Goal: Task Accomplishment & Management: Complete application form

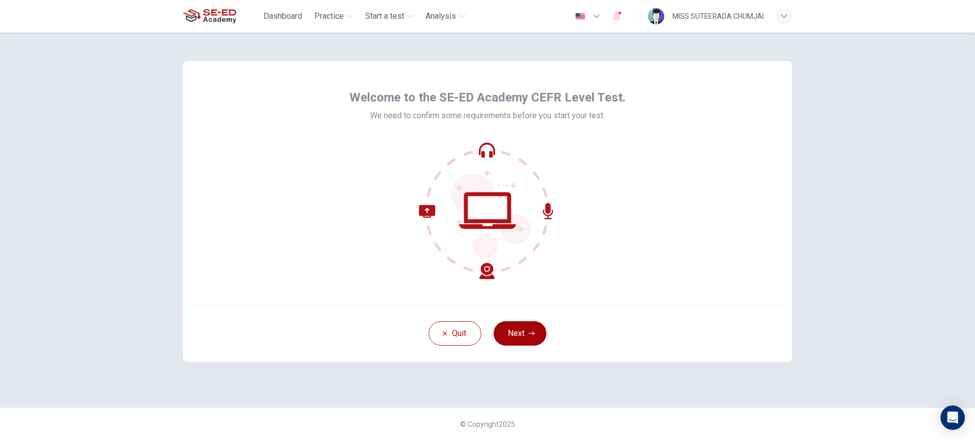
click at [523, 328] on button "Next" at bounding box center [519, 333] width 53 height 24
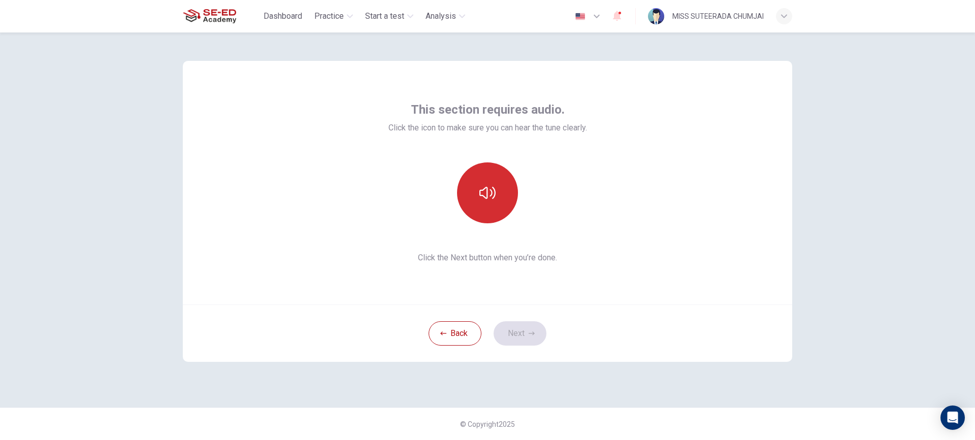
click at [487, 197] on icon "button" at bounding box center [487, 193] width 16 height 12
click at [497, 187] on button "button" at bounding box center [487, 192] width 61 height 61
click at [497, 188] on button "button" at bounding box center [487, 192] width 61 height 61
click at [492, 188] on icon "button" at bounding box center [487, 193] width 16 height 16
click at [496, 194] on button "button" at bounding box center [487, 192] width 61 height 61
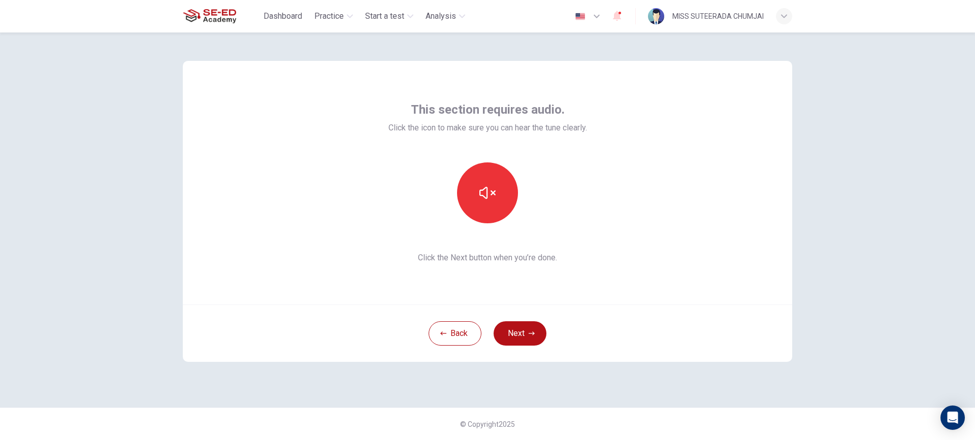
click at [496, 194] on button "button" at bounding box center [487, 192] width 61 height 61
click at [487, 204] on button "button" at bounding box center [487, 192] width 61 height 61
click at [493, 180] on button "button" at bounding box center [487, 192] width 61 height 61
click at [531, 332] on icon "button" at bounding box center [531, 333] width 6 height 6
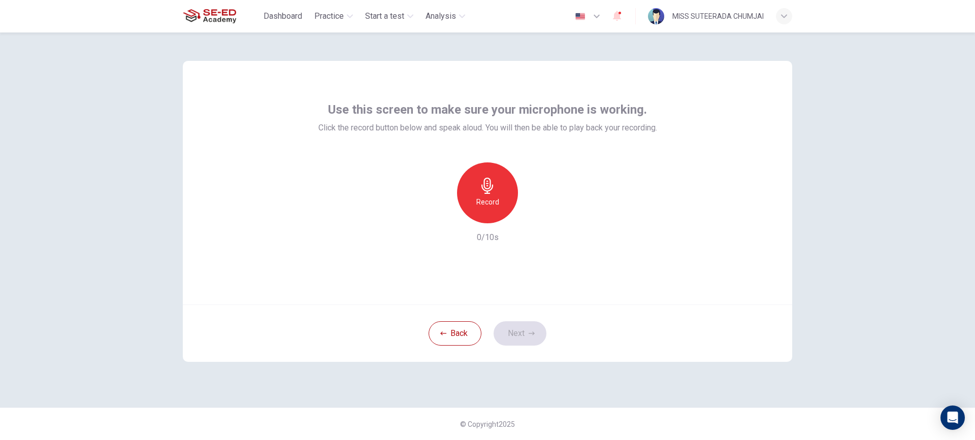
click at [485, 194] on div "Record" at bounding box center [487, 192] width 61 height 61
click at [496, 190] on div "Stop" at bounding box center [487, 192] width 61 height 61
click at [535, 216] on icon "button" at bounding box center [534, 215] width 5 height 6
click at [535, 219] on icon "button" at bounding box center [534, 215] width 10 height 10
click at [446, 215] on div "button" at bounding box center [440, 215] width 16 height 16
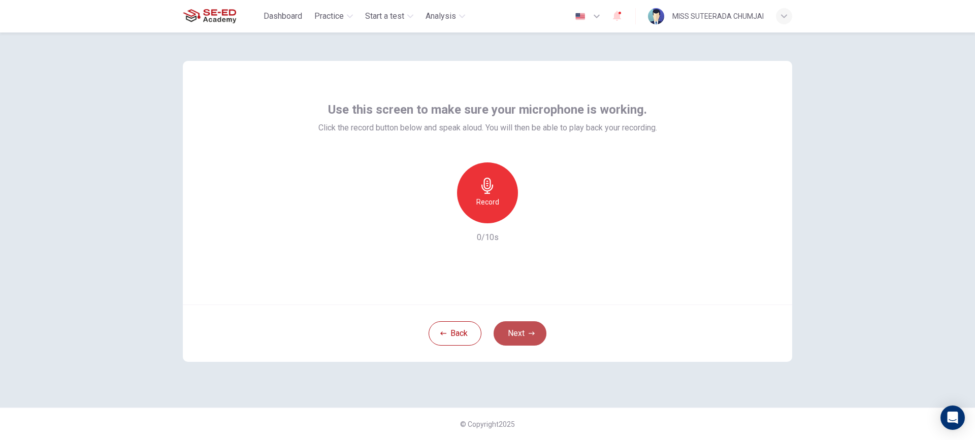
click at [514, 329] on button "Next" at bounding box center [519, 333] width 53 height 24
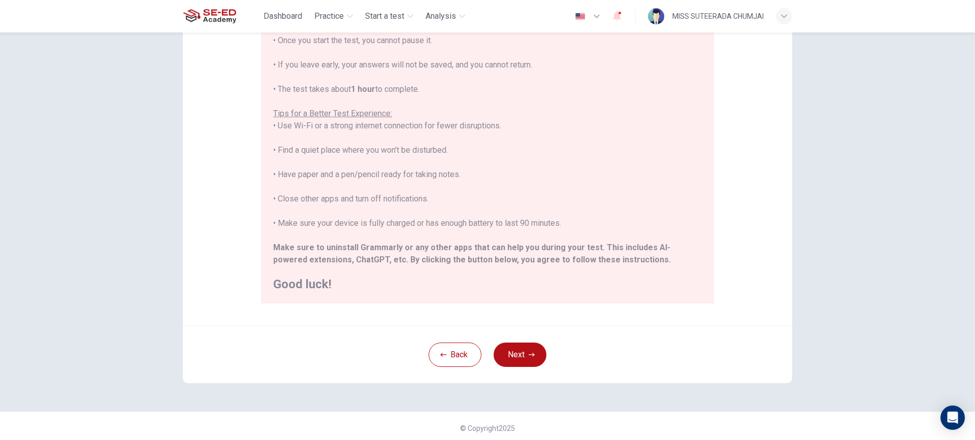
scroll to position [124, 0]
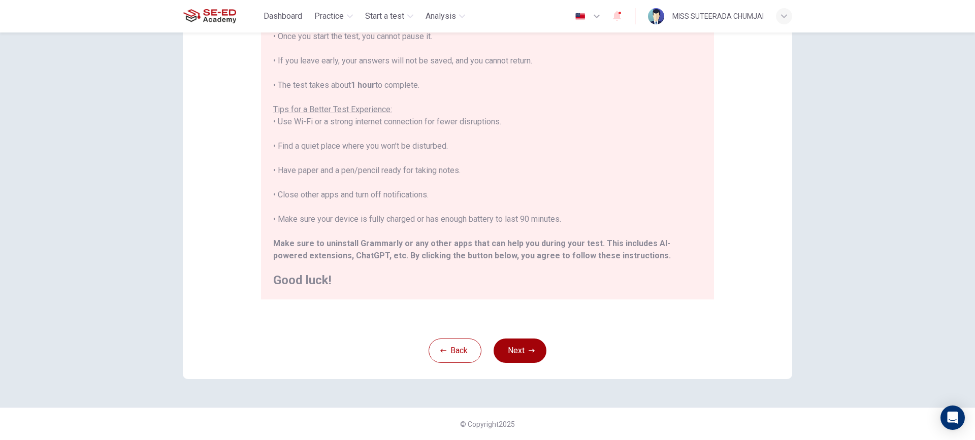
click at [518, 353] on button "Next" at bounding box center [519, 351] width 53 height 24
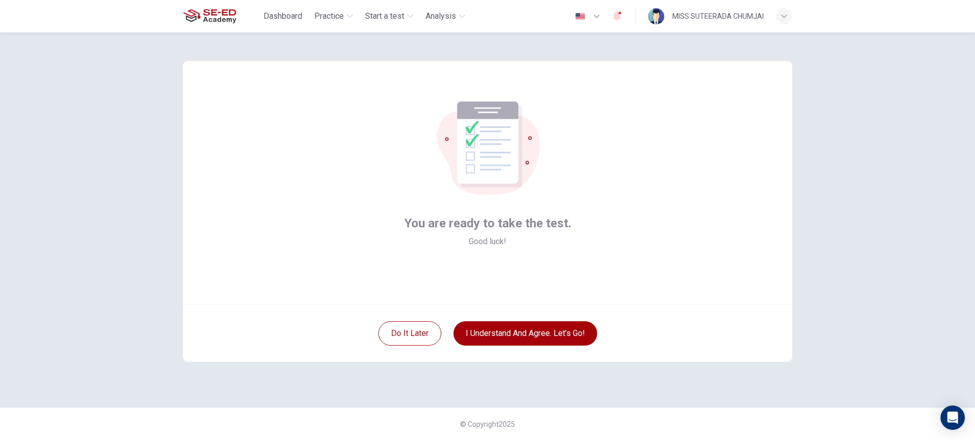
scroll to position [0, 0]
click at [515, 334] on button "I understand and agree. Let’s go!" at bounding box center [525, 333] width 144 height 24
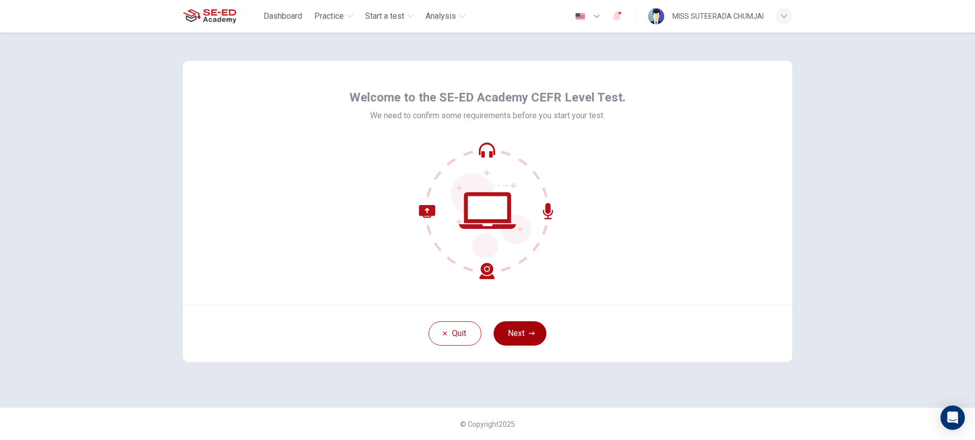
click at [520, 330] on button "Next" at bounding box center [519, 333] width 53 height 24
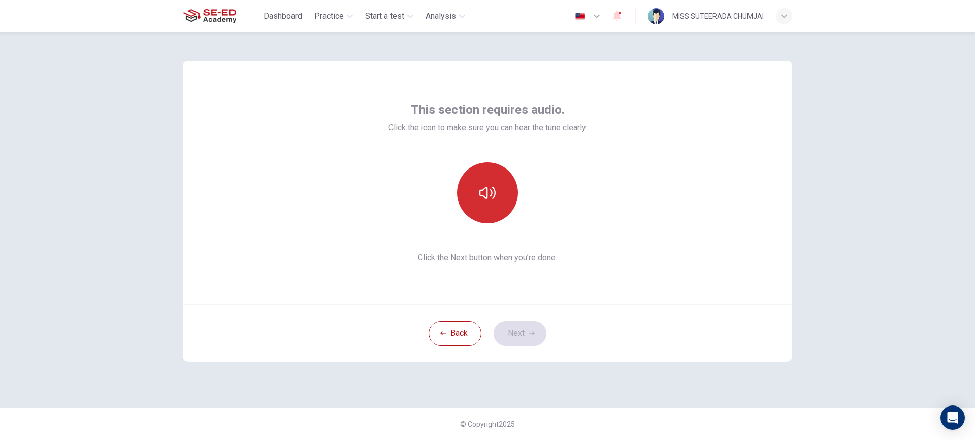
click at [482, 195] on icon "button" at bounding box center [487, 193] width 16 height 16
click at [529, 341] on button "Next" at bounding box center [519, 333] width 53 height 24
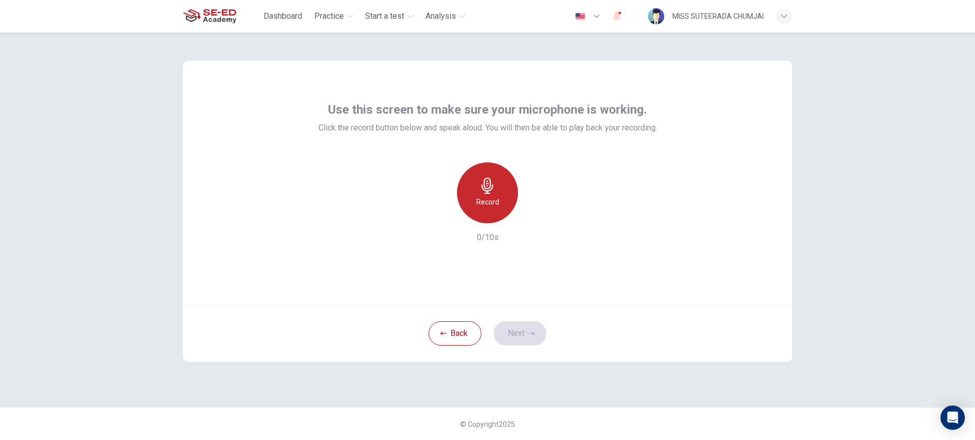
click at [504, 205] on div "Record" at bounding box center [487, 192] width 61 height 61
click at [501, 197] on div "Stop" at bounding box center [487, 192] width 61 height 61
click at [525, 328] on button "Next" at bounding box center [519, 333] width 53 height 24
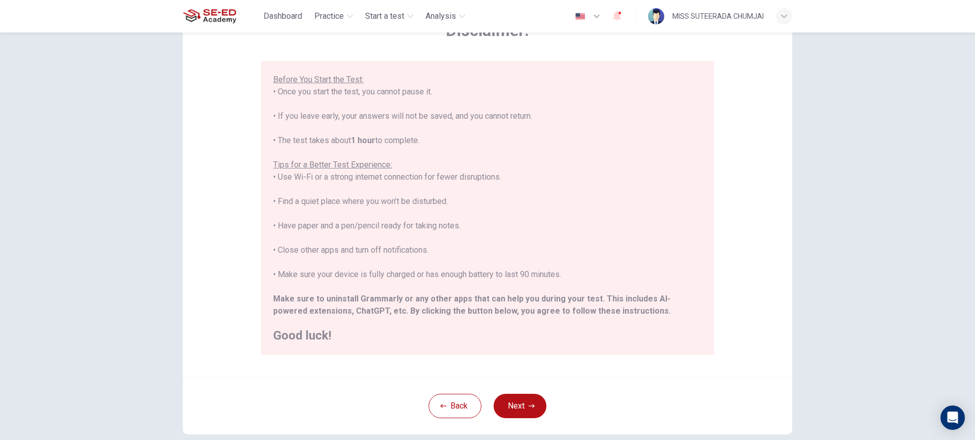
scroll to position [124, 0]
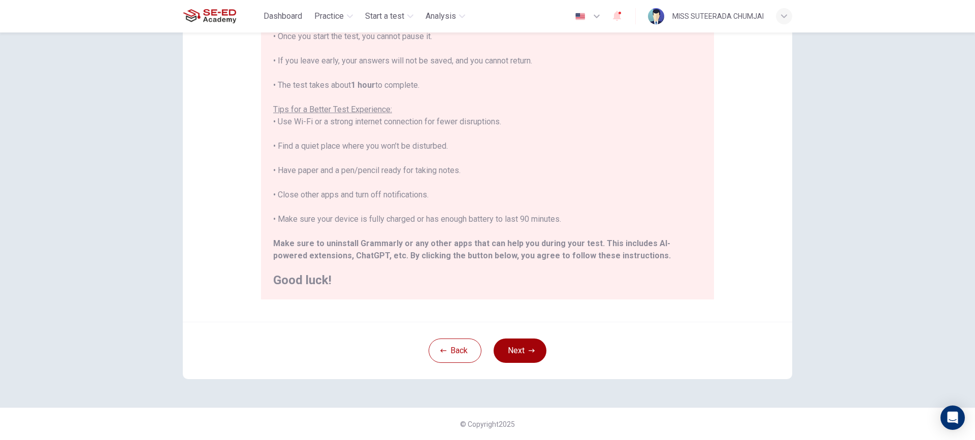
click at [529, 349] on icon "button" at bounding box center [531, 351] width 6 height 6
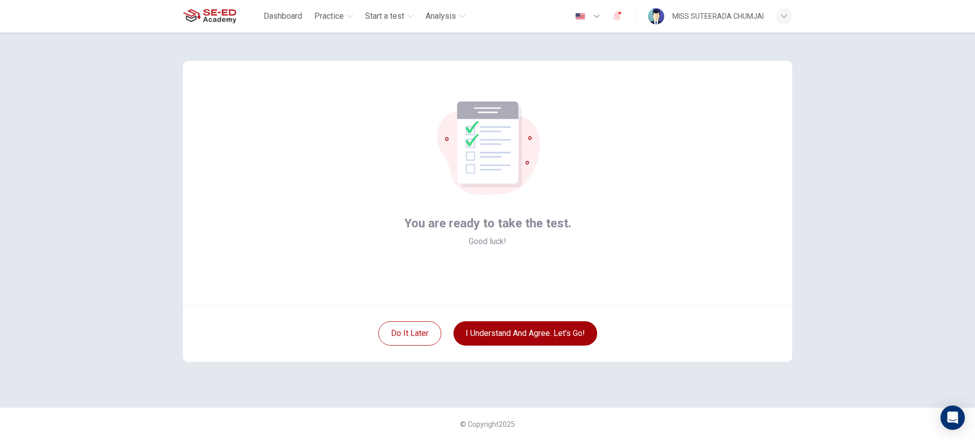
scroll to position [0, 0]
click at [521, 333] on button "I understand and agree. Let’s go!" at bounding box center [525, 333] width 144 height 24
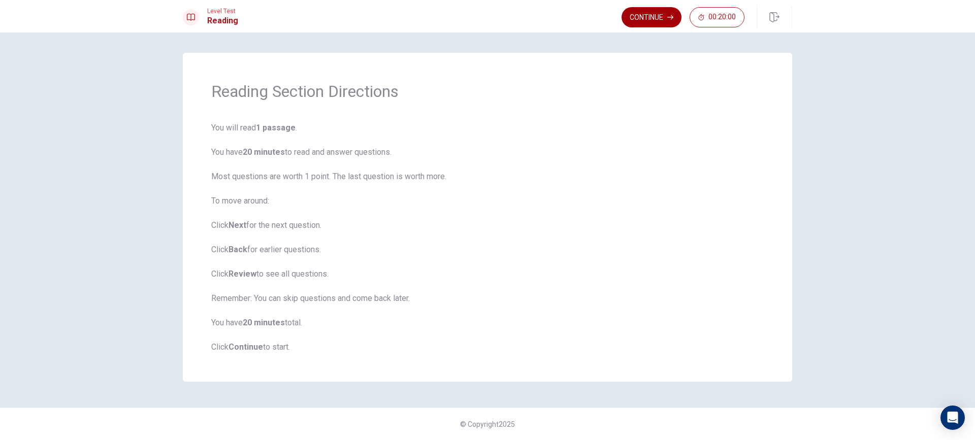
click at [636, 19] on button "Continue" at bounding box center [651, 17] width 60 height 20
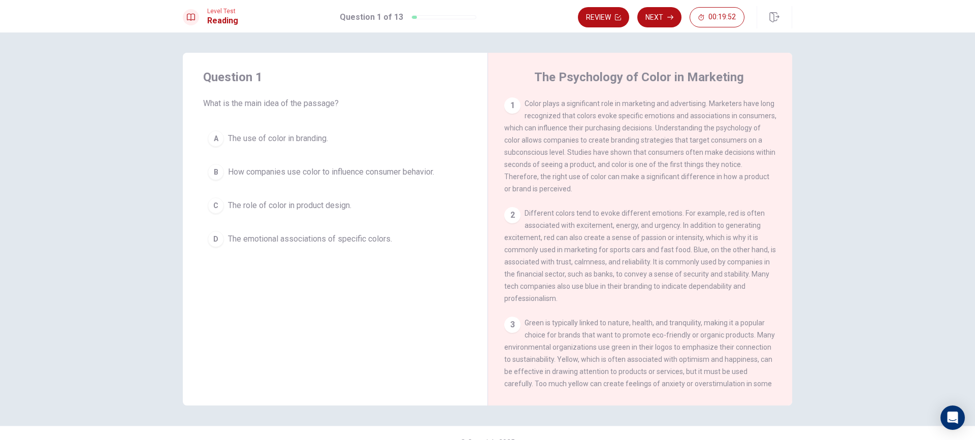
drag, startPoint x: 523, startPoint y: 102, endPoint x: 585, endPoint y: 101, distance: 61.4
click at [585, 101] on span "Color plays a significant role in marketing and advertising. Marketers have lon…" at bounding box center [640, 145] width 272 height 93
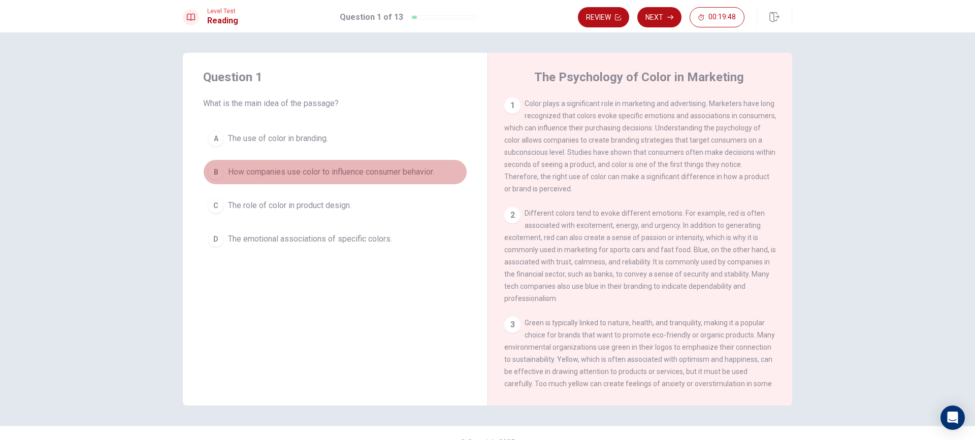
click at [222, 175] on button "B How companies use color to influence consumer behavior." at bounding box center [335, 171] width 264 height 25
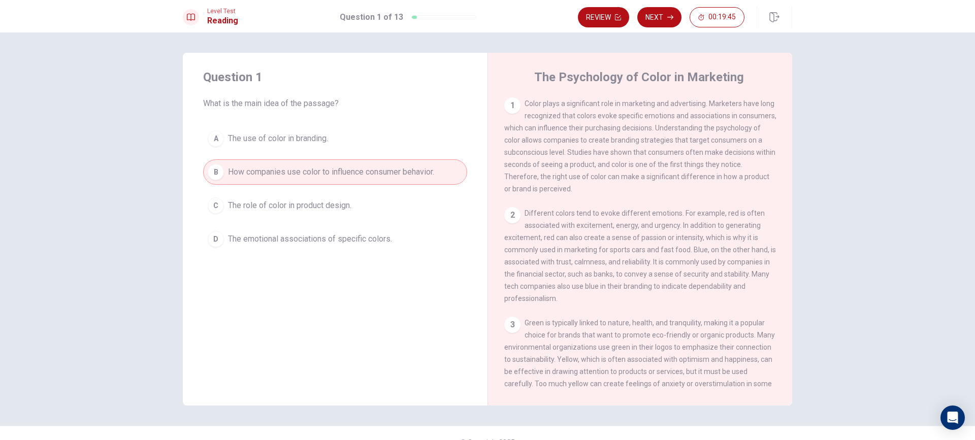
click at [295, 243] on span "The emotional associations of specific colors." at bounding box center [310, 239] width 164 height 12
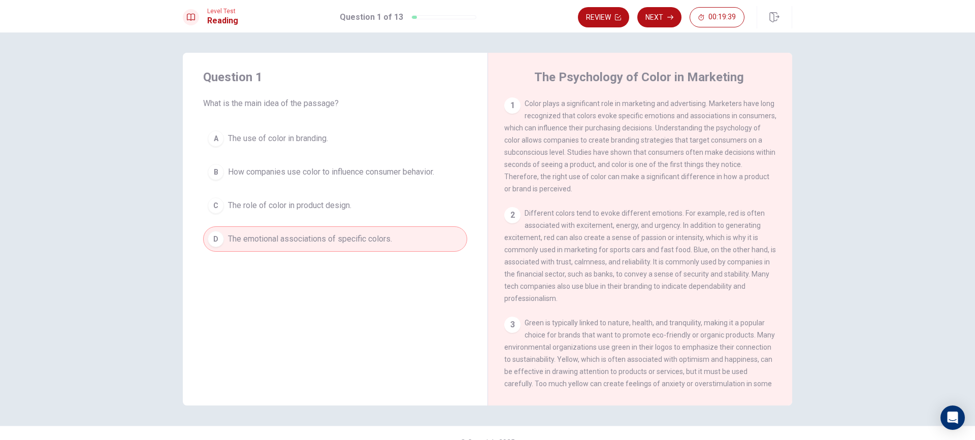
click at [285, 141] on span "The use of color in branding." at bounding box center [278, 138] width 100 height 12
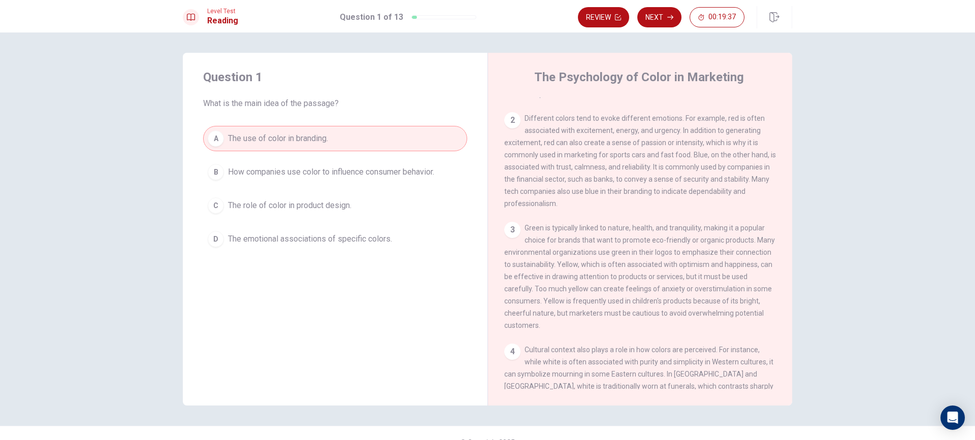
scroll to position [102, 0]
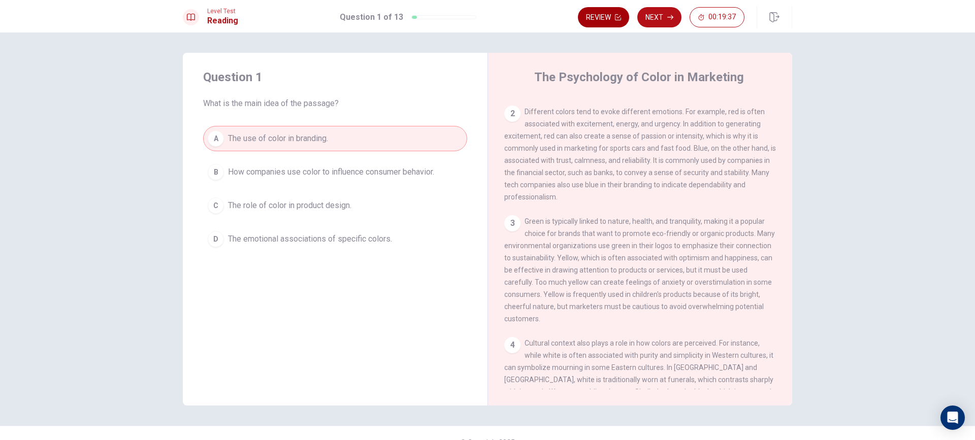
click at [599, 20] on button "Review" at bounding box center [603, 17] width 51 height 20
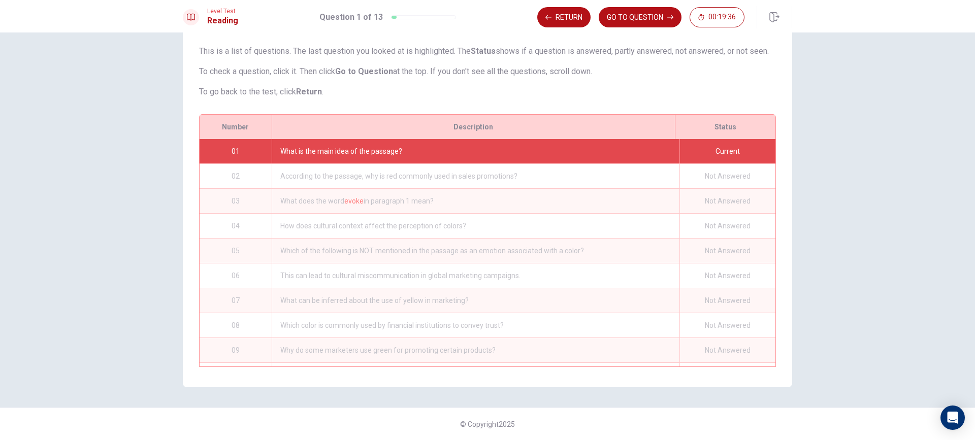
scroll to position [73, 0]
click at [542, 176] on div "According to the passage, why is red commonly used in sales promotions?" at bounding box center [476, 176] width 408 height 24
click at [554, 169] on div "According to the passage, why is red commonly used in sales promotions?" at bounding box center [476, 176] width 408 height 24
click at [541, 20] on button "Return" at bounding box center [563, 17] width 53 height 20
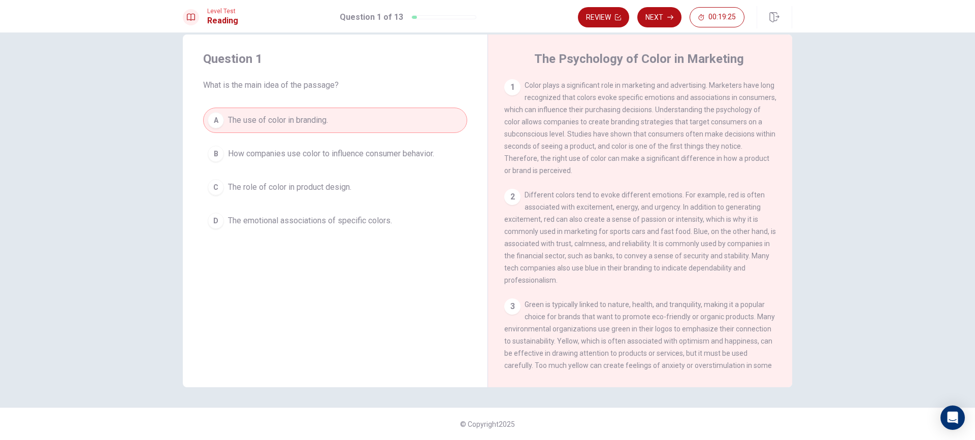
scroll to position [51, 0]
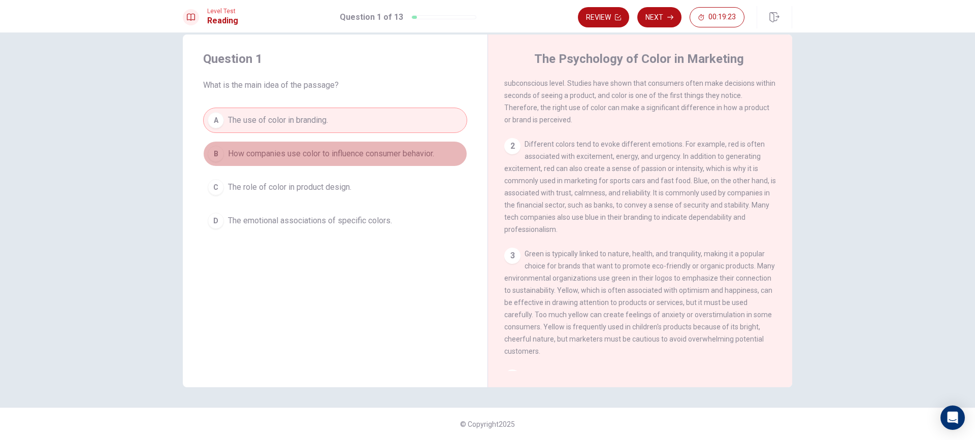
click at [252, 153] on span "How companies use color to influence consumer behavior." at bounding box center [331, 154] width 206 height 12
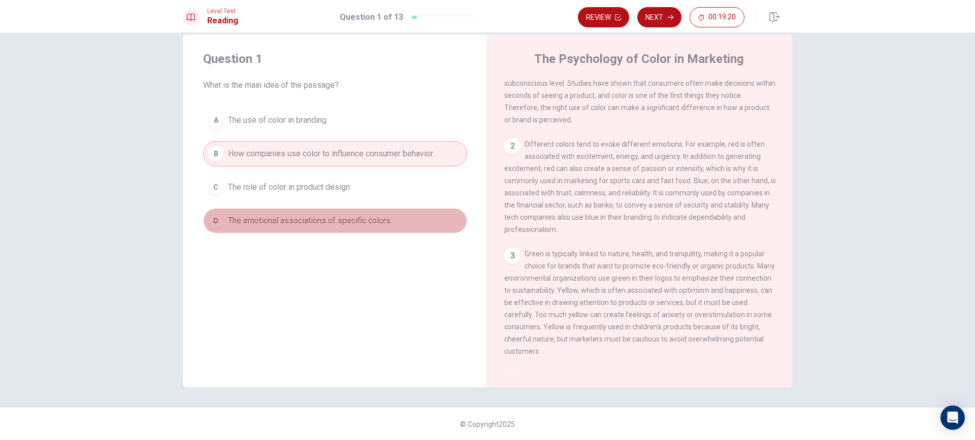
click at [277, 219] on span "The emotional associations of specific colors." at bounding box center [310, 221] width 164 height 12
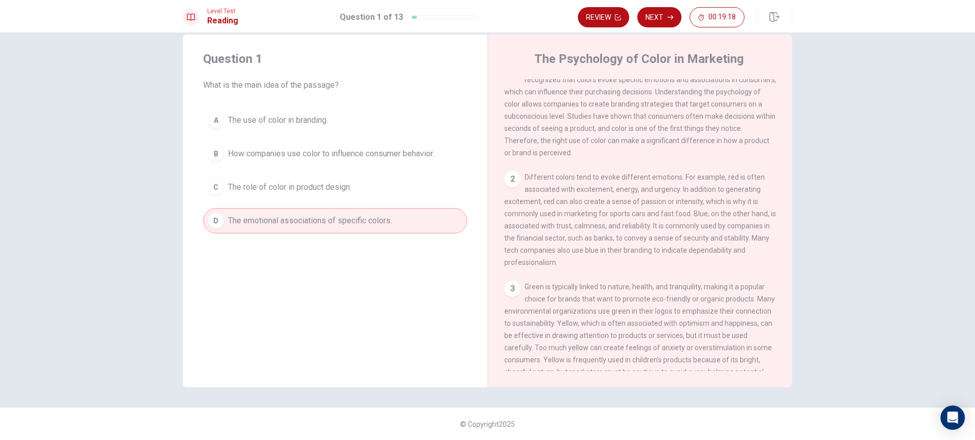
scroll to position [0, 0]
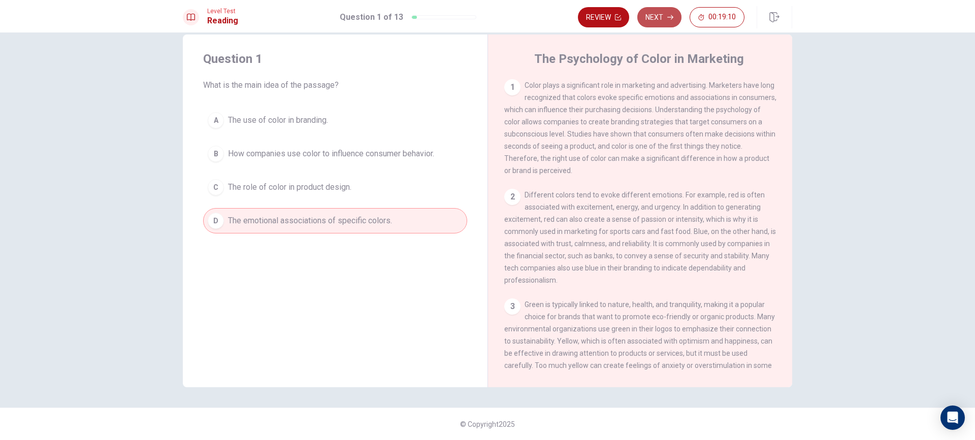
click at [661, 21] on button "Next" at bounding box center [659, 17] width 44 height 20
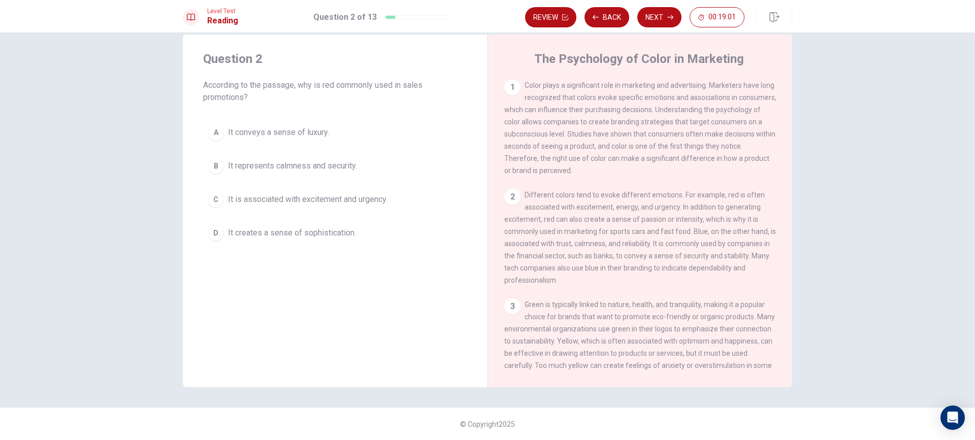
click at [261, 202] on span "It is associated with excitement and urgency." at bounding box center [307, 199] width 159 height 12
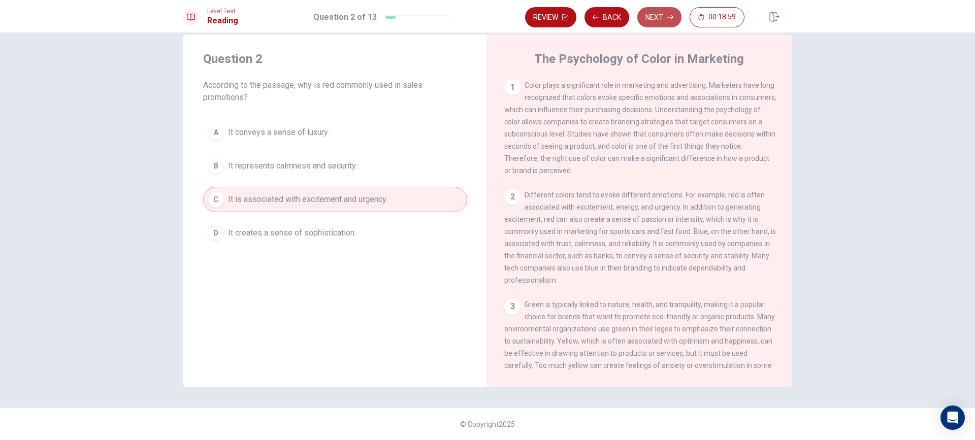
click at [658, 19] on button "Next" at bounding box center [659, 17] width 44 height 20
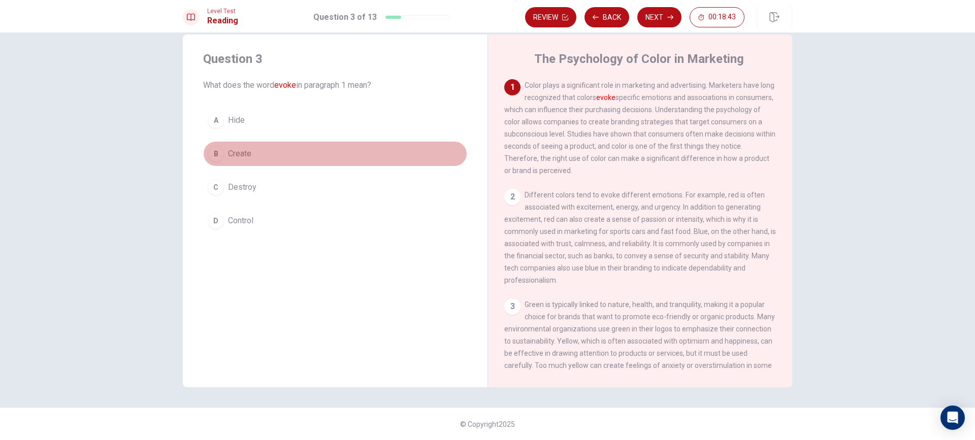
click at [239, 156] on span "Create" at bounding box center [239, 154] width 23 height 12
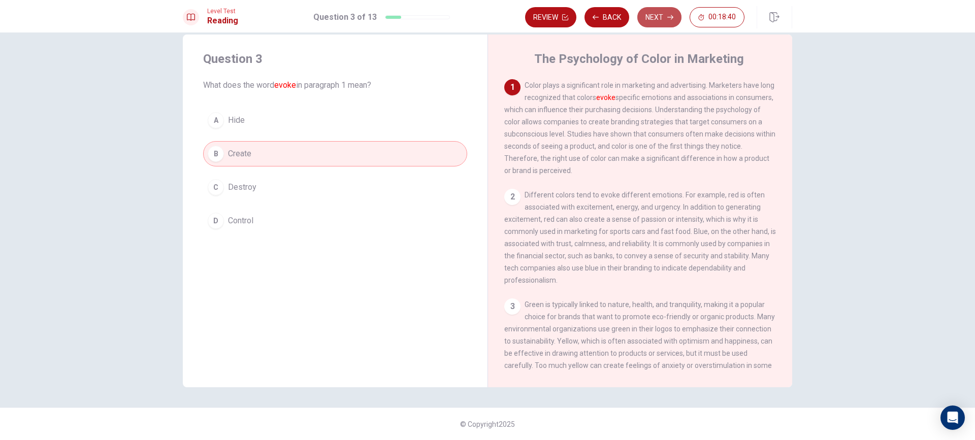
click at [657, 15] on button "Next" at bounding box center [659, 17] width 44 height 20
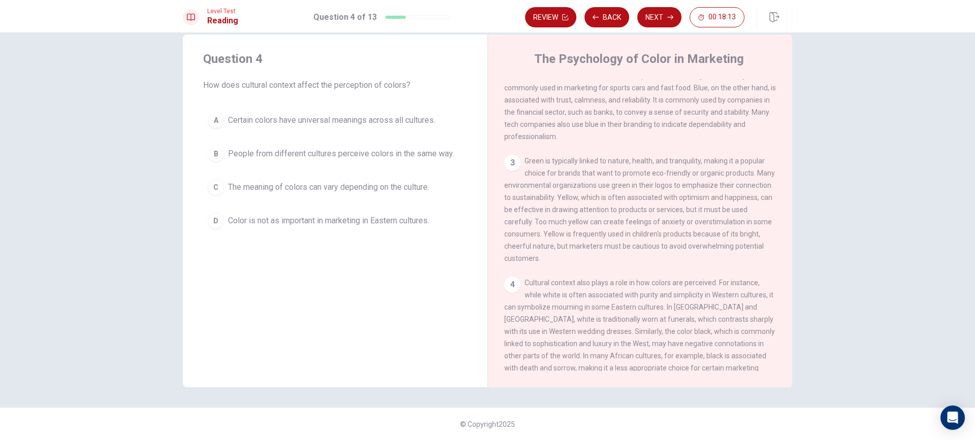
scroll to position [289, 0]
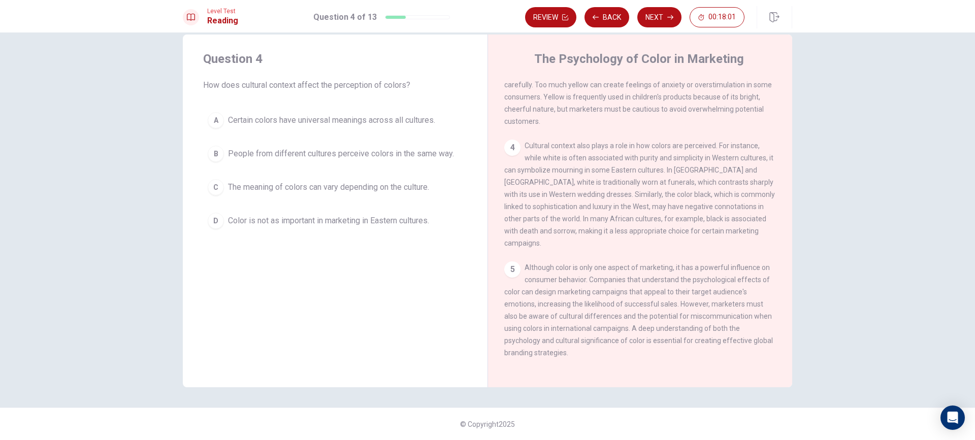
drag, startPoint x: 521, startPoint y: 147, endPoint x: 626, endPoint y: 143, distance: 105.7
click at [626, 143] on div "1 Color plays a significant role in marketing and advertising. Marketers have l…" at bounding box center [646, 225] width 285 height 292
drag, startPoint x: 526, startPoint y: 152, endPoint x: 709, endPoint y: 143, distance: 182.5
click at [688, 143] on div "1 Color plays a significant role in marketing and advertising. Marketers have l…" at bounding box center [646, 225] width 285 height 292
click at [383, 185] on span "The meaning of colors can vary depending on the culture." at bounding box center [328, 187] width 201 height 12
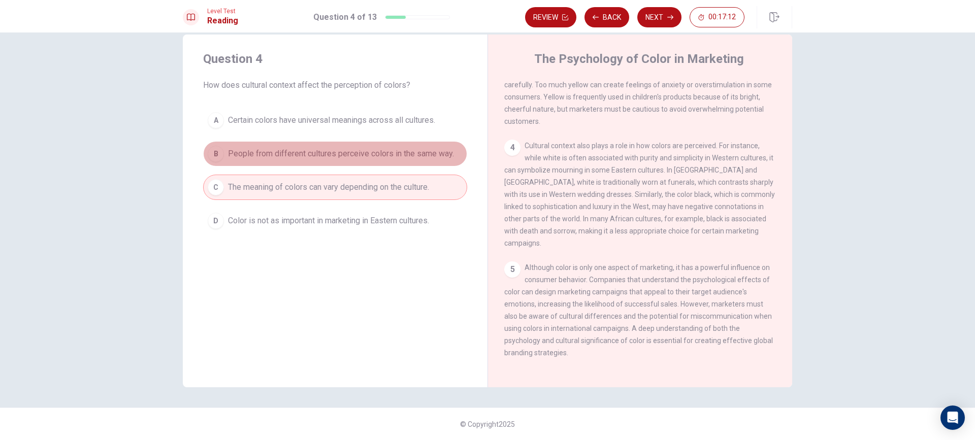
click at [278, 154] on span "People from different cultures perceive colors in the same way." at bounding box center [341, 154] width 226 height 12
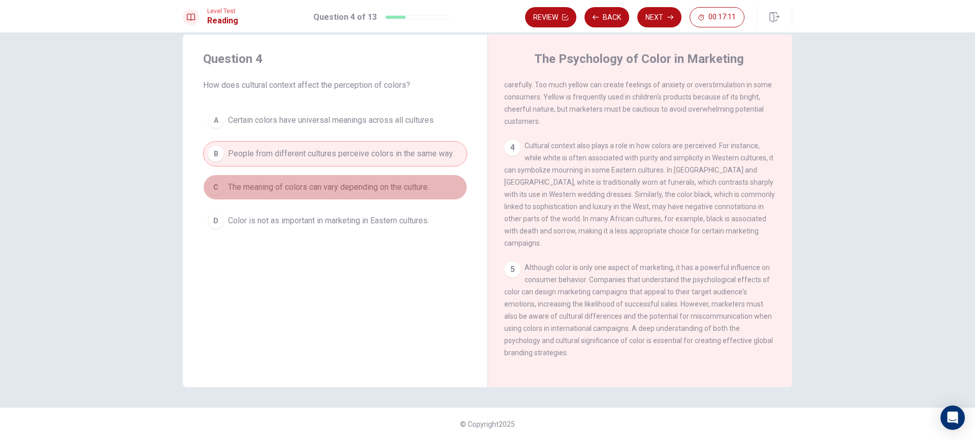
click at [281, 186] on span "The meaning of colors can vary depending on the culture." at bounding box center [328, 187] width 201 height 12
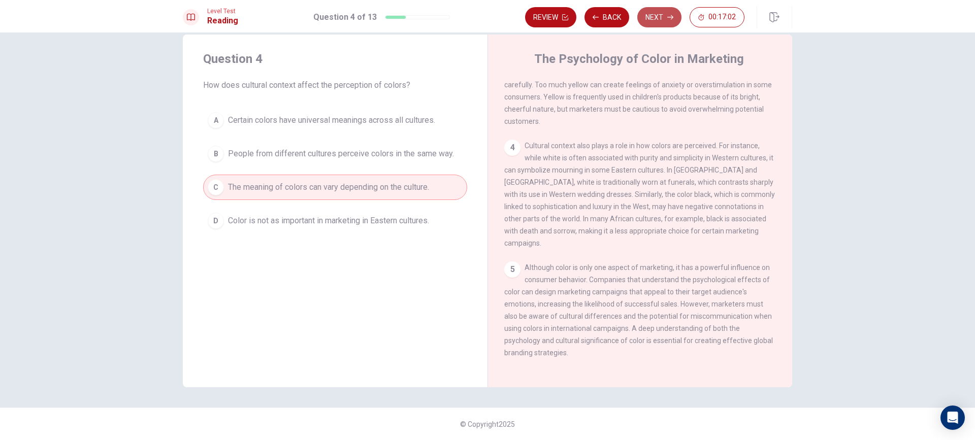
click at [665, 23] on button "Next" at bounding box center [659, 17] width 44 height 20
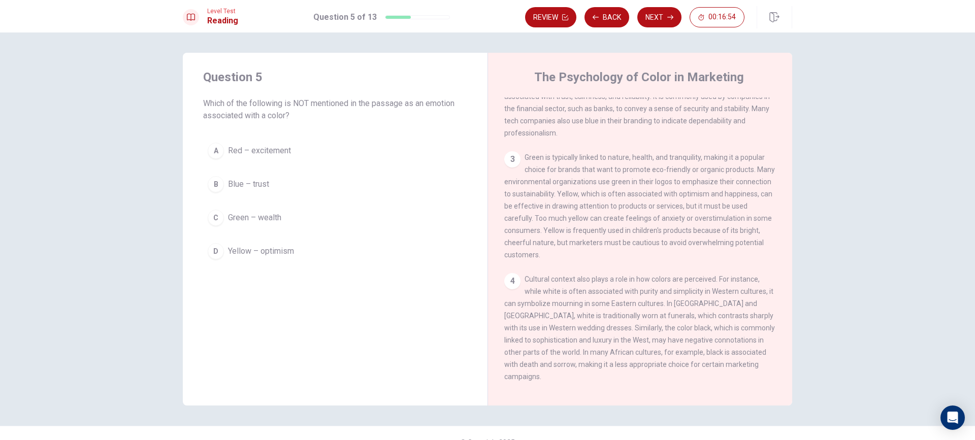
scroll to position [0, 0]
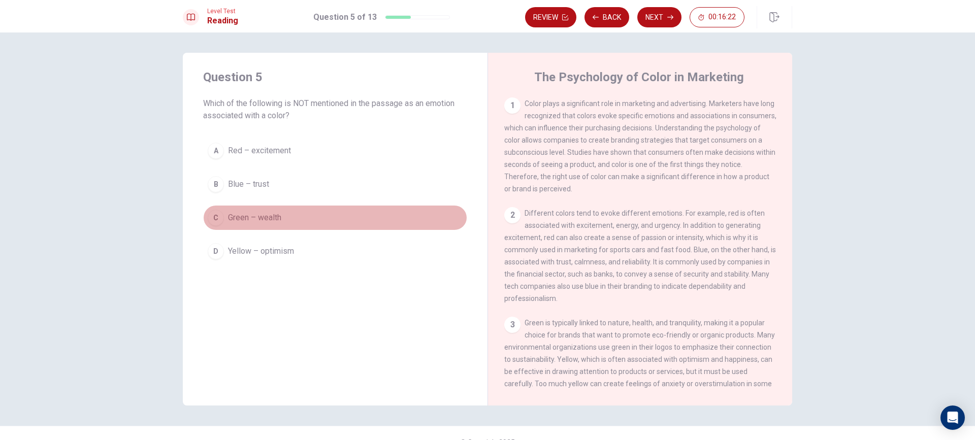
click at [249, 216] on span "Green – wealth" at bounding box center [254, 218] width 53 height 12
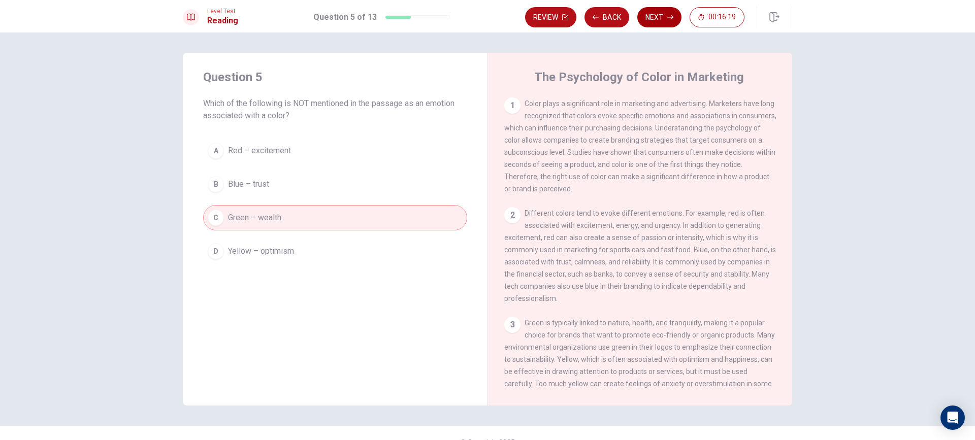
click at [651, 21] on button "Next" at bounding box center [659, 17] width 44 height 20
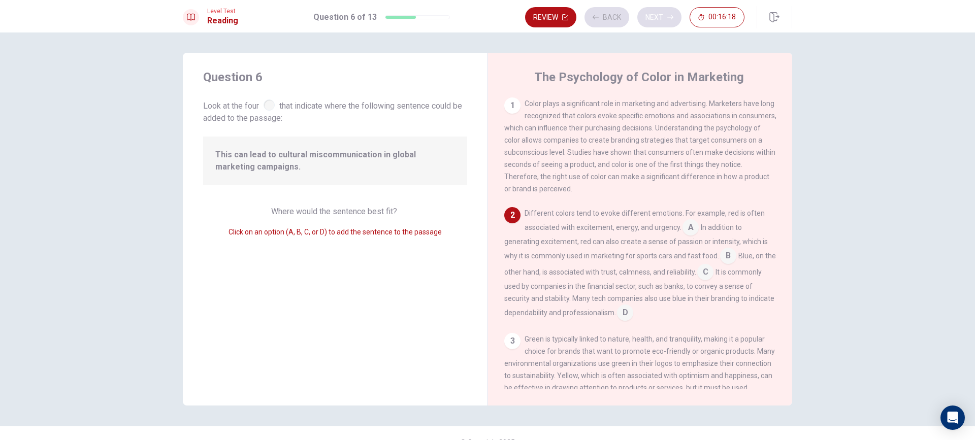
scroll to position [37, 0]
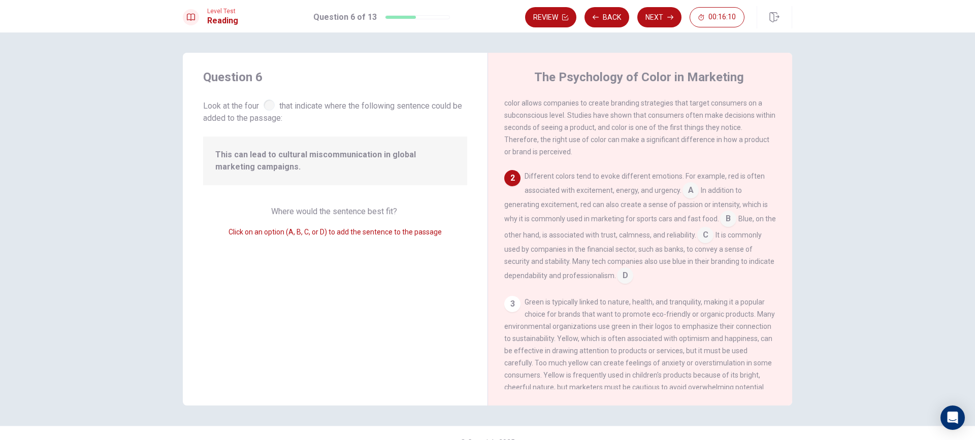
click at [313, 161] on span "This can lead to cultural miscommunication in global marketing campaigns." at bounding box center [335, 161] width 240 height 24
click at [692, 196] on input at bounding box center [690, 191] width 16 height 16
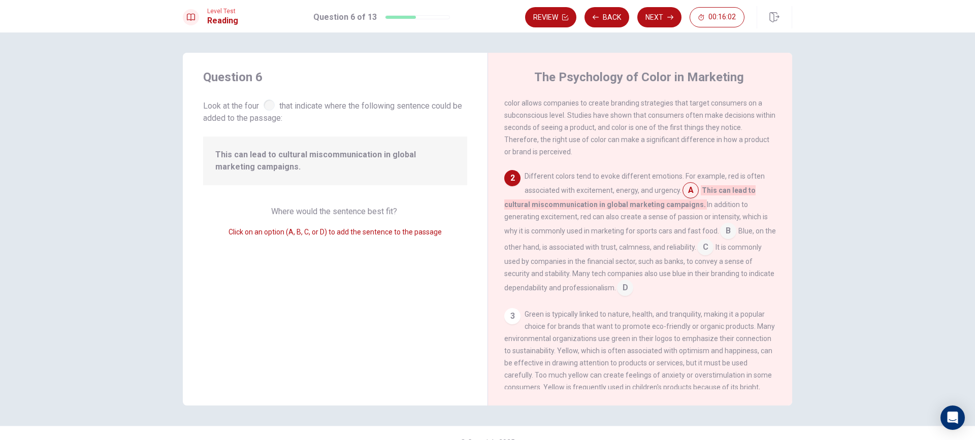
click at [688, 197] on input at bounding box center [690, 191] width 16 height 16
click at [720, 230] on input at bounding box center [728, 232] width 16 height 16
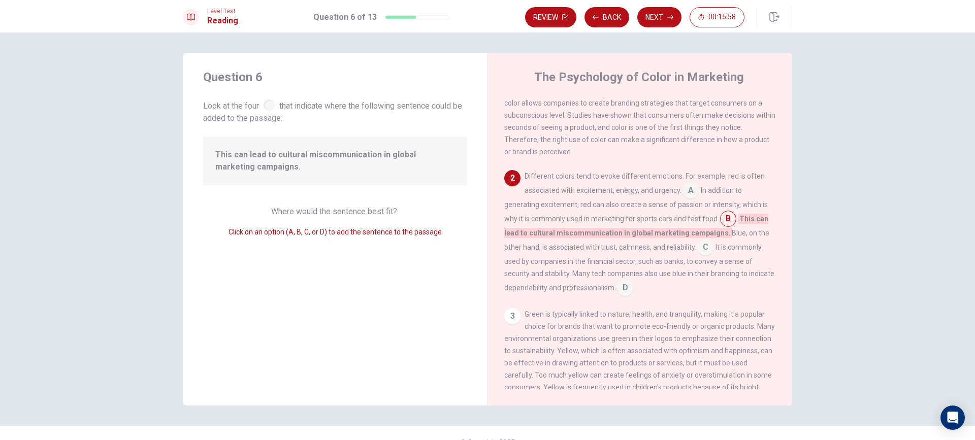
click at [709, 252] on input at bounding box center [705, 248] width 16 height 16
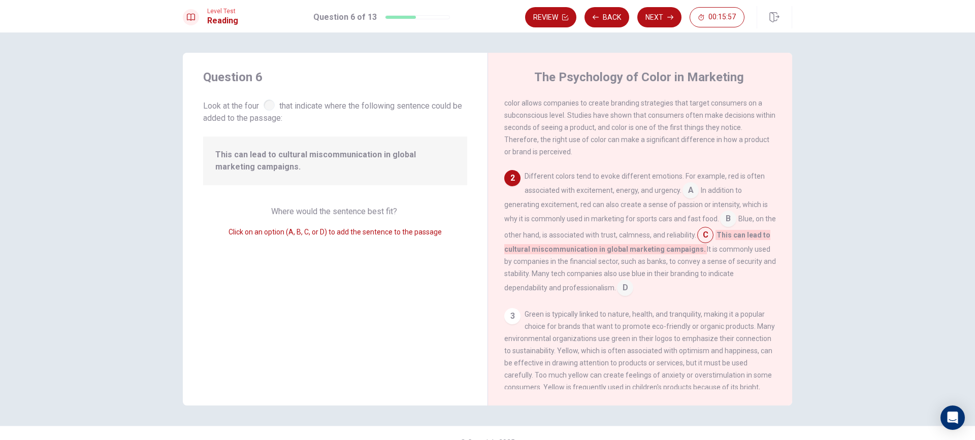
click at [658, 291] on div "Different colors tend to evoke different emotions. For example, red is often as…" at bounding box center [640, 233] width 272 height 126
click at [633, 293] on input at bounding box center [625, 289] width 16 height 16
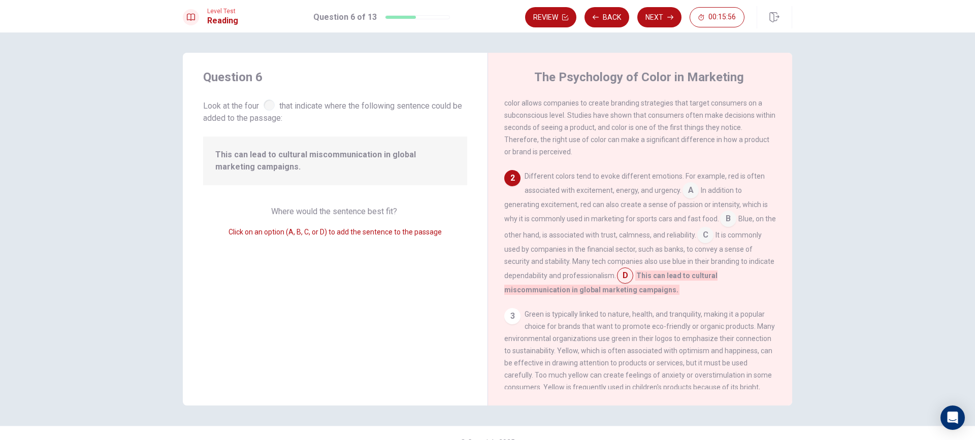
click at [633, 278] on input at bounding box center [625, 277] width 16 height 16
click at [713, 238] on input at bounding box center [705, 236] width 16 height 16
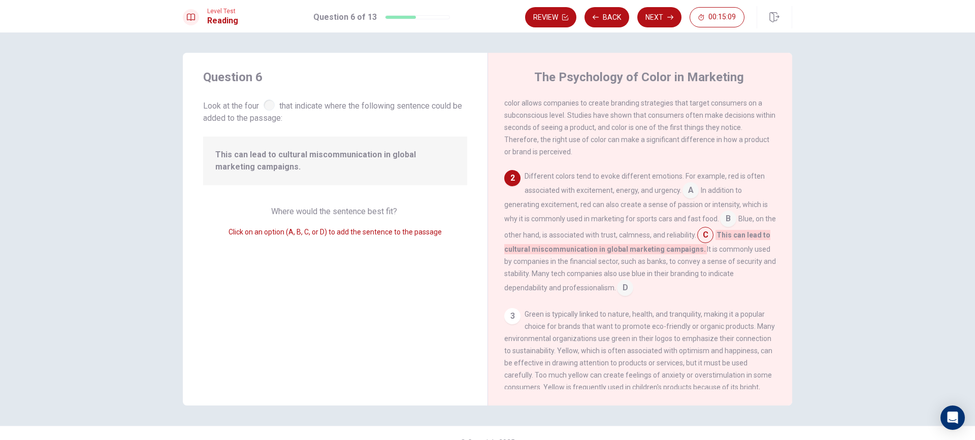
click at [633, 291] on input at bounding box center [625, 289] width 16 height 16
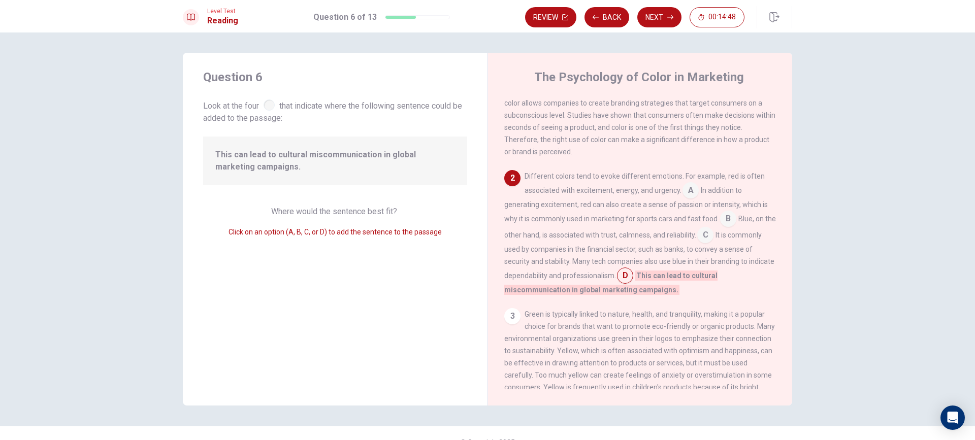
click at [687, 192] on input at bounding box center [690, 191] width 16 height 16
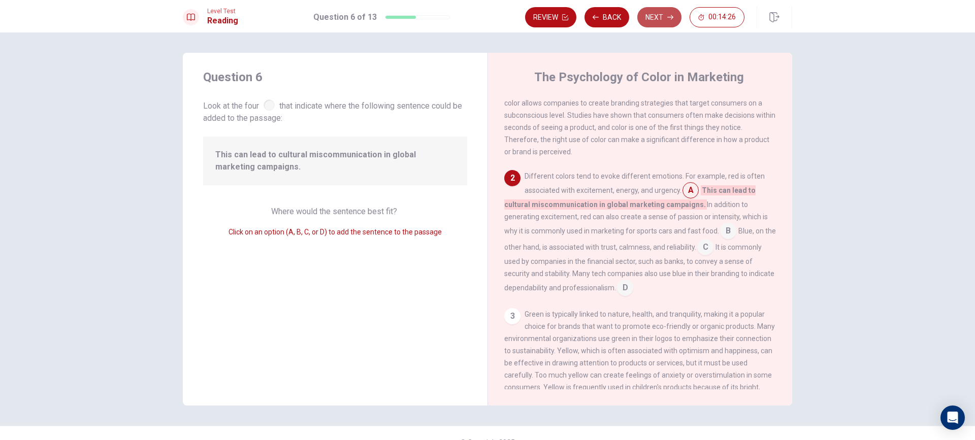
click at [647, 24] on button "Next" at bounding box center [659, 17] width 44 height 20
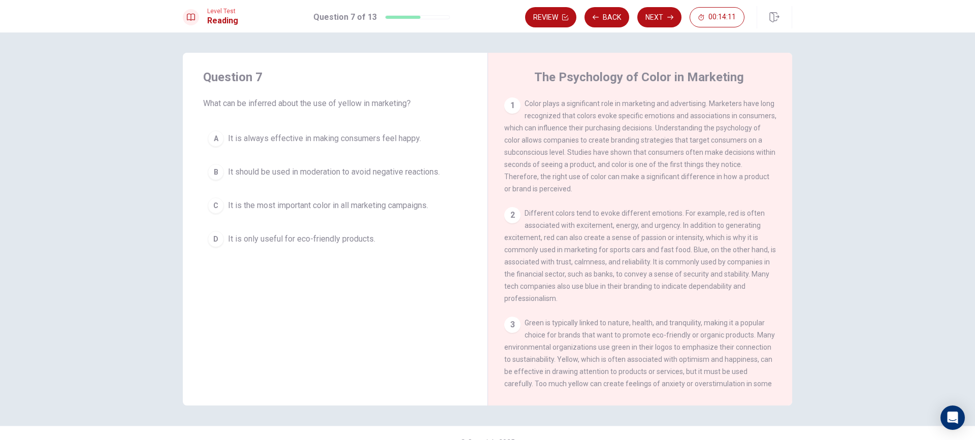
scroll to position [102, 0]
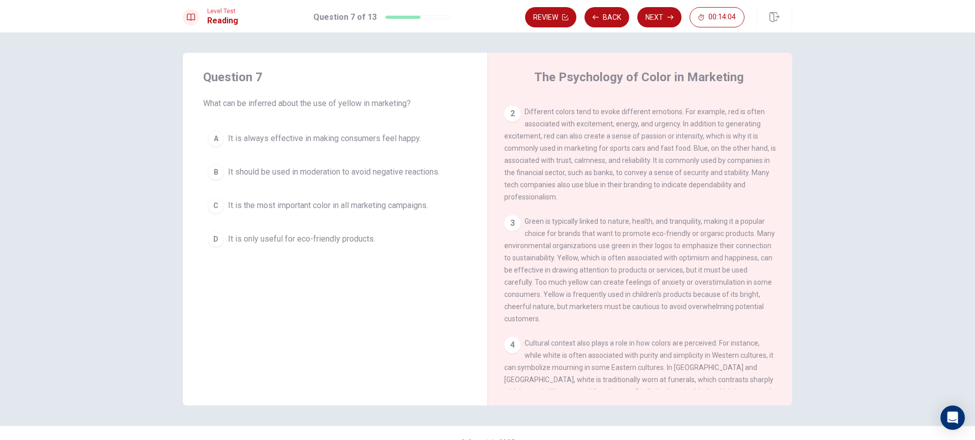
drag, startPoint x: 553, startPoint y: 266, endPoint x: 677, endPoint y: 286, distance: 125.3
click at [677, 286] on div "3 Green is typically linked to nature, health, and tranquility, making it a pop…" at bounding box center [640, 270] width 272 height 110
click at [558, 269] on span "Green is typically linked to nature, health, and tranquility, making it a popul…" at bounding box center [639, 270] width 271 height 106
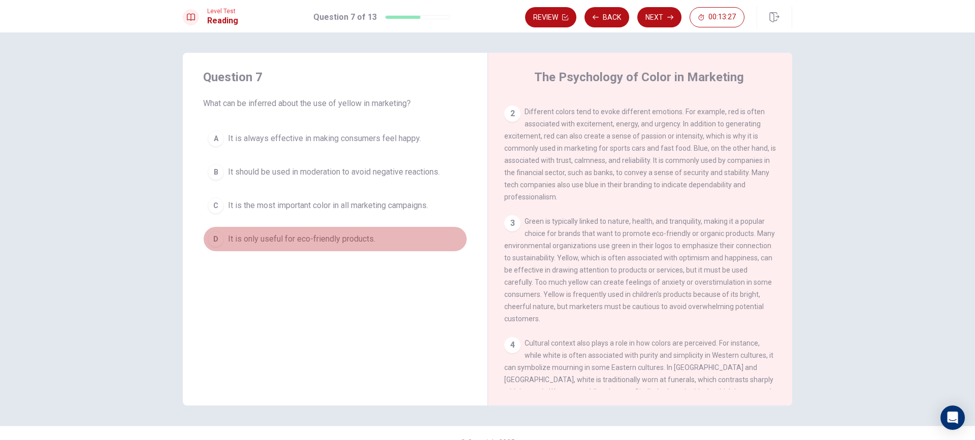
click at [346, 238] on span "It is only useful for eco-friendly products." at bounding box center [301, 239] width 147 height 12
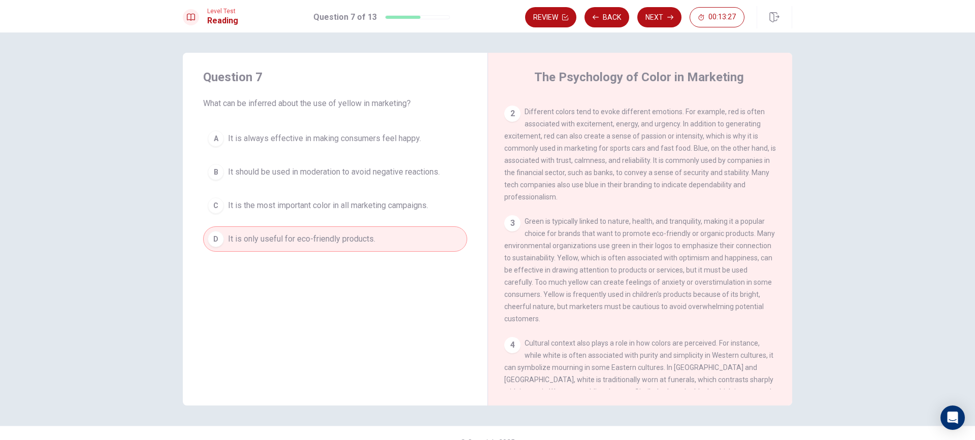
click at [316, 161] on button "B It should be used in moderation to avoid negative reactions." at bounding box center [335, 171] width 264 height 25
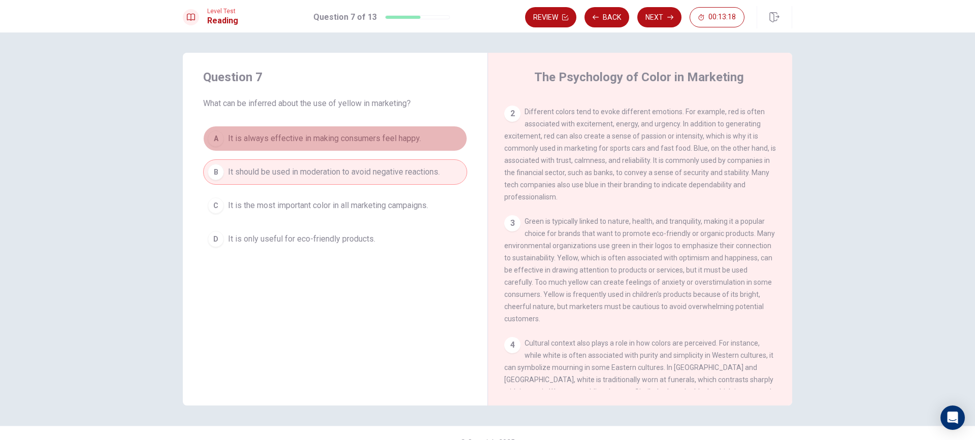
click at [389, 129] on button "A It is always effective in making consumers feel happy." at bounding box center [335, 138] width 264 height 25
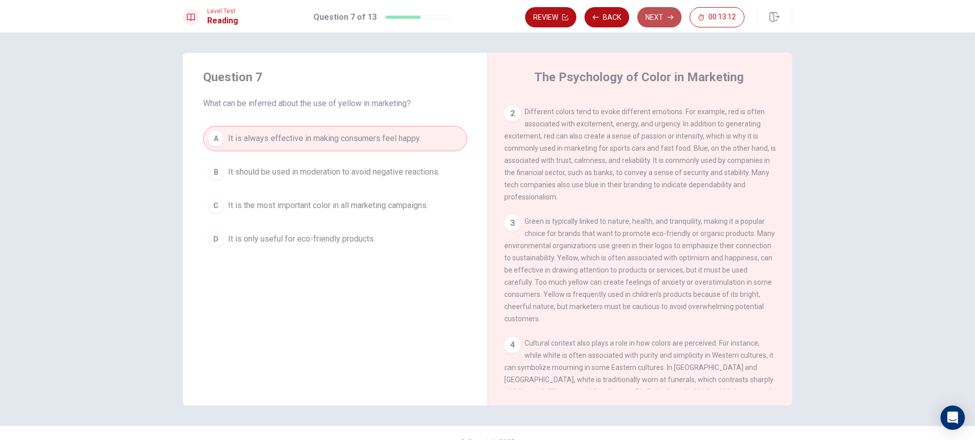
click at [653, 15] on button "Next" at bounding box center [659, 17] width 44 height 20
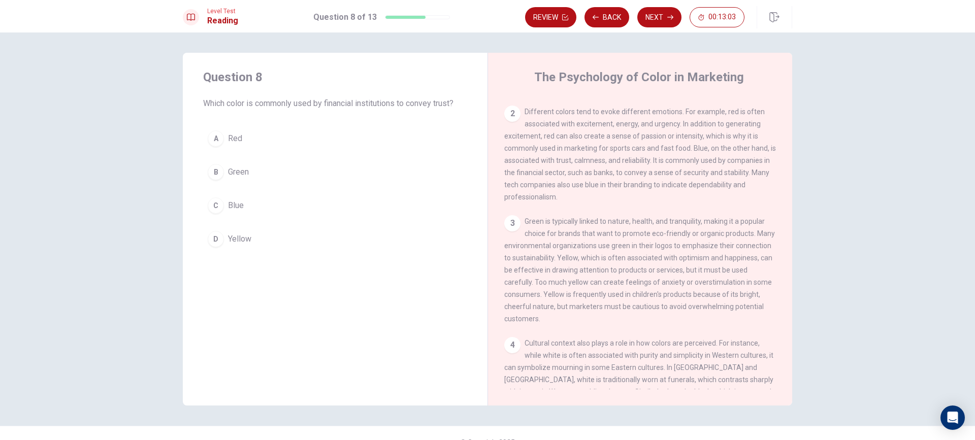
click at [224, 205] on button "C Blue" at bounding box center [335, 205] width 264 height 25
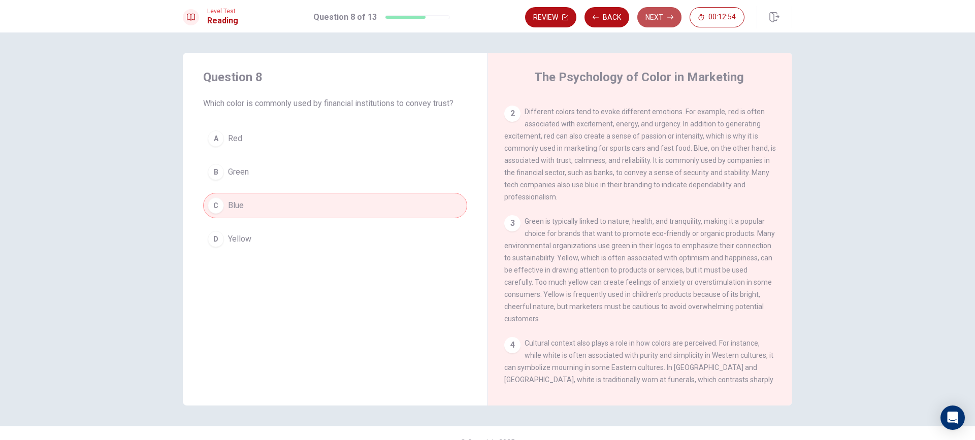
click at [650, 13] on button "Next" at bounding box center [659, 17] width 44 height 20
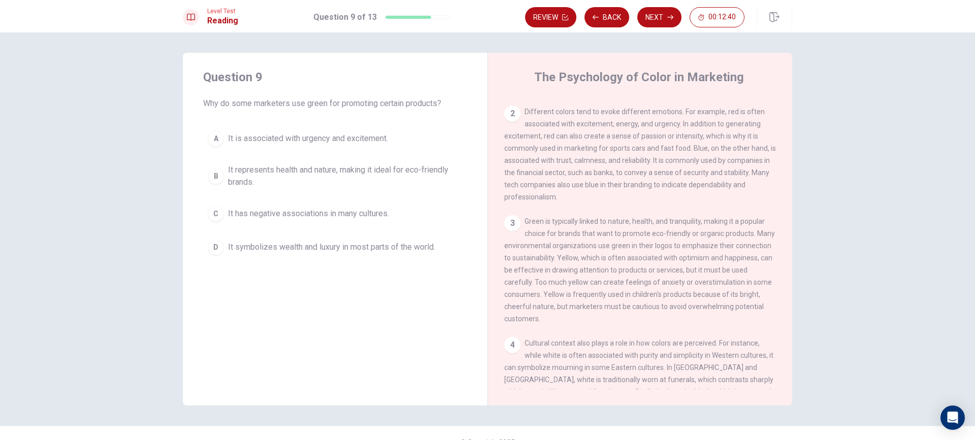
click at [330, 174] on span "It represents health and nature, making it ideal for eco-friendly brands." at bounding box center [345, 176] width 235 height 24
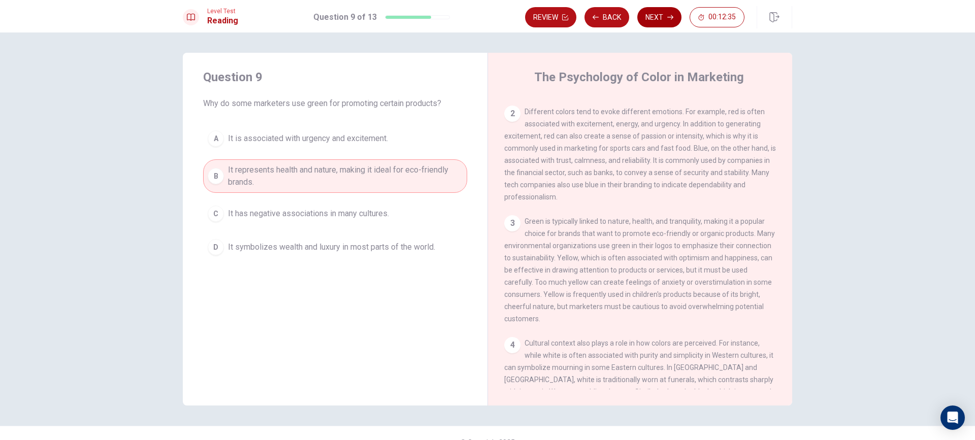
click at [666, 16] on button "Next" at bounding box center [659, 17] width 44 height 20
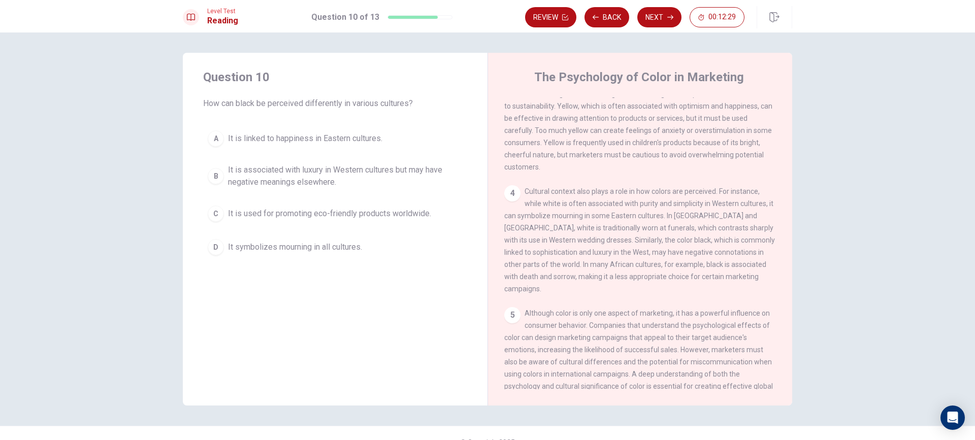
scroll to position [254, 0]
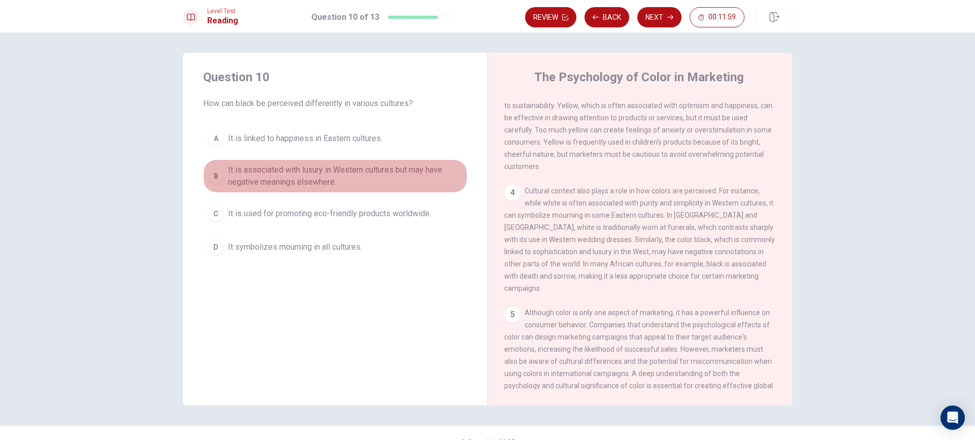
click at [273, 182] on span "It is associated with luxury in Western cultures but may have negative meanings…" at bounding box center [345, 176] width 235 height 24
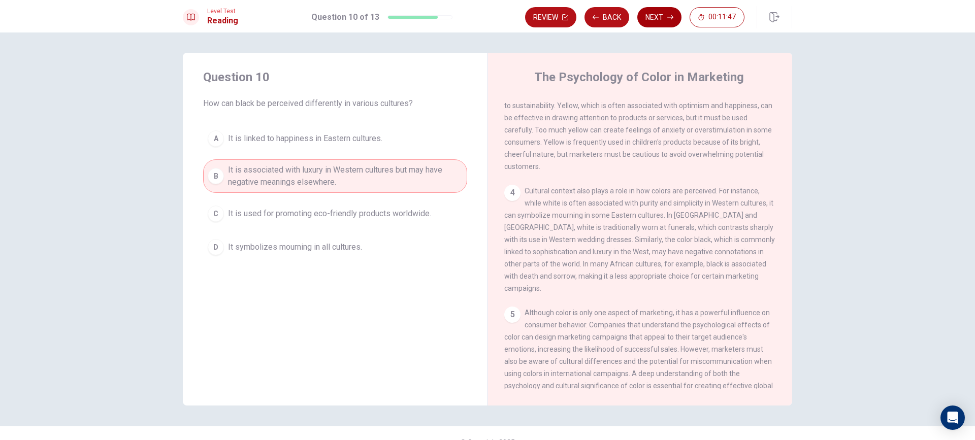
click at [649, 15] on button "Next" at bounding box center [659, 17] width 44 height 20
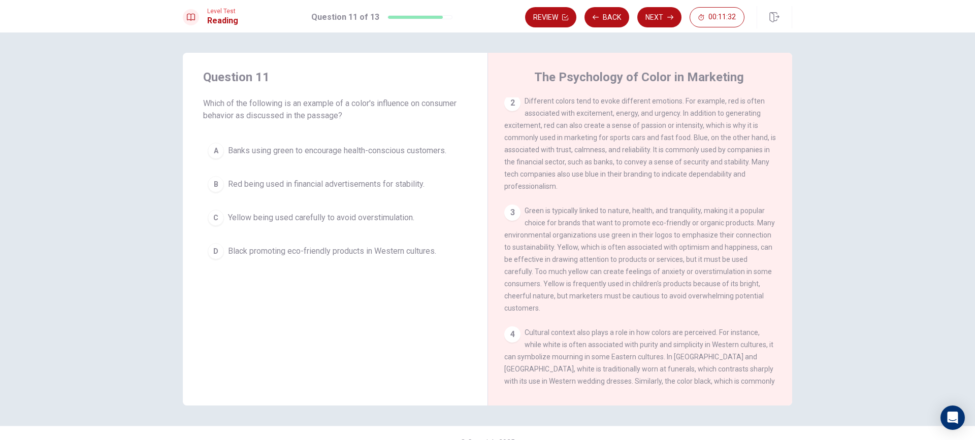
scroll to position [0, 0]
click at [333, 255] on span "Black promoting eco-friendly products in Western cultures." at bounding box center [332, 251] width 208 height 12
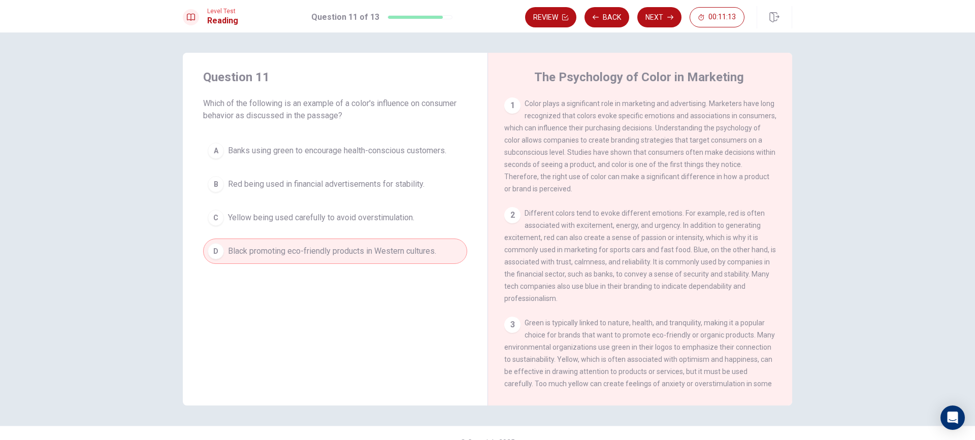
click at [379, 144] on button "A Banks using green to encourage health-conscious customers." at bounding box center [335, 150] width 264 height 25
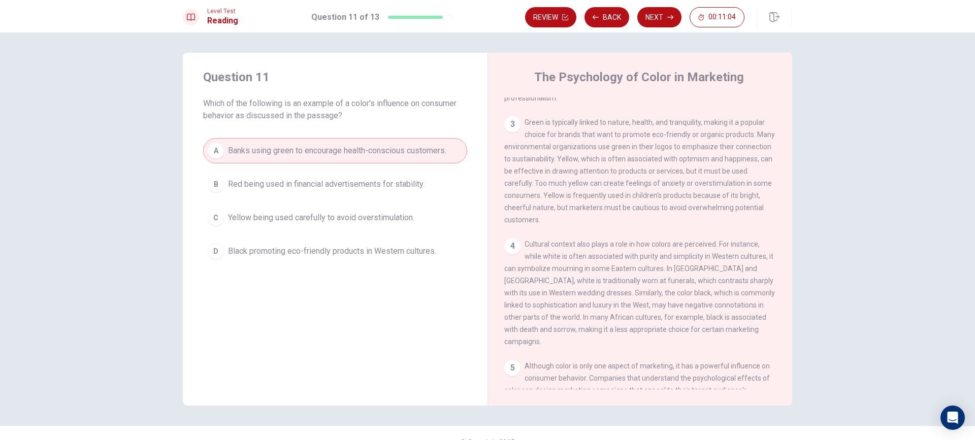
scroll to position [203, 0]
click at [658, 20] on button "Next" at bounding box center [659, 17] width 44 height 20
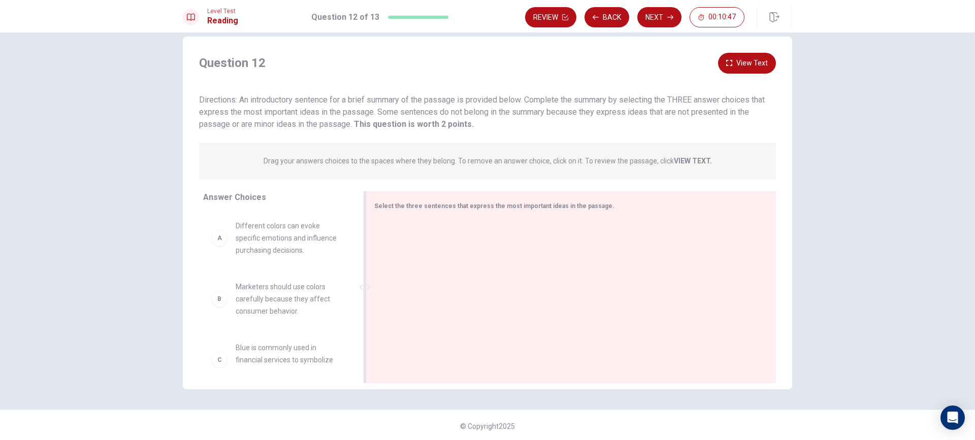
scroll to position [18, 0]
click at [682, 158] on strong "VIEW TEXT." at bounding box center [693, 159] width 38 height 8
click at [687, 159] on strong "VIEW TEXT." at bounding box center [693, 159] width 38 height 8
click at [673, 163] on span "Drag your answers choices to the spaces where they belong. To remove an answer …" at bounding box center [487, 159] width 448 height 12
click at [678, 160] on strong "VIEW TEXT." at bounding box center [693, 159] width 38 height 8
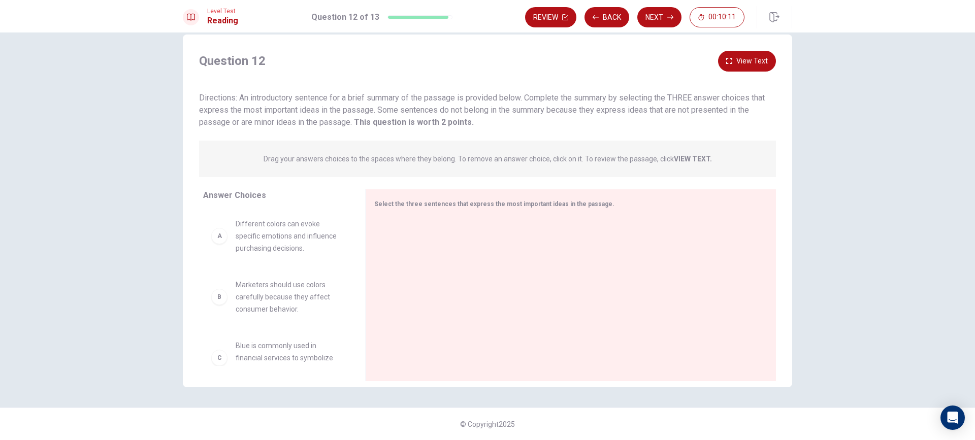
drag, startPoint x: 348, startPoint y: 270, endPoint x: 340, endPoint y: 332, distance: 63.0
click at [340, 332] on div "A Different colors can evoke specific emotions and influence purchasing decisio…" at bounding box center [280, 288] width 154 height 156
click at [683, 164] on span "Drag your answers choices to the spaces where they belong. To remove an answer …" at bounding box center [487, 159] width 448 height 12
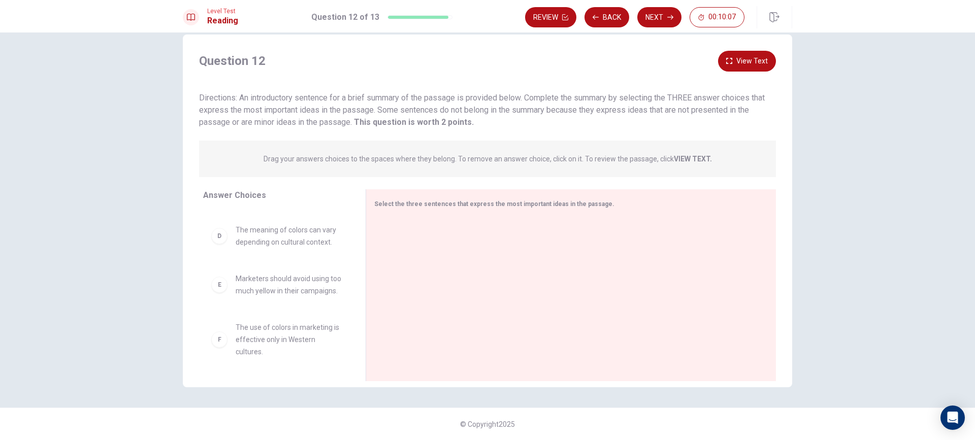
click at [697, 159] on strong "VIEW TEXT." at bounding box center [693, 159] width 38 height 8
click at [687, 160] on strong "VIEW TEXT." at bounding box center [693, 159] width 38 height 8
click at [689, 155] on strong "VIEW TEXT." at bounding box center [693, 159] width 38 height 8
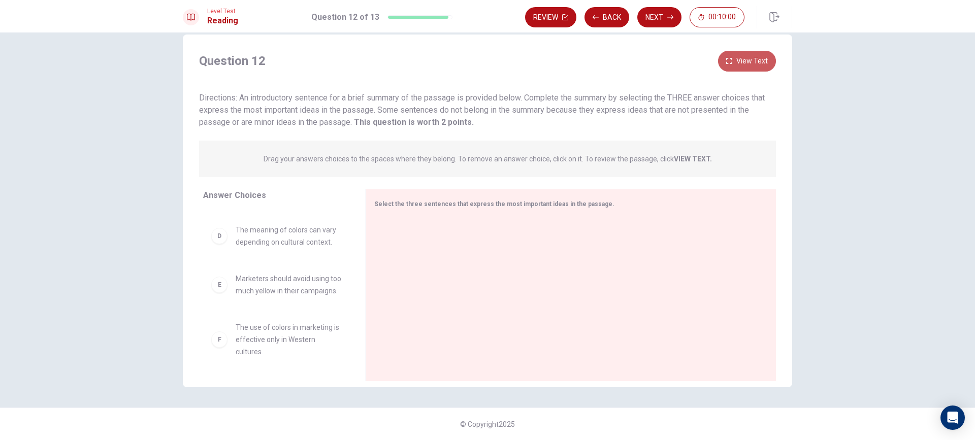
click at [735, 58] on button "View Text" at bounding box center [747, 61] width 58 height 21
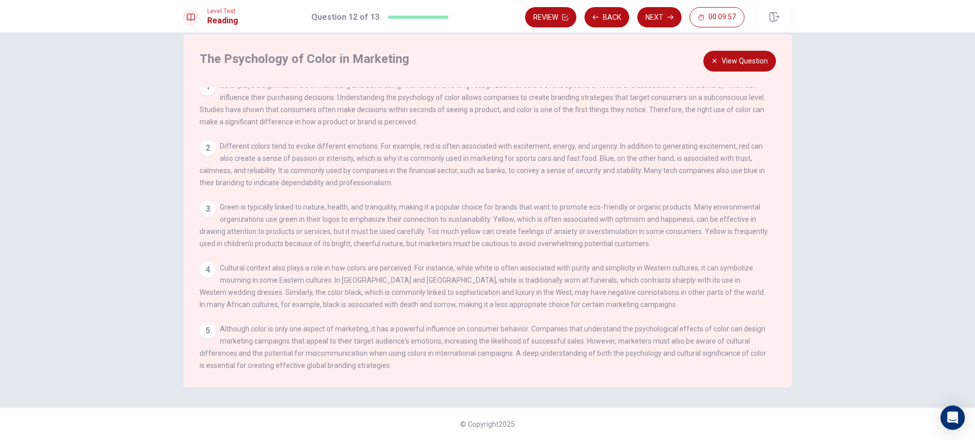
scroll to position [0, 0]
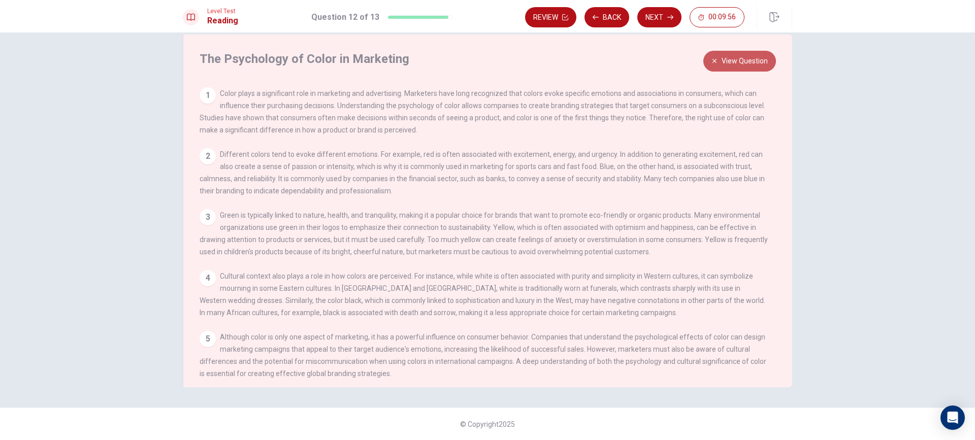
click at [707, 59] on button "View Question" at bounding box center [739, 61] width 73 height 21
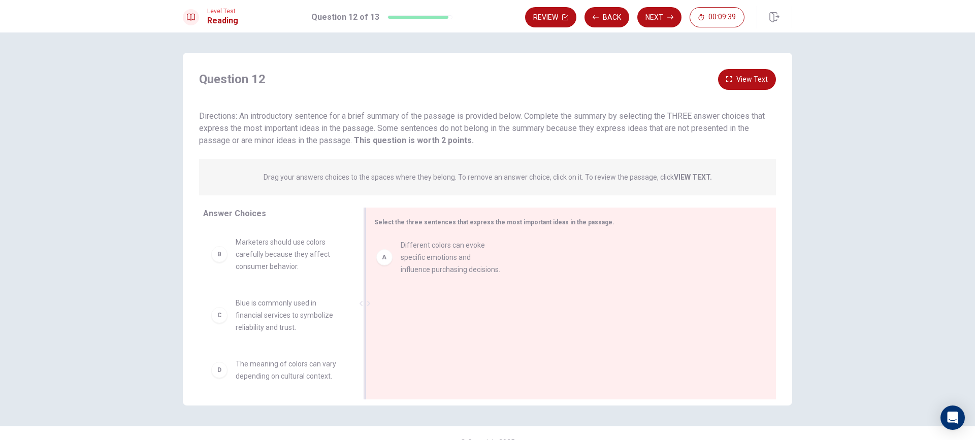
drag, startPoint x: 212, startPoint y: 254, endPoint x: 388, endPoint y: 257, distance: 176.2
drag, startPoint x: 344, startPoint y: 290, endPoint x: 342, endPoint y: 296, distance: 5.9
click at [342, 296] on div "B Marketers should use colors carefully because they affect consumer behavior. …" at bounding box center [280, 306] width 154 height 156
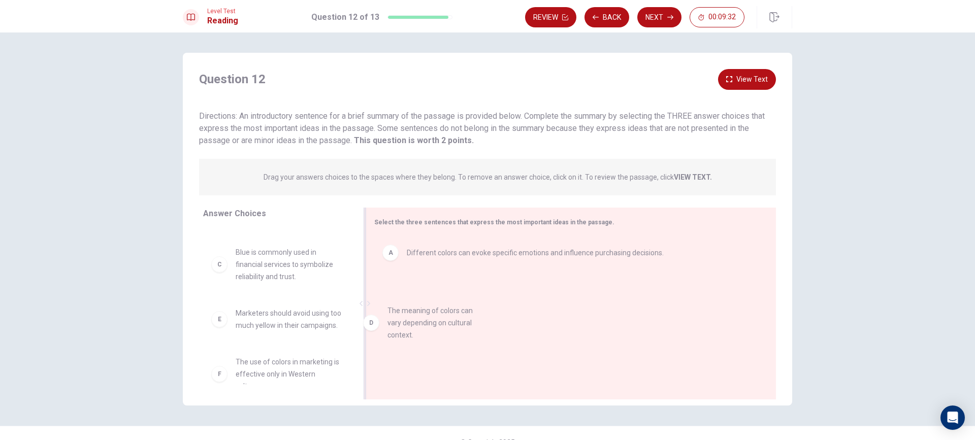
drag, startPoint x: 214, startPoint y: 328, endPoint x: 383, endPoint y: 323, distance: 169.1
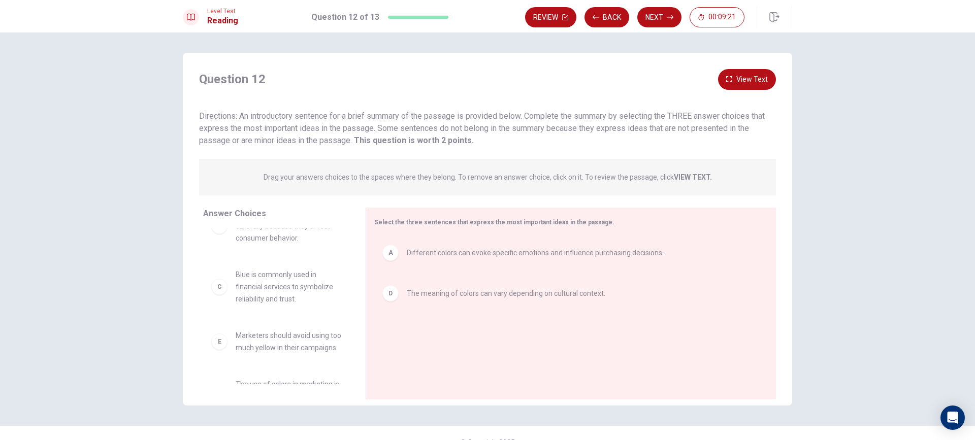
scroll to position [0, 0]
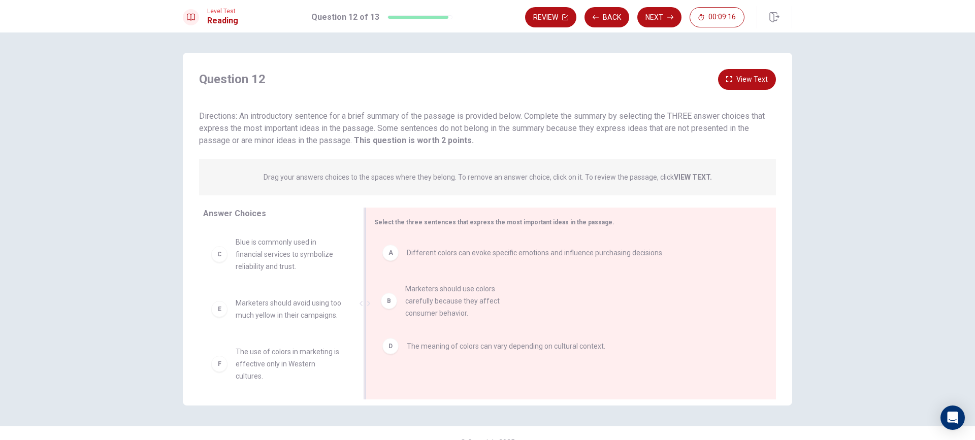
drag, startPoint x: 214, startPoint y: 257, endPoint x: 389, endPoint y: 305, distance: 181.9
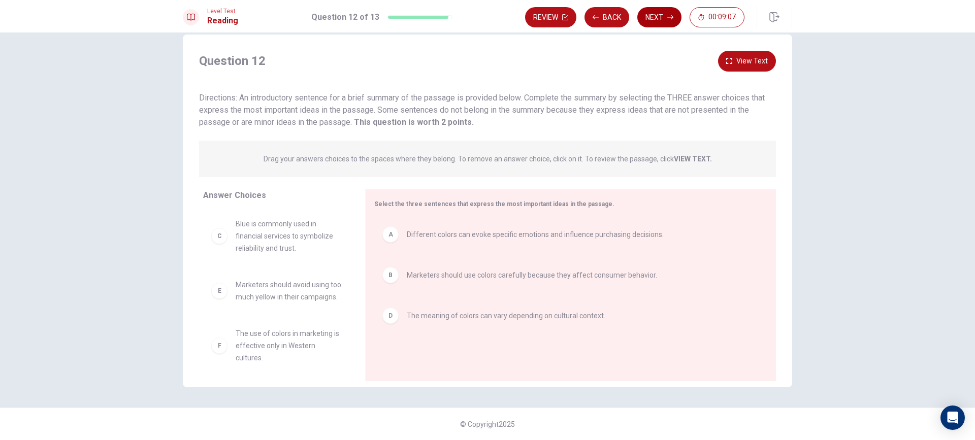
click at [659, 15] on button "Next" at bounding box center [659, 17] width 44 height 20
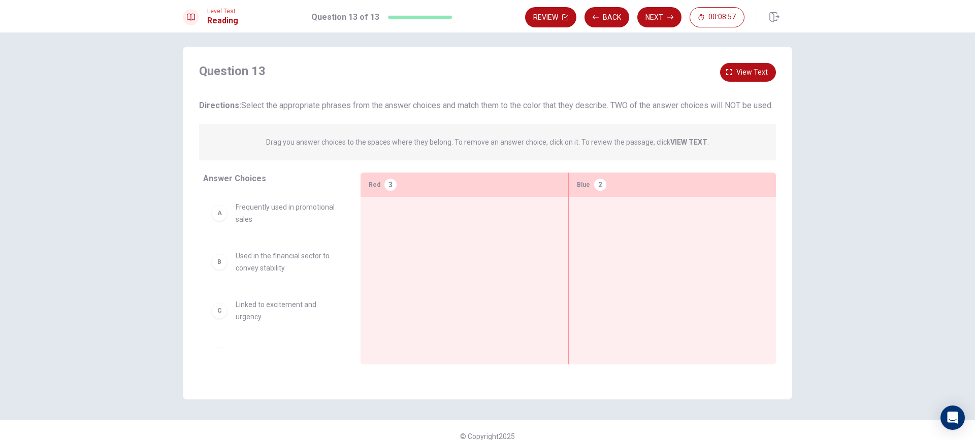
scroll to position [0, 0]
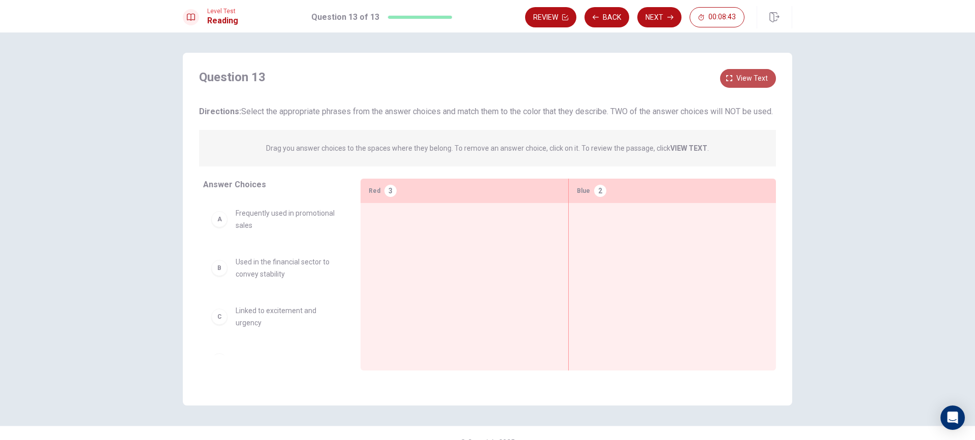
click at [726, 75] on icon "button" at bounding box center [729, 78] width 6 height 6
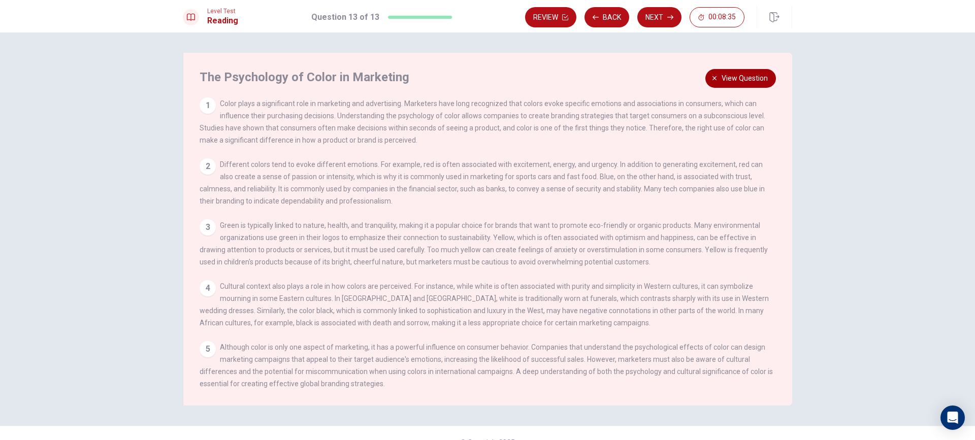
click at [734, 78] on span "View question" at bounding box center [744, 78] width 46 height 13
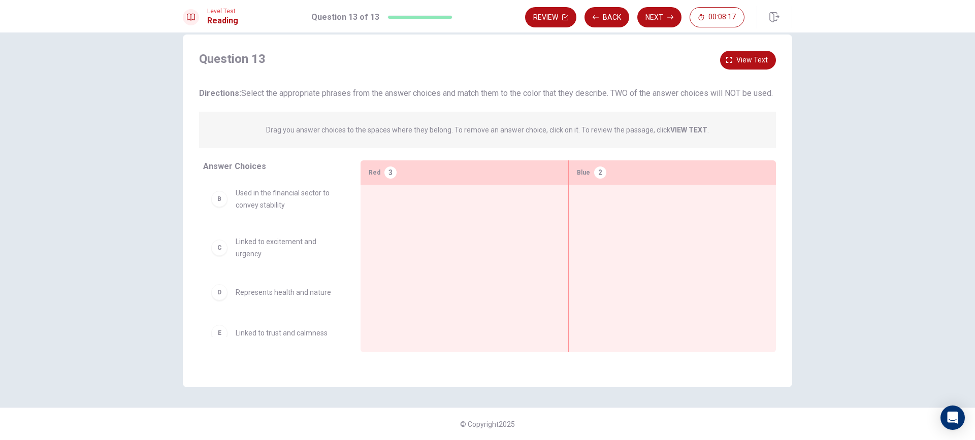
scroll to position [53, 0]
drag, startPoint x: 278, startPoint y: 349, endPoint x: 657, endPoint y: 220, distance: 400.5
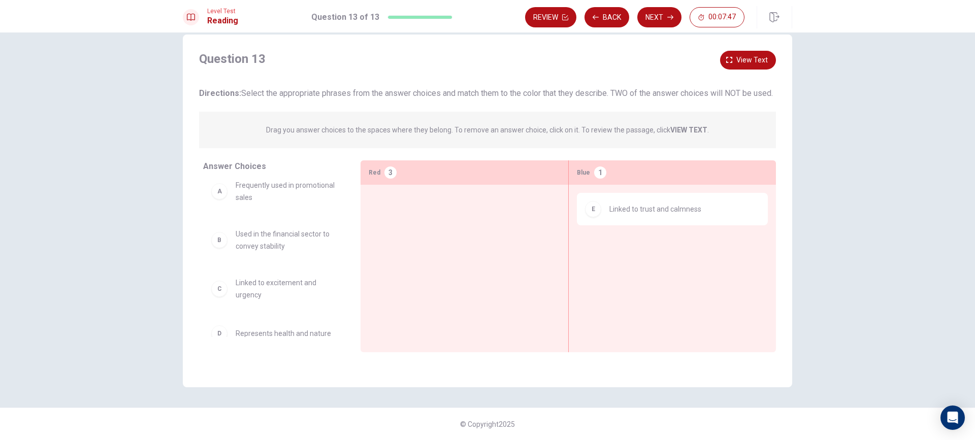
scroll to position [0, 0]
drag, startPoint x: 231, startPoint y: 261, endPoint x: 605, endPoint y: 256, distance: 373.1
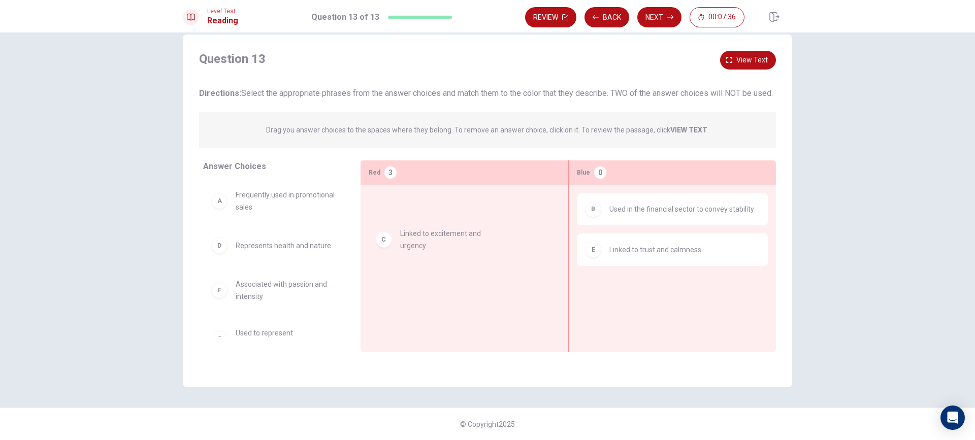
drag, startPoint x: 239, startPoint y: 271, endPoint x: 412, endPoint y: 248, distance: 174.6
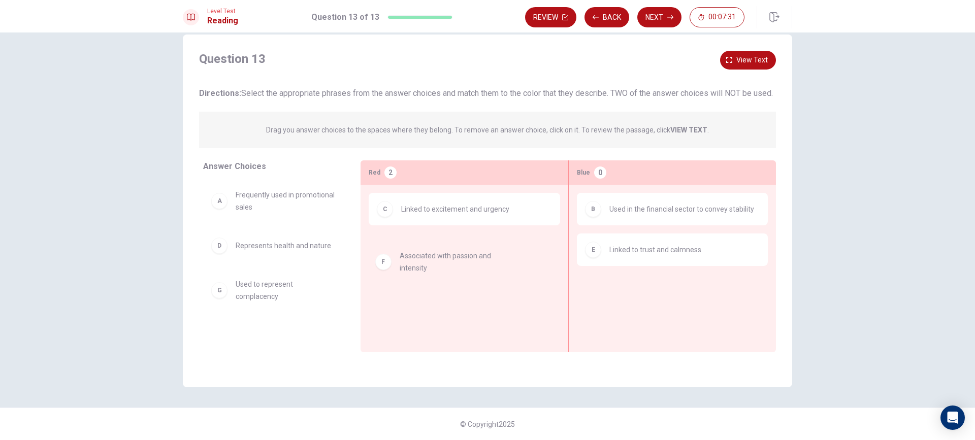
drag, startPoint x: 220, startPoint y: 309, endPoint x: 393, endPoint y: 269, distance: 177.3
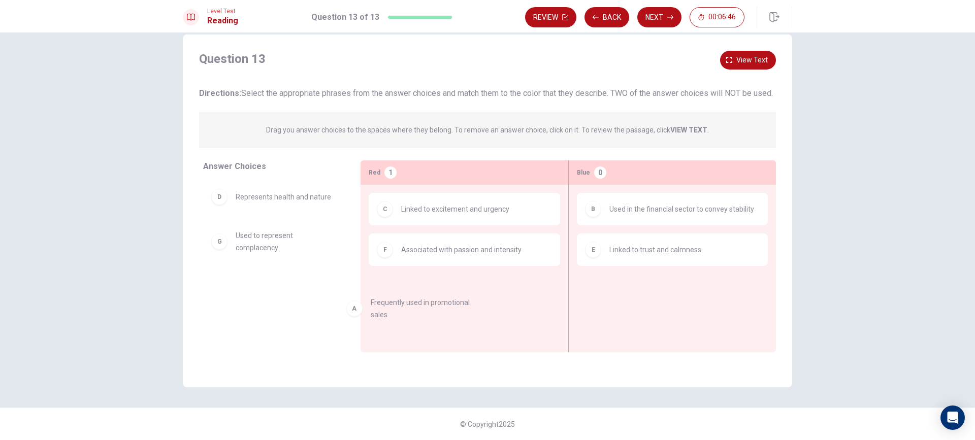
drag, startPoint x: 294, startPoint y: 209, endPoint x: 434, endPoint y: 306, distance: 170.4
drag, startPoint x: 404, startPoint y: 260, endPoint x: 429, endPoint y: 305, distance: 51.6
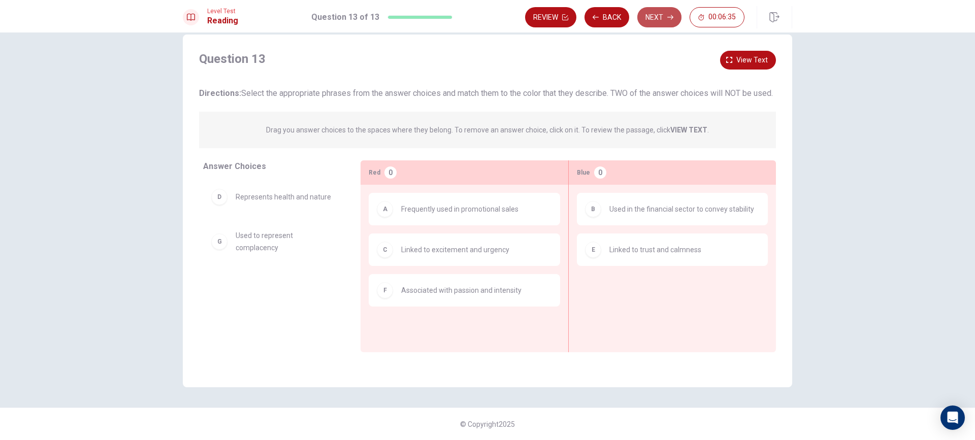
click at [656, 18] on button "Next" at bounding box center [659, 17] width 44 height 20
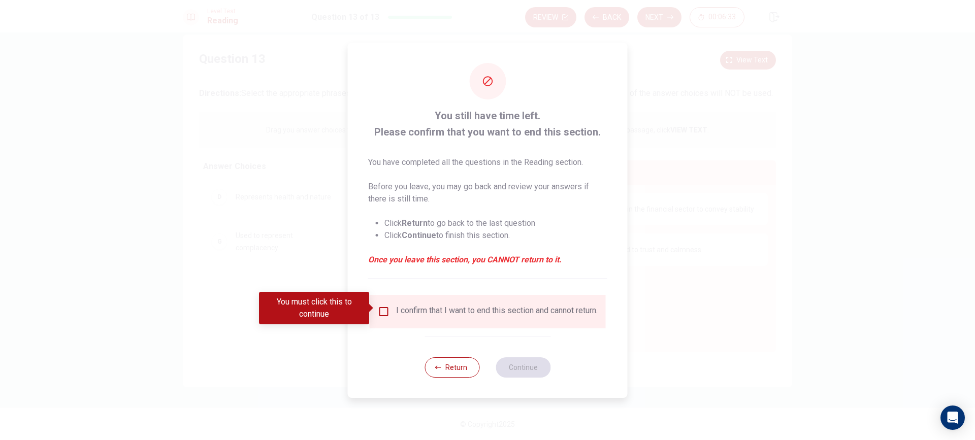
click at [387, 306] on input "You must click this to continue" at bounding box center [384, 312] width 12 height 12
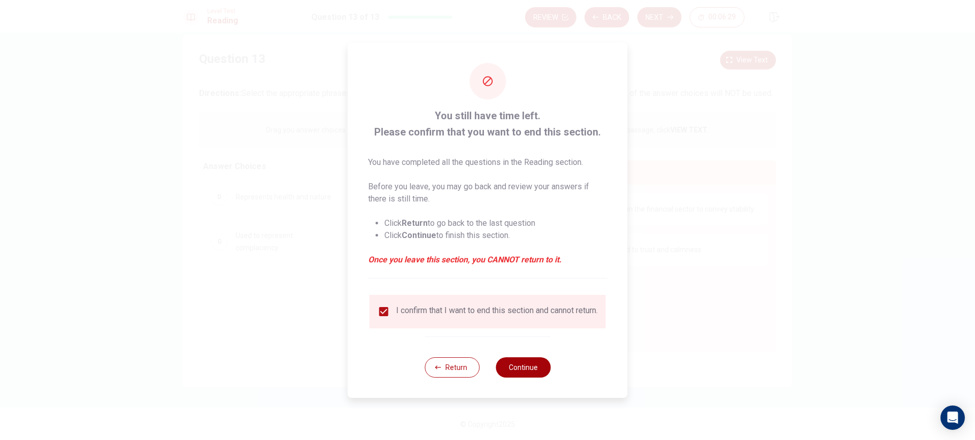
click at [516, 374] on button "Continue" at bounding box center [522, 367] width 55 height 20
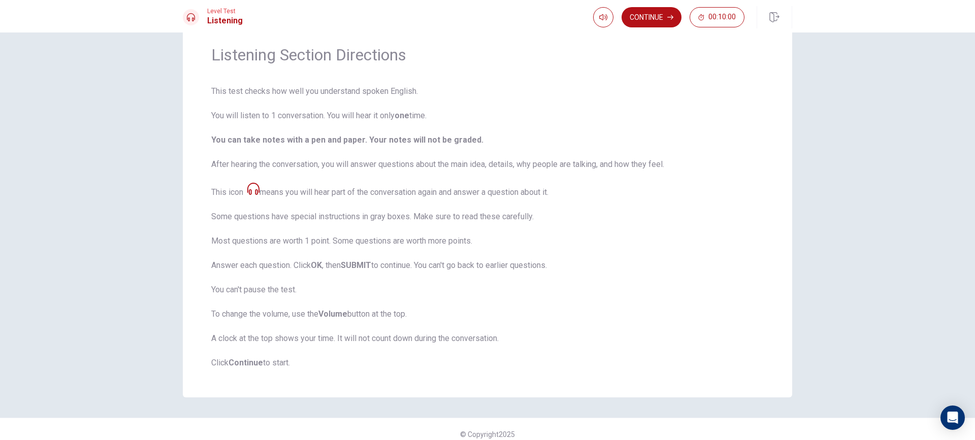
scroll to position [47, 0]
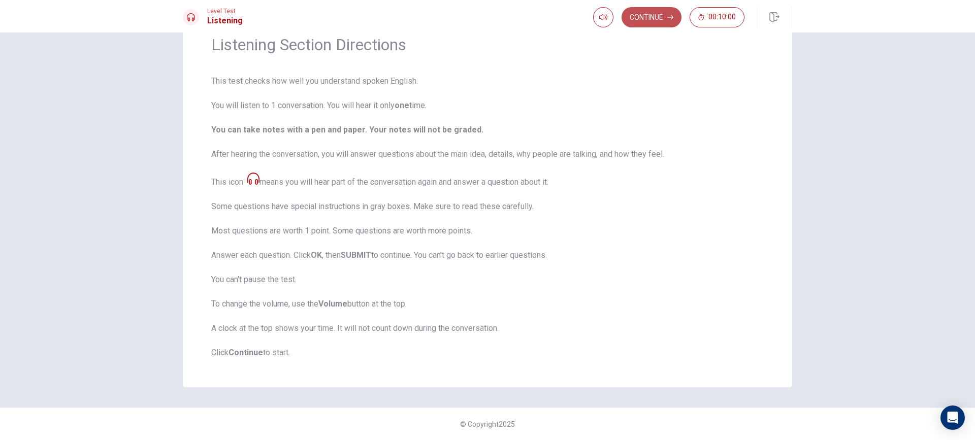
click at [644, 22] on button "Continue" at bounding box center [651, 17] width 60 height 20
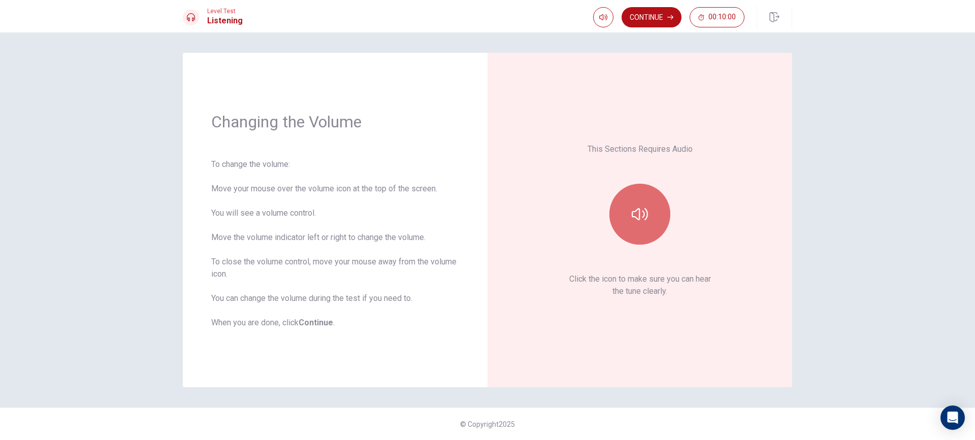
click at [651, 215] on button "button" at bounding box center [639, 214] width 61 height 61
click at [667, 18] on icon "button" at bounding box center [670, 17] width 6 height 6
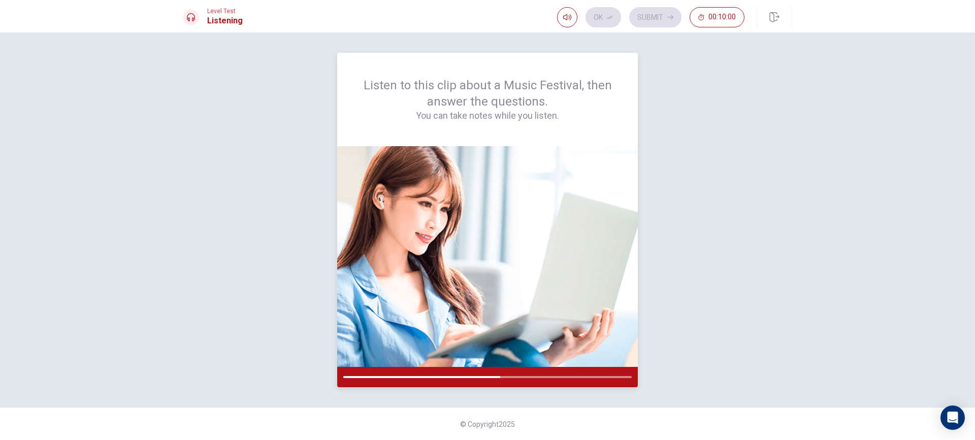
click at [508, 200] on img at bounding box center [487, 256] width 300 height 221
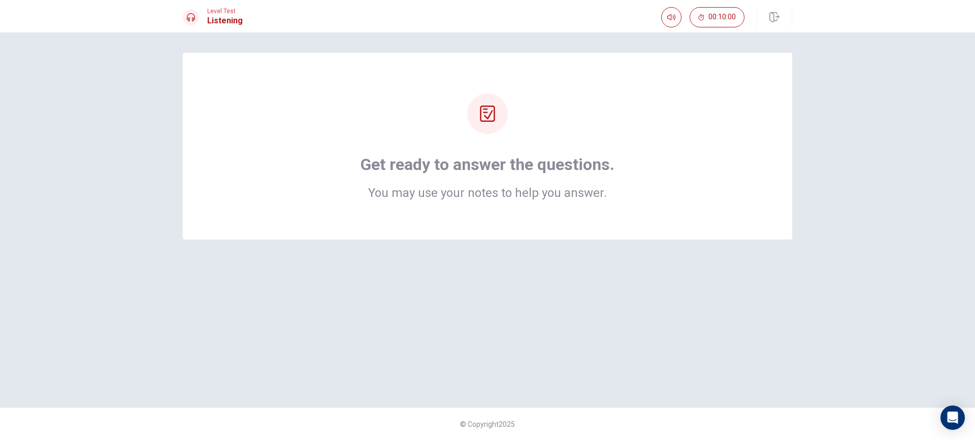
click at [498, 122] on div at bounding box center [487, 113] width 41 height 41
click at [442, 227] on div "Get ready to answer the questions. You may use your notes to help you answer." at bounding box center [487, 146] width 609 height 187
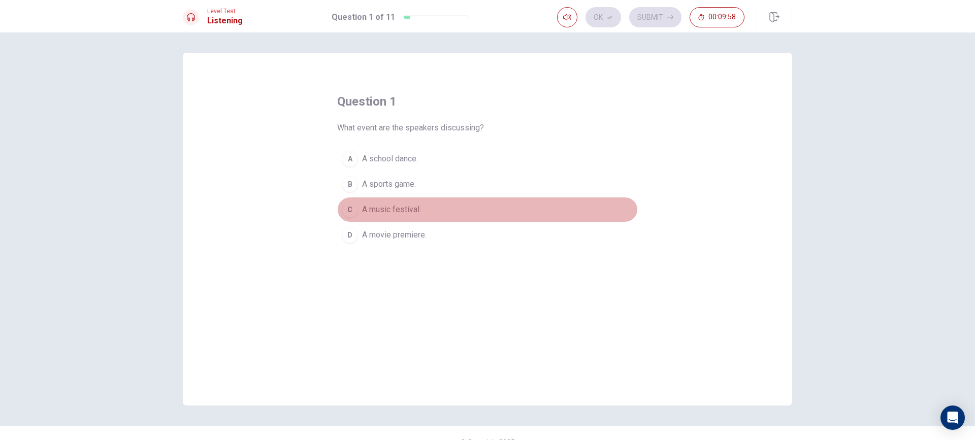
click at [388, 211] on span "A music festival." at bounding box center [391, 210] width 59 height 12
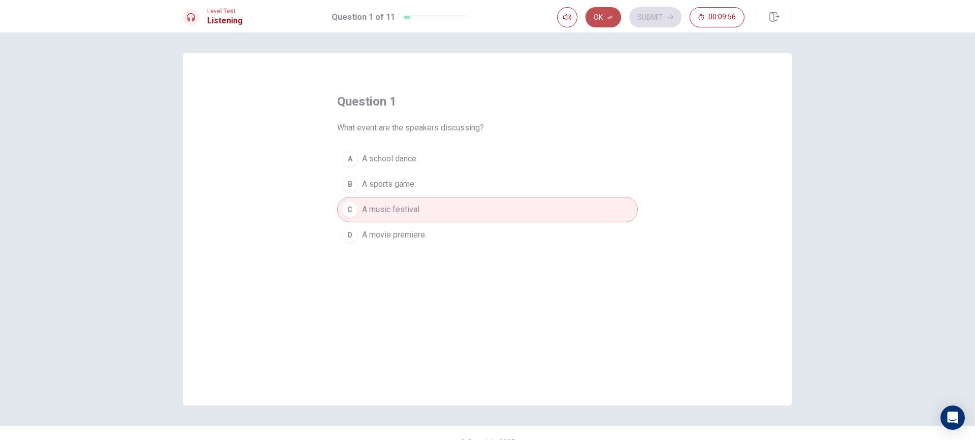
click at [618, 12] on button "Ok" at bounding box center [603, 17] width 36 height 20
click at [662, 16] on button "Submit" at bounding box center [655, 17] width 52 height 20
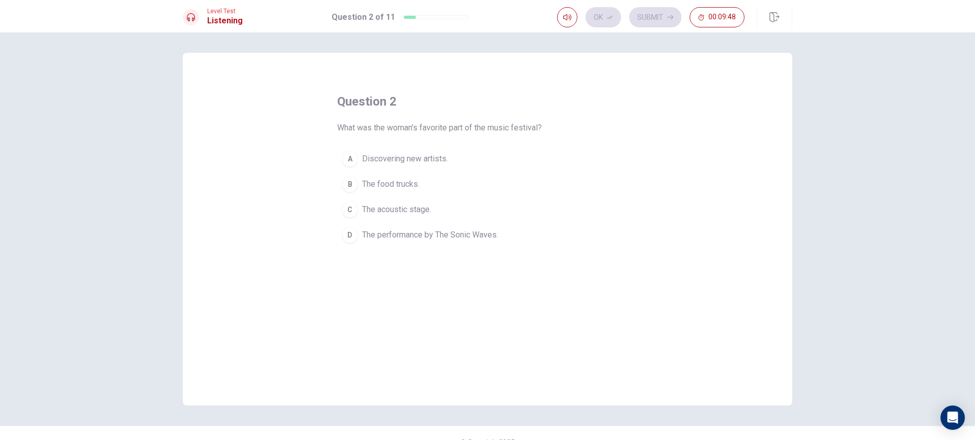
click at [366, 234] on span "The performance by The Sonic Waves." at bounding box center [430, 235] width 136 height 12
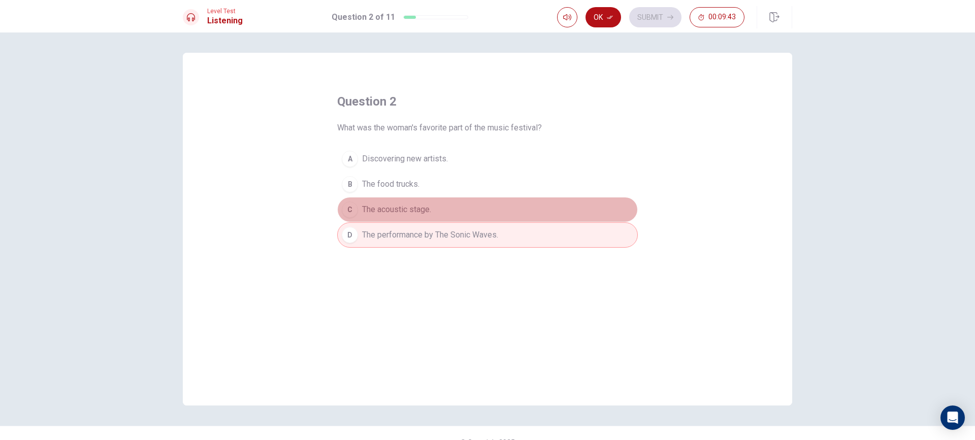
click at [384, 206] on span "The acoustic stage." at bounding box center [396, 210] width 69 height 12
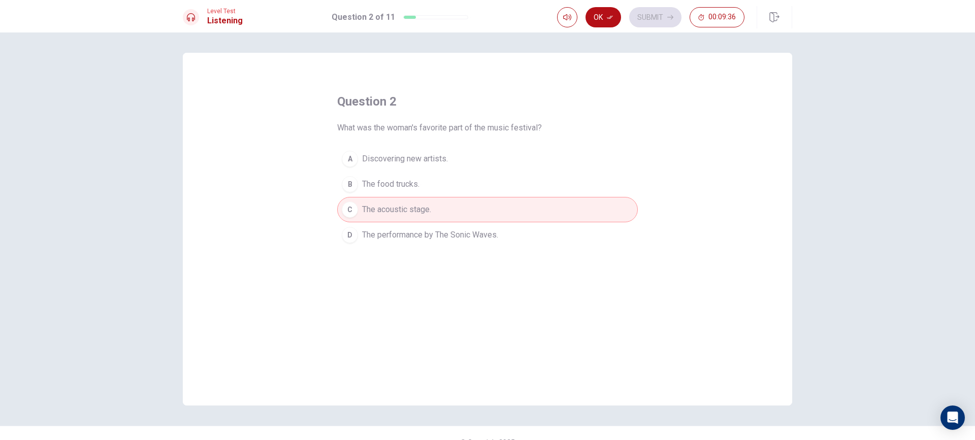
click at [429, 238] on span "The performance by The Sonic Waves." at bounding box center [430, 235] width 136 height 12
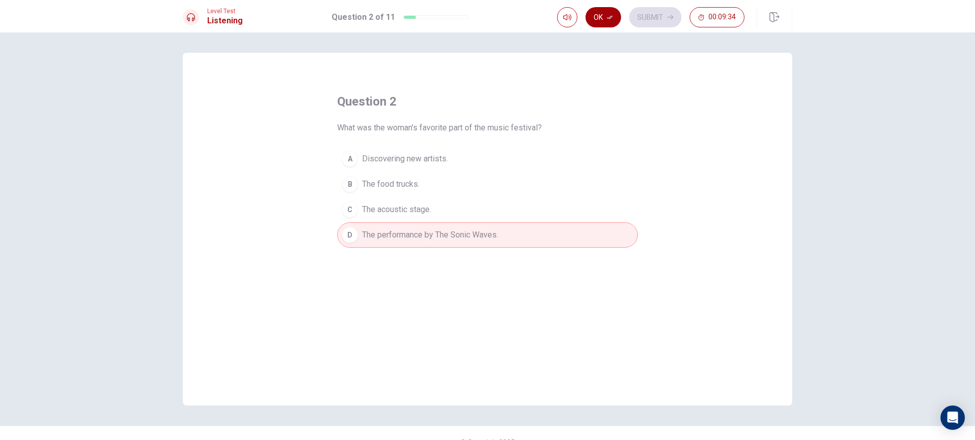
click at [608, 15] on icon "button" at bounding box center [610, 17] width 6 height 6
click at [647, 10] on button "Submit" at bounding box center [655, 17] width 52 height 20
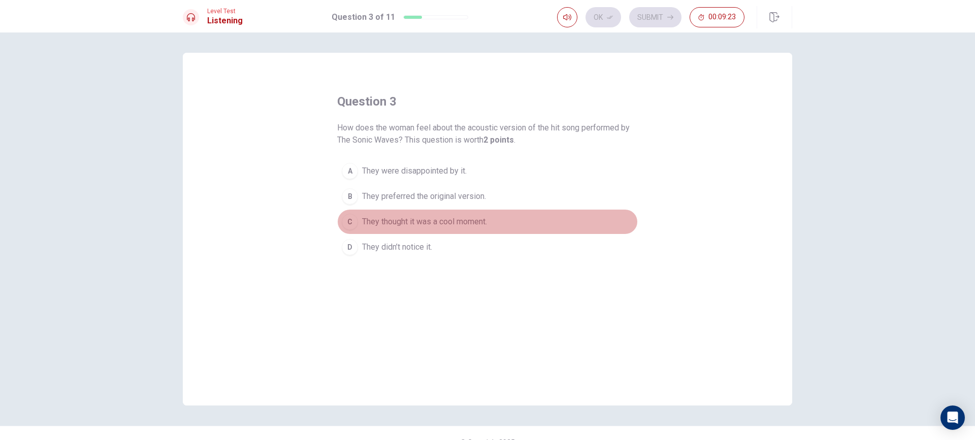
click at [411, 224] on span "They thought it was a cool moment." at bounding box center [424, 222] width 125 height 12
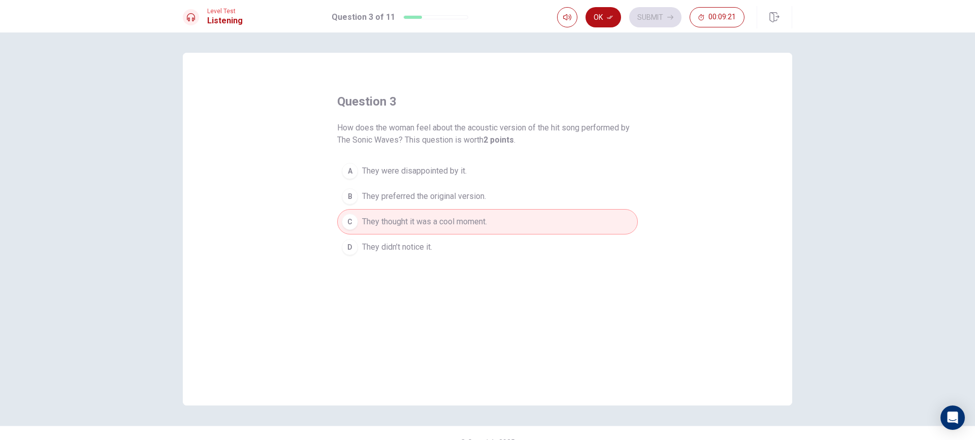
click at [604, 28] on div "Ok Submit 00:09:21" at bounding box center [674, 17] width 235 height 22
click at [601, 22] on button "Ok" at bounding box center [603, 17] width 36 height 20
click at [644, 15] on button "Submit" at bounding box center [655, 17] width 52 height 20
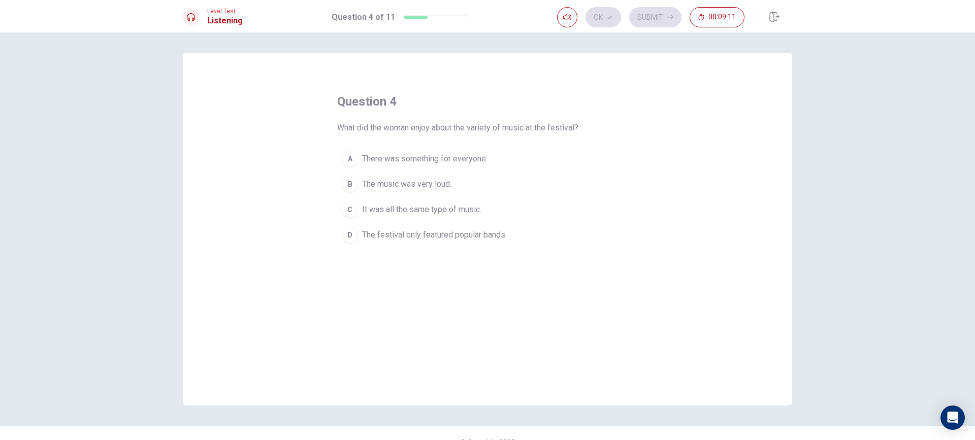
click at [356, 162] on button "A There was something for everyone." at bounding box center [487, 158] width 300 height 25
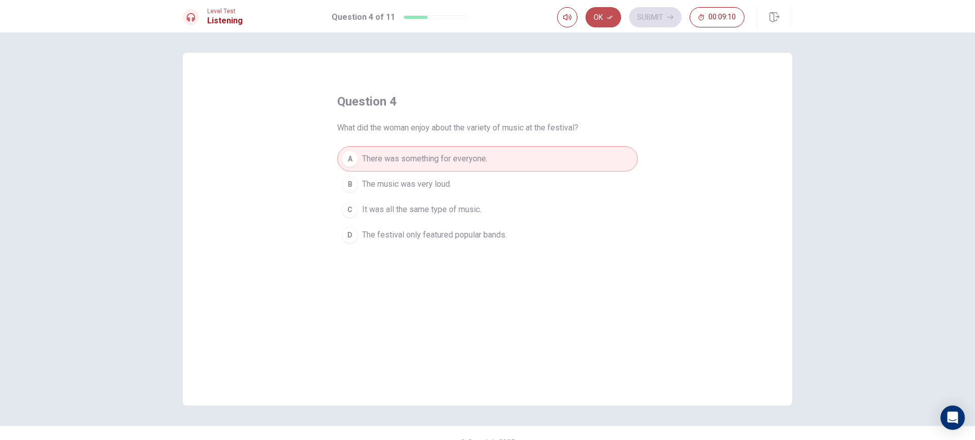
click at [592, 16] on button "Ok" at bounding box center [603, 17] width 36 height 20
click at [661, 16] on button "Submit" at bounding box center [655, 17] width 52 height 20
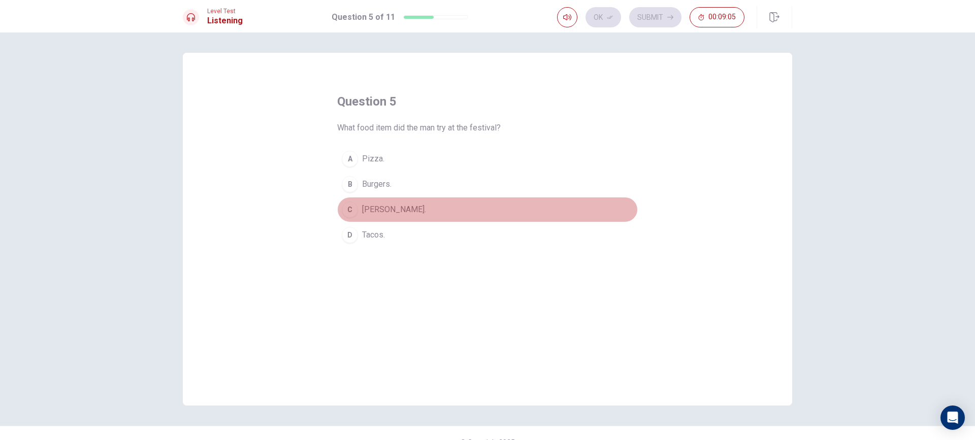
click at [351, 208] on div "C" at bounding box center [350, 210] width 16 height 16
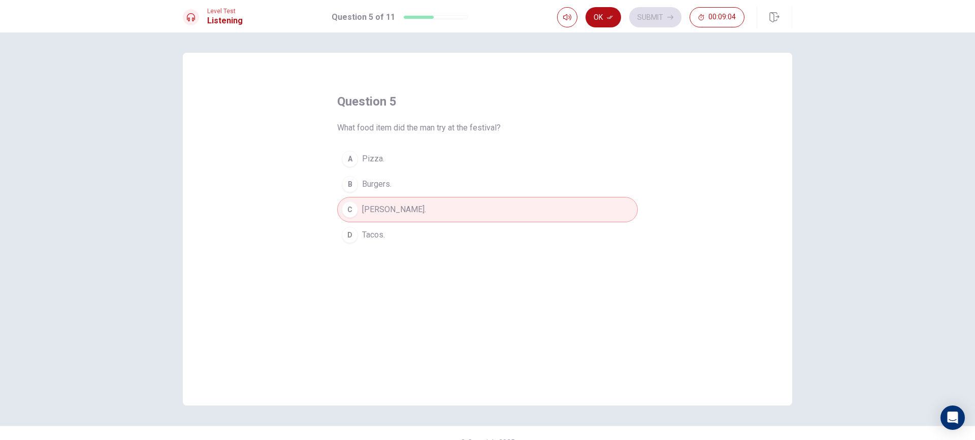
click at [348, 235] on div "D" at bounding box center [350, 235] width 16 height 16
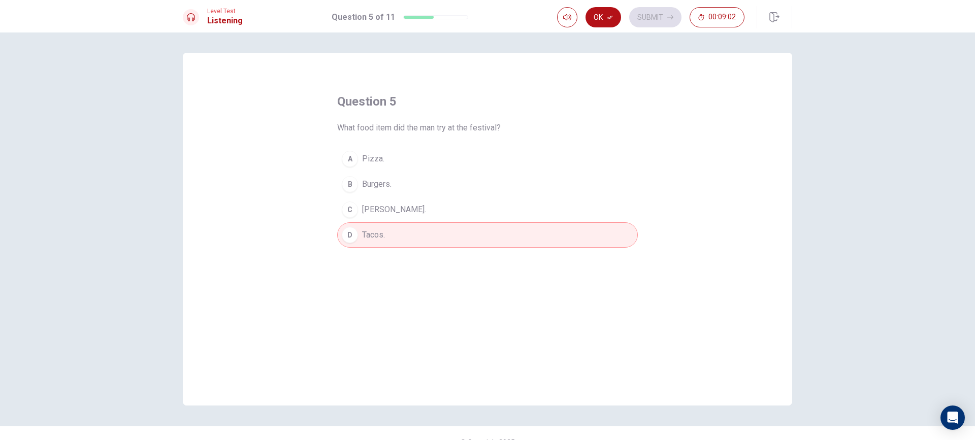
click at [351, 208] on div "C" at bounding box center [350, 210] width 16 height 16
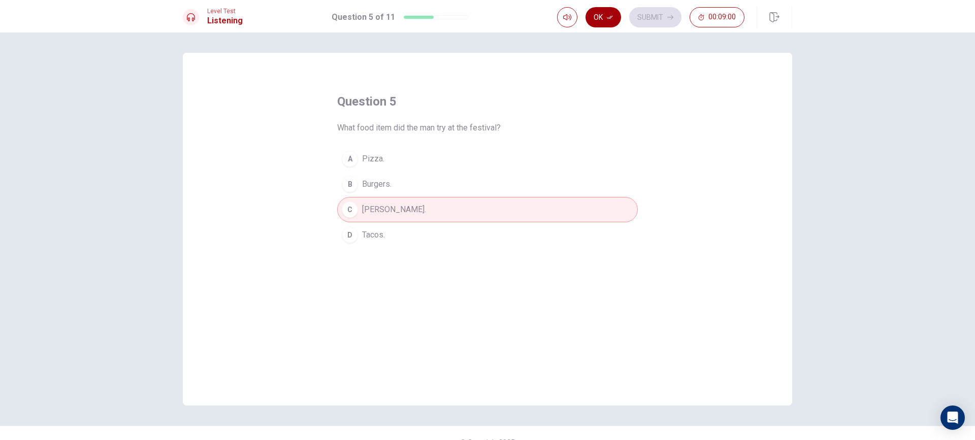
click at [602, 21] on button "Ok" at bounding box center [603, 17] width 36 height 20
click at [648, 20] on button "Submit" at bounding box center [655, 17] width 52 height 20
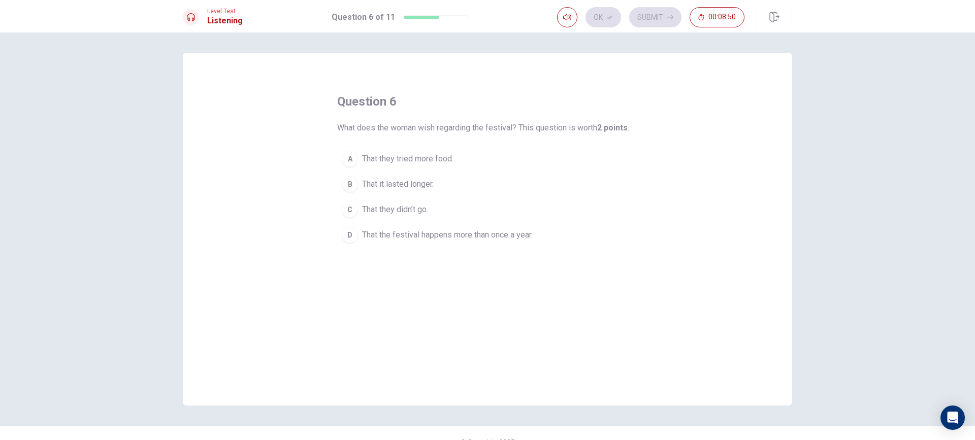
click at [357, 236] on button "D That the festival happens more than once a year." at bounding box center [487, 234] width 300 height 25
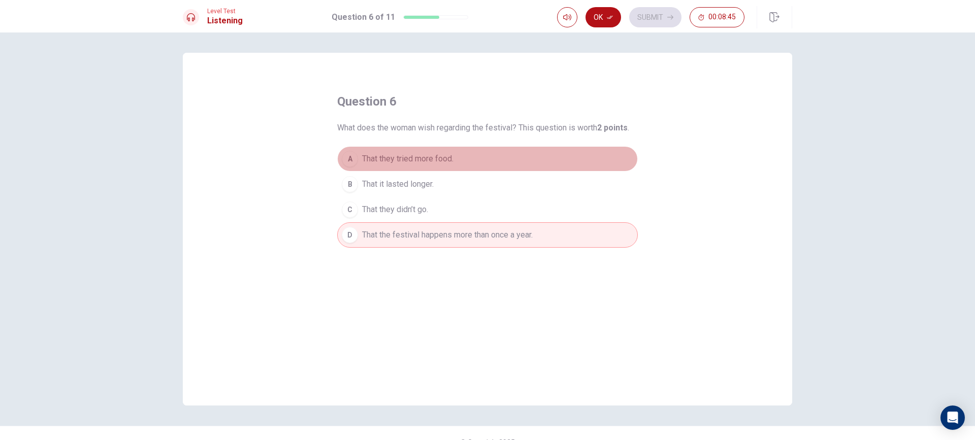
click at [418, 153] on span "That they tried more food." at bounding box center [407, 159] width 91 height 12
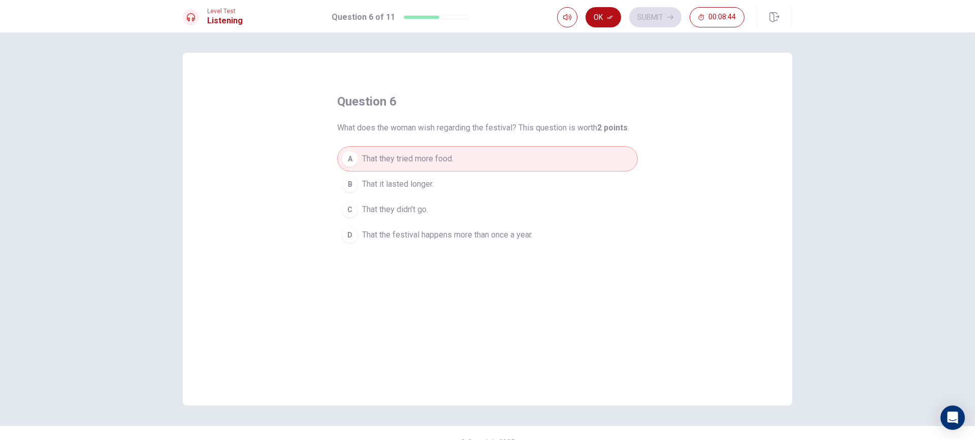
click at [400, 178] on span "That it lasted longer." at bounding box center [398, 184] width 72 height 12
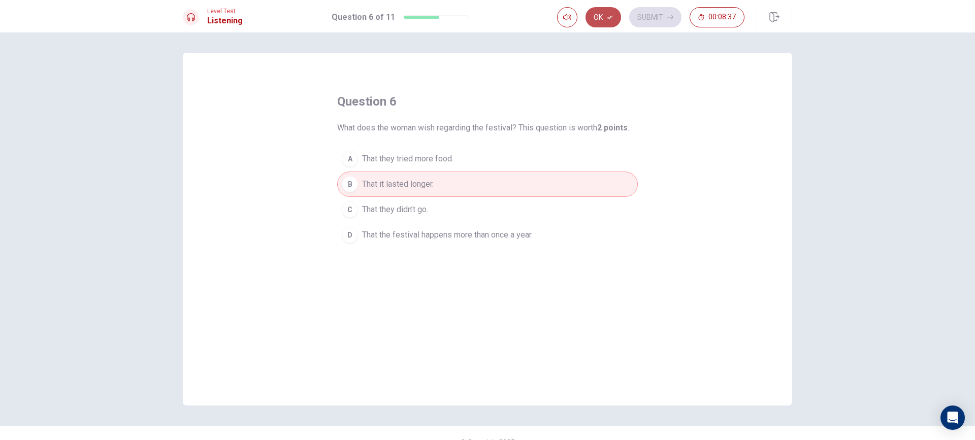
click at [590, 17] on button "Ok" at bounding box center [603, 17] width 36 height 20
click at [643, 9] on button "Submit" at bounding box center [655, 17] width 52 height 20
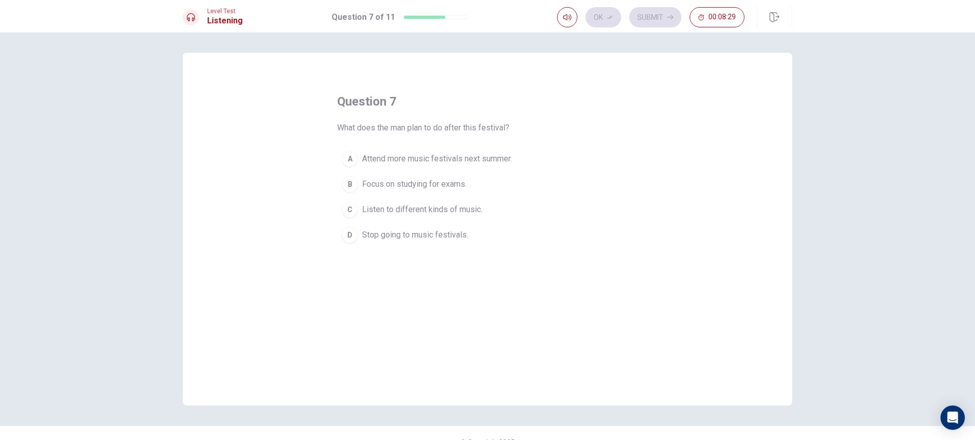
click at [506, 154] on span "Attend more music festivals next summer." at bounding box center [437, 159] width 150 height 12
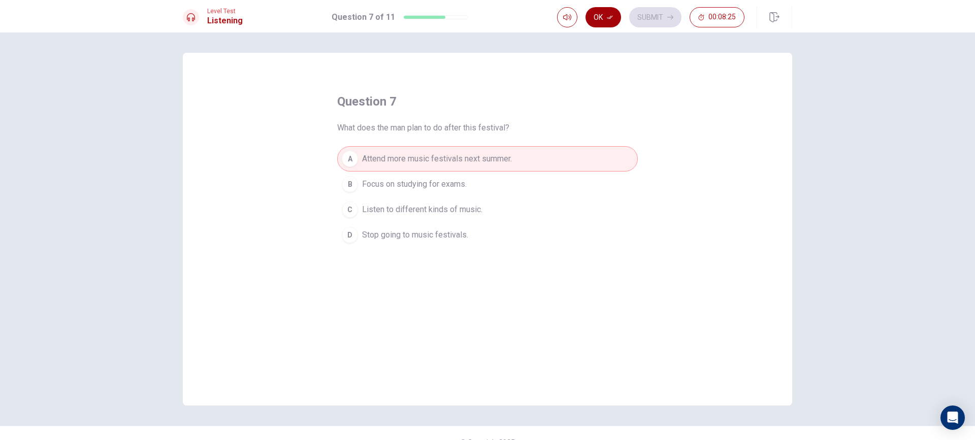
click at [602, 14] on button "Ok" at bounding box center [603, 17] width 36 height 20
click at [647, 20] on button "Submit" at bounding box center [655, 17] width 52 height 20
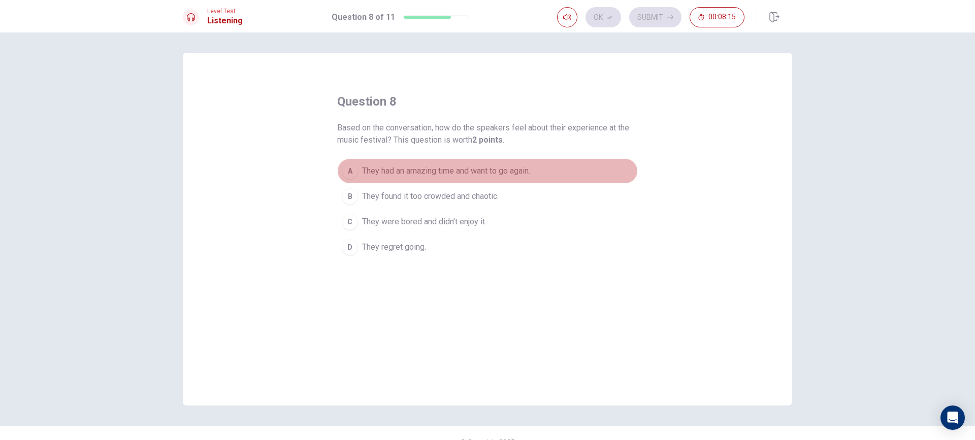
click at [490, 172] on span "They had an amazing time and want to go again." at bounding box center [446, 171] width 168 height 12
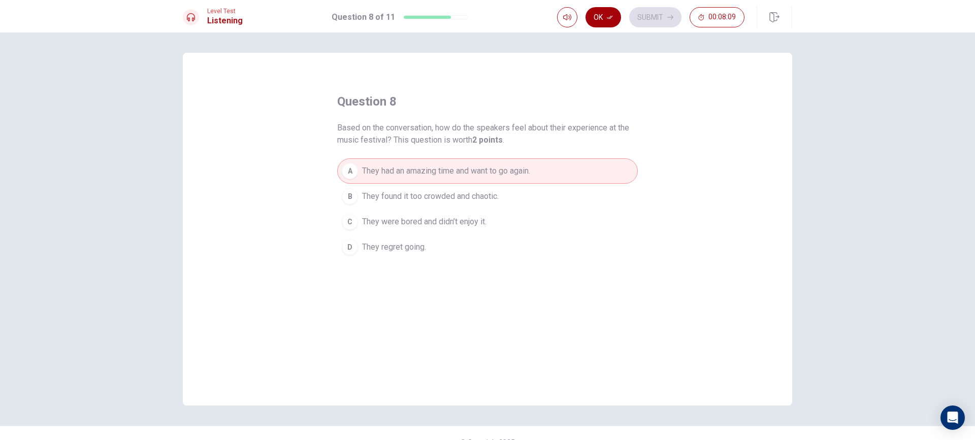
click at [600, 14] on button "Ok" at bounding box center [603, 17] width 36 height 20
click at [646, 13] on button "Submit" at bounding box center [655, 17] width 52 height 20
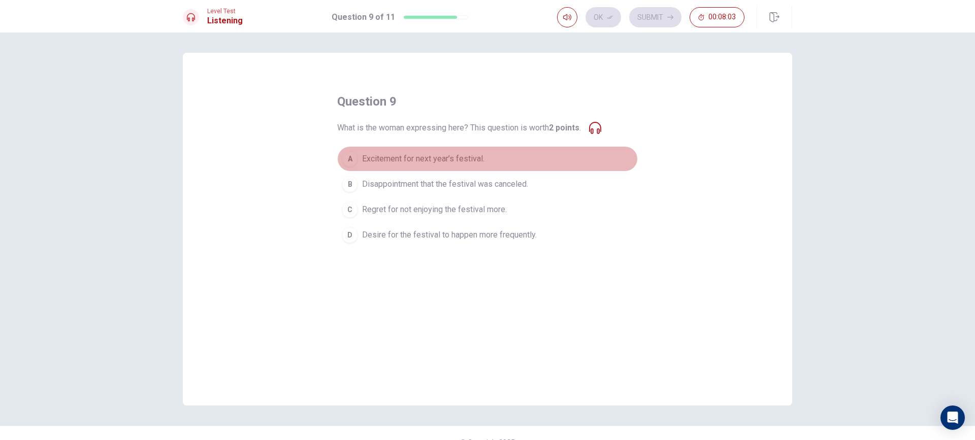
click at [397, 162] on span "Excitement for next year’s festival." at bounding box center [423, 159] width 122 height 12
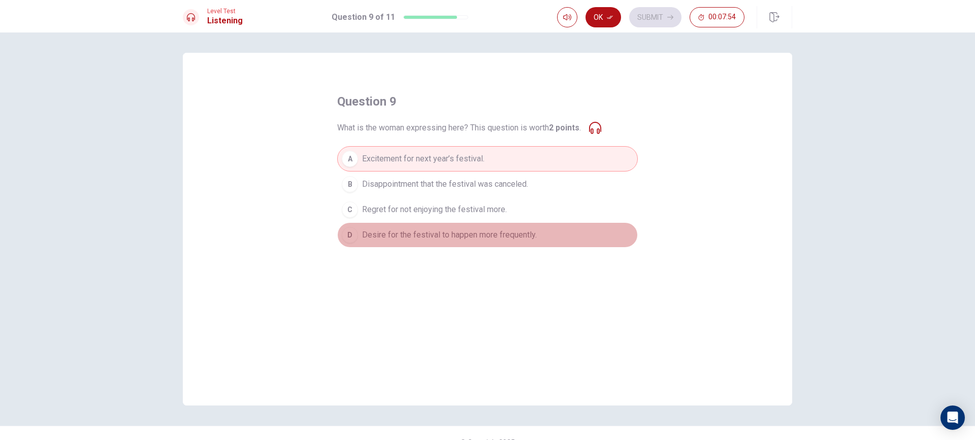
click at [464, 231] on span "Desire for the festival to happen more frequently." at bounding box center [449, 235] width 175 height 12
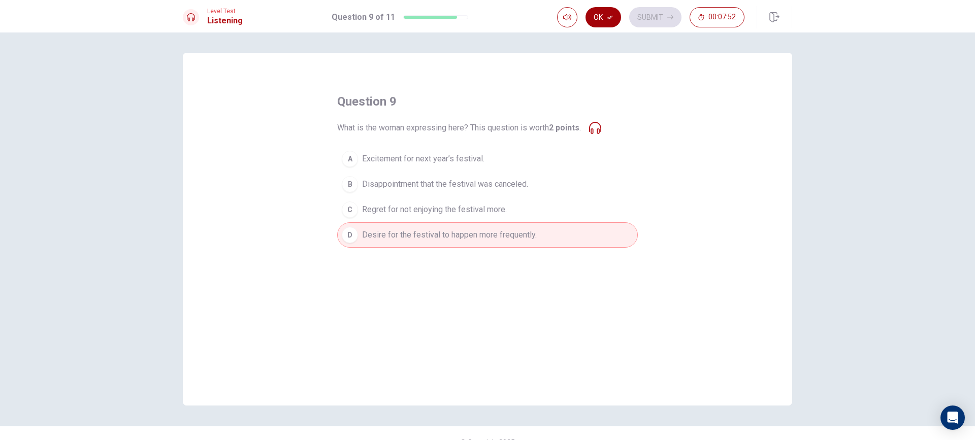
click at [602, 14] on button "Ok" at bounding box center [603, 17] width 36 height 20
click at [651, 15] on button "Submit" at bounding box center [655, 17] width 52 height 20
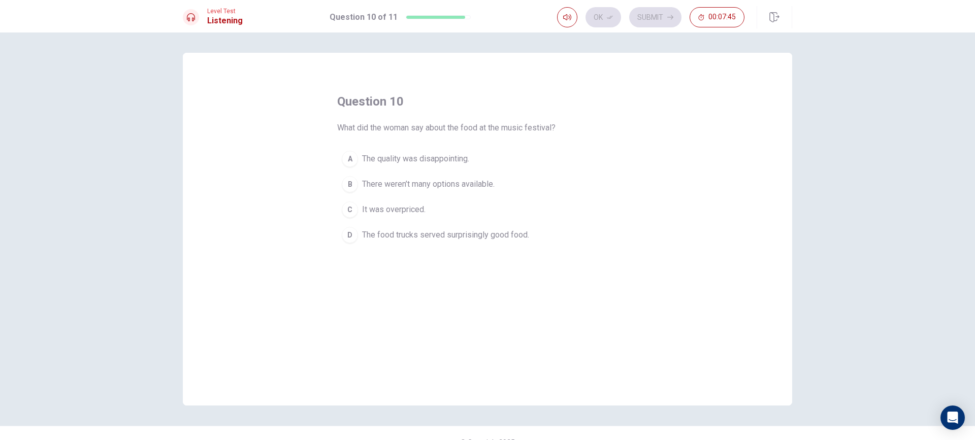
click at [387, 236] on span "The food trucks served surprisingly good food." at bounding box center [445, 235] width 167 height 12
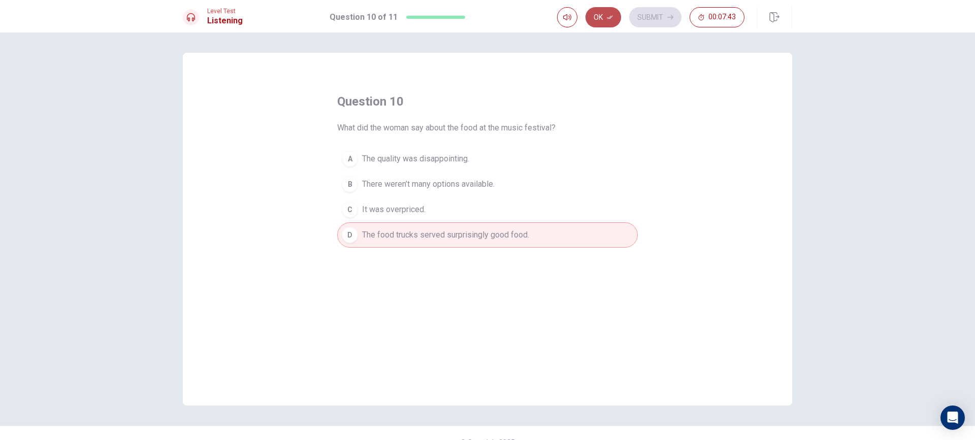
click at [612, 14] on button "Ok" at bounding box center [603, 17] width 36 height 20
click at [652, 14] on button "Submit" at bounding box center [655, 17] width 52 height 20
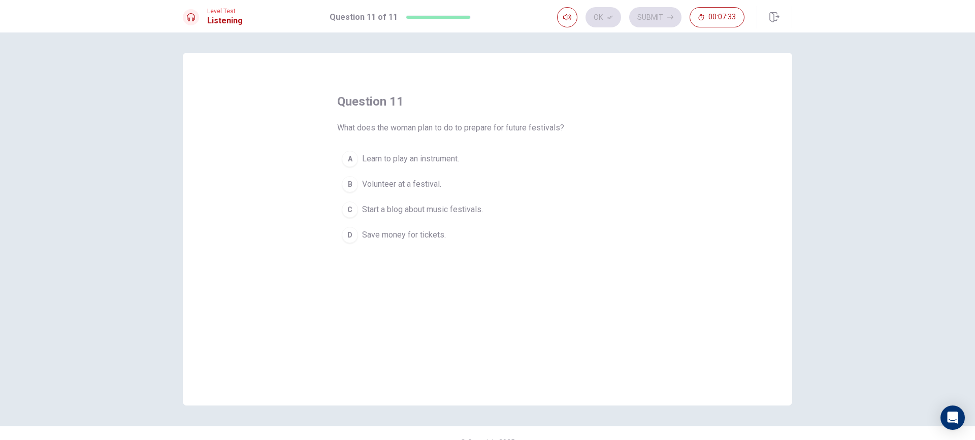
click at [383, 230] on span "Save money for tickets." at bounding box center [404, 235] width 84 height 12
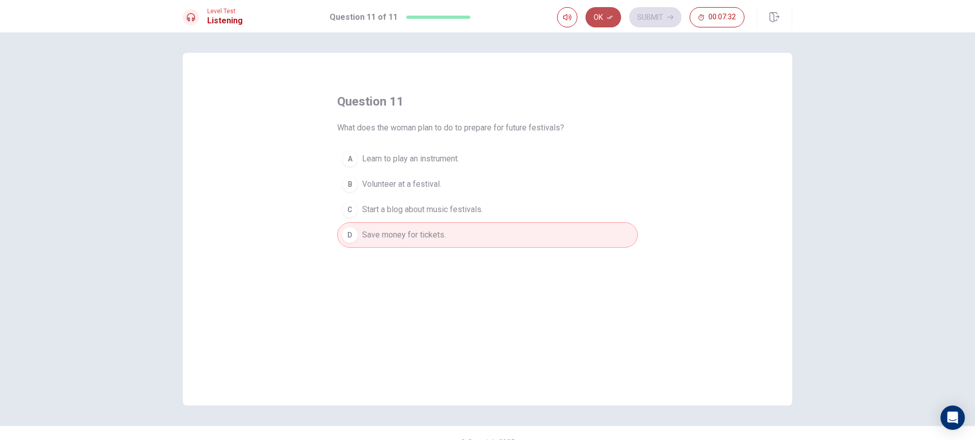
click at [599, 18] on button "Ok" at bounding box center [603, 17] width 36 height 20
click at [653, 19] on button "Submit" at bounding box center [655, 17] width 52 height 20
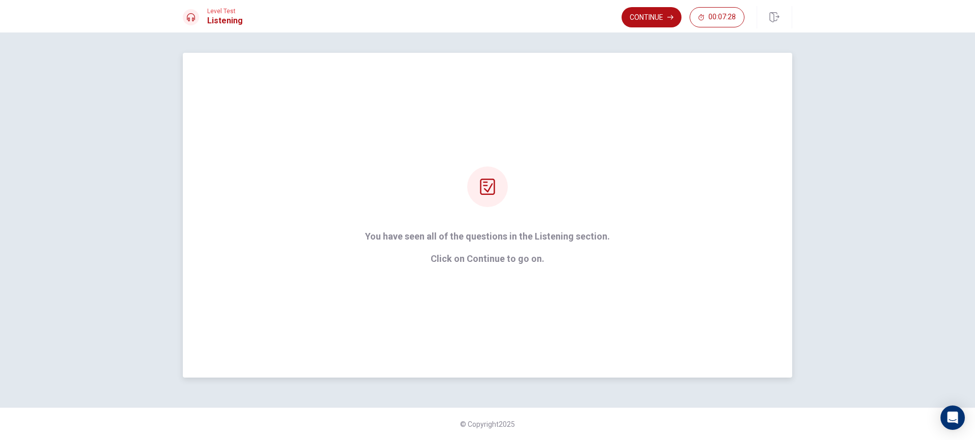
click at [437, 261] on p "Click on Continue to go on." at bounding box center [487, 259] width 245 height 10
click at [655, 21] on button "Continue" at bounding box center [651, 17] width 60 height 20
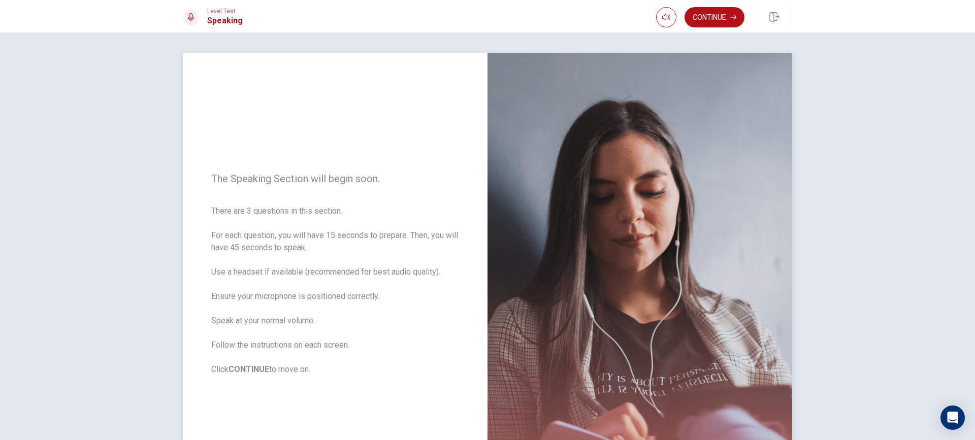
scroll to position [108, 0]
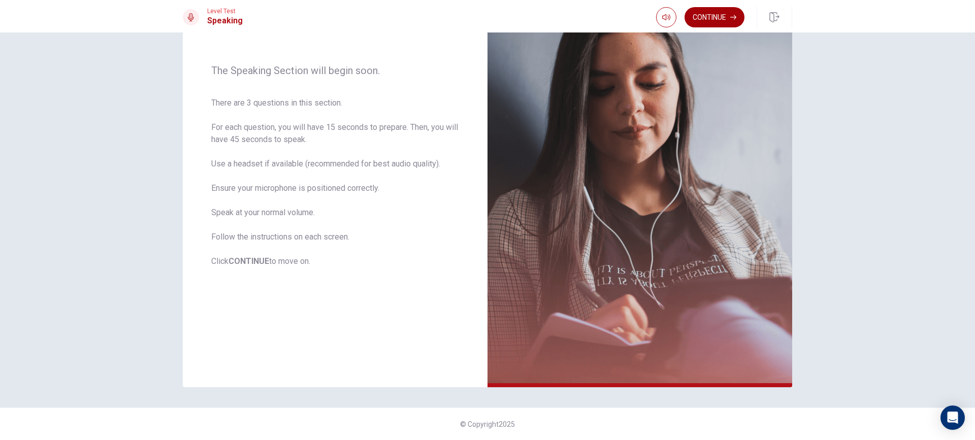
click at [721, 13] on button "Continue" at bounding box center [714, 17] width 60 height 20
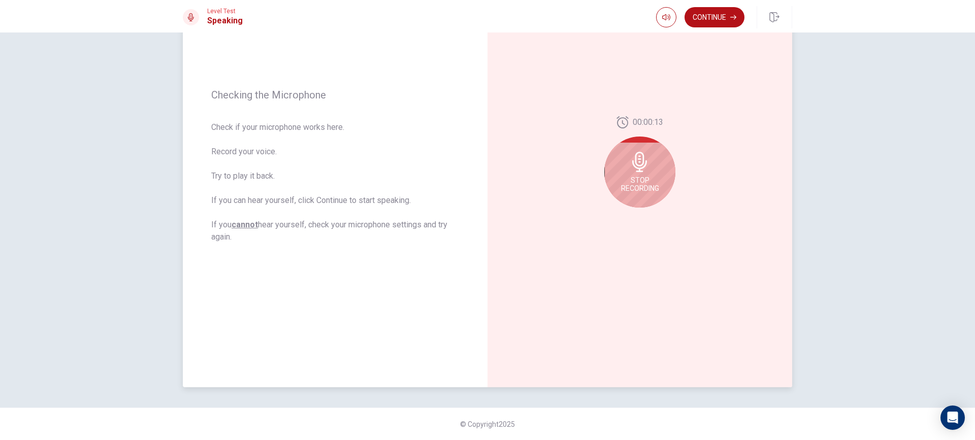
click at [653, 169] on div "Stop Recording" at bounding box center [639, 172] width 71 height 71
click at [633, 170] on icon at bounding box center [641, 165] width 20 height 20
click at [629, 217] on button "Record Again" at bounding box center [628, 216] width 14 height 14
click at [619, 173] on div "Stop Recording" at bounding box center [639, 172] width 71 height 71
click at [648, 215] on icon "Play Audio" at bounding box center [650, 216] width 5 height 6
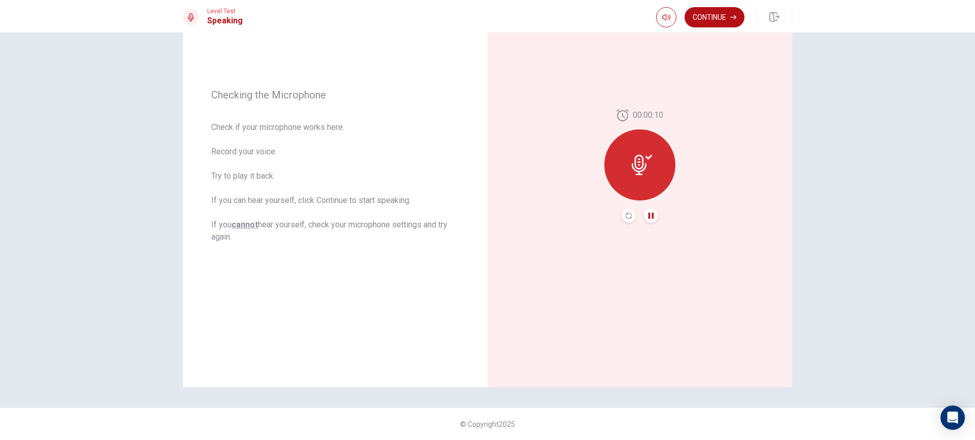
click at [624, 210] on button "Record Again" at bounding box center [628, 216] width 14 height 14
click at [627, 177] on span "Stop Recording" at bounding box center [640, 184] width 38 height 16
click at [625, 216] on icon "Record Again" at bounding box center [628, 216] width 6 height 6
click at [645, 183] on span "Stop Recording" at bounding box center [640, 184] width 38 height 16
click at [653, 214] on button "Play Audio" at bounding box center [651, 216] width 14 height 14
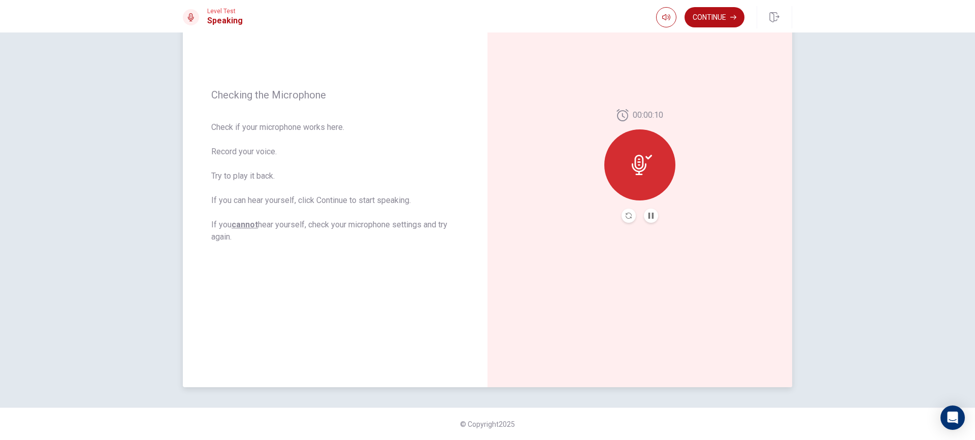
click at [629, 210] on button "Record Again" at bounding box center [628, 216] width 14 height 14
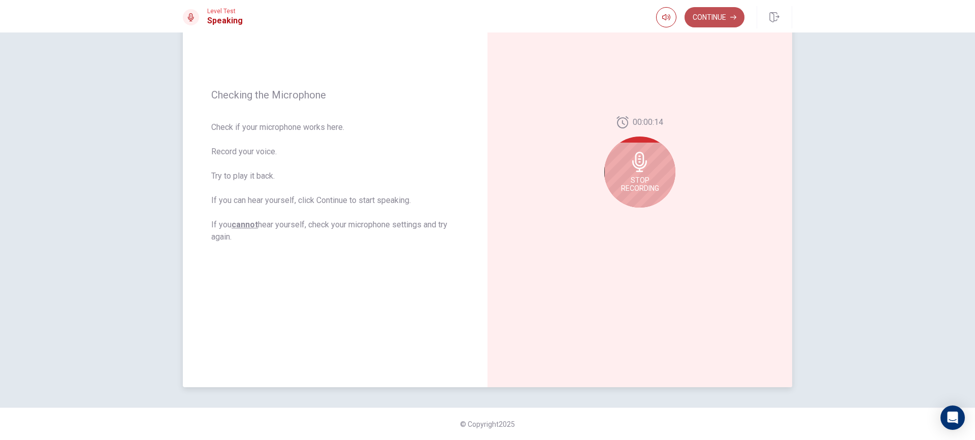
click at [716, 16] on button "Continue" at bounding box center [714, 17] width 60 height 20
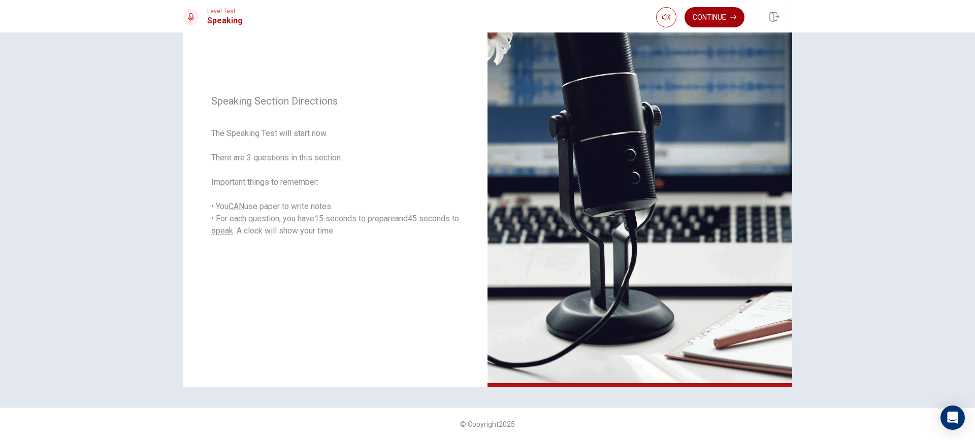
click at [714, 18] on button "Continue" at bounding box center [714, 17] width 60 height 20
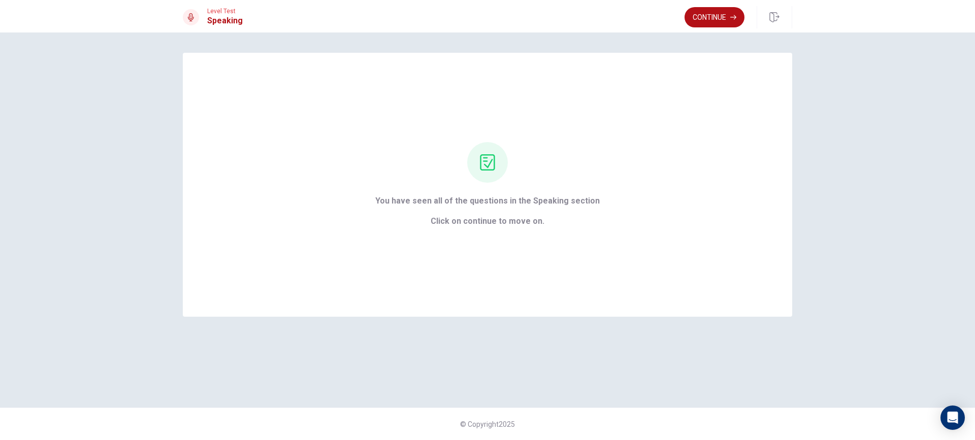
scroll to position [0, 0]
click at [696, 18] on button "Continue" at bounding box center [714, 17] width 60 height 20
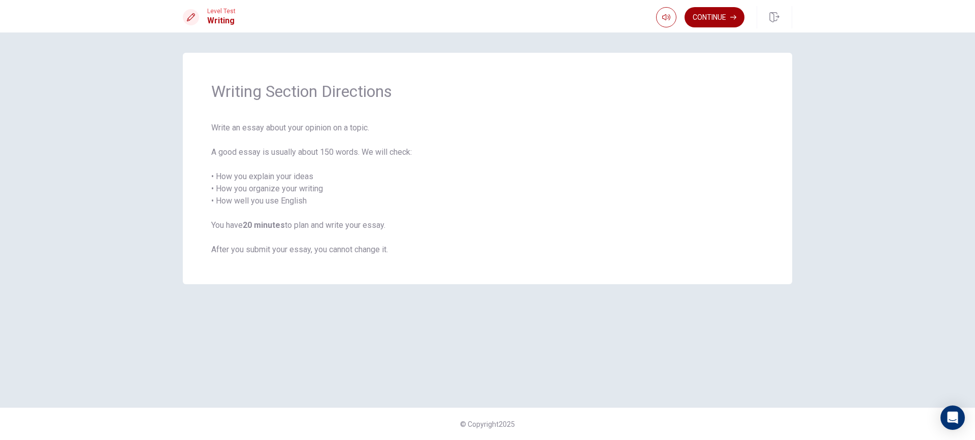
click at [697, 17] on button "Continue" at bounding box center [714, 17] width 60 height 20
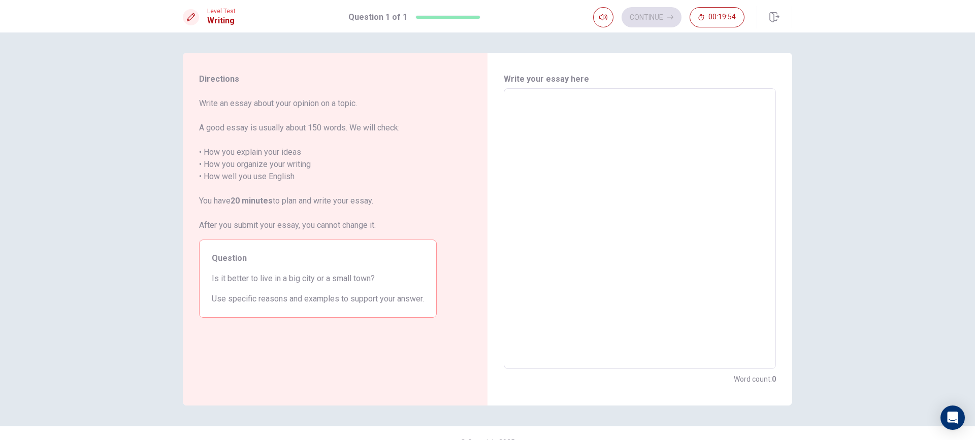
click at [590, 124] on textarea at bounding box center [640, 229] width 258 height 264
type textarea "i"
type textarea "x"
type textarea "in"
type textarea "x"
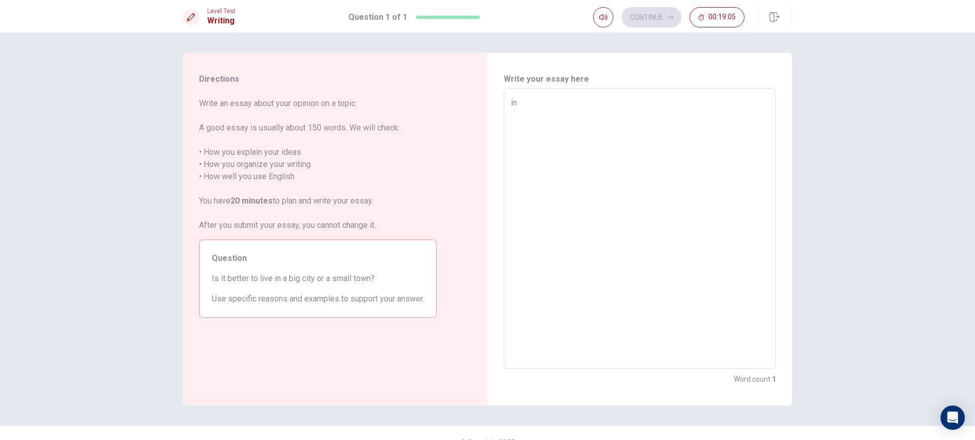
type textarea "in"
type textarea "x"
type textarea "in m"
type textarea "x"
type textarea "in my"
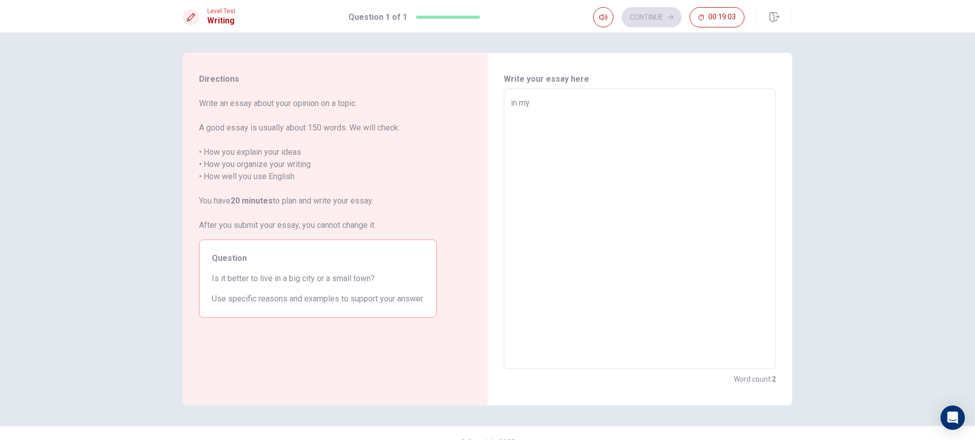
type textarea "x"
type textarea "in my"
type textarea "x"
type textarea "in my o"
type textarea "x"
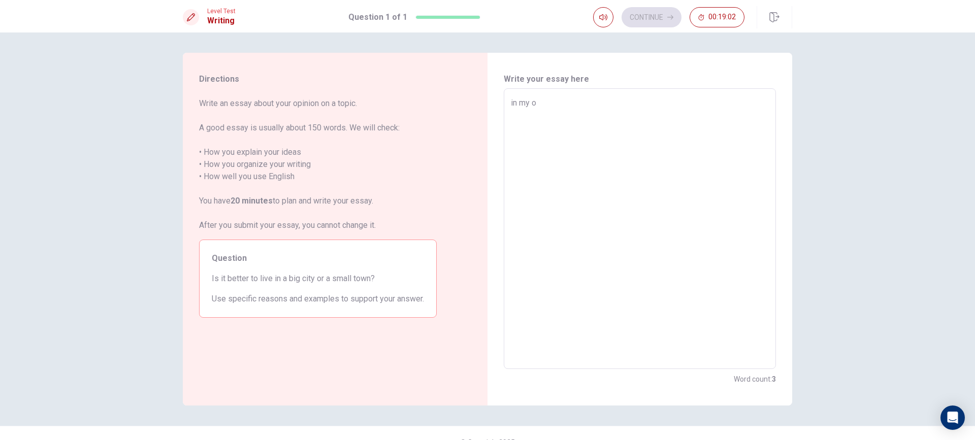
type textarea "in my op"
type textarea "x"
type textarea "in my ope"
type textarea "x"
type textarea "in my open"
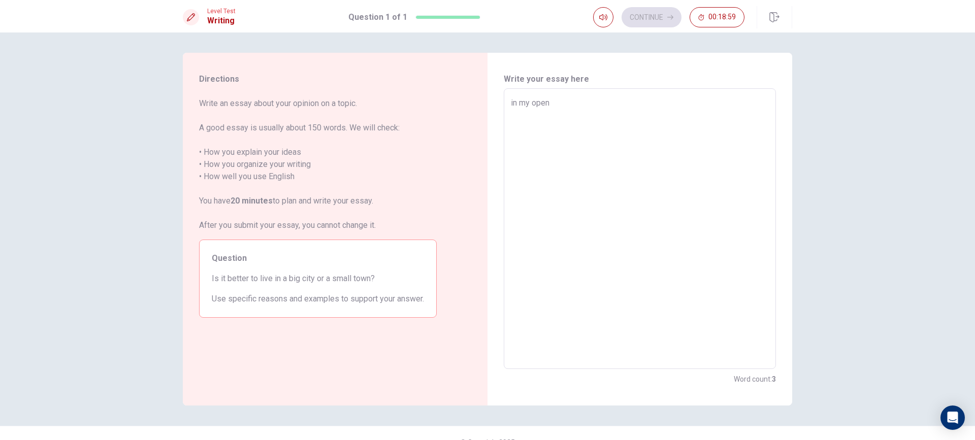
type textarea "x"
type textarea "in my ope"
type textarea "x"
type textarea "in my op"
type textarea "x"
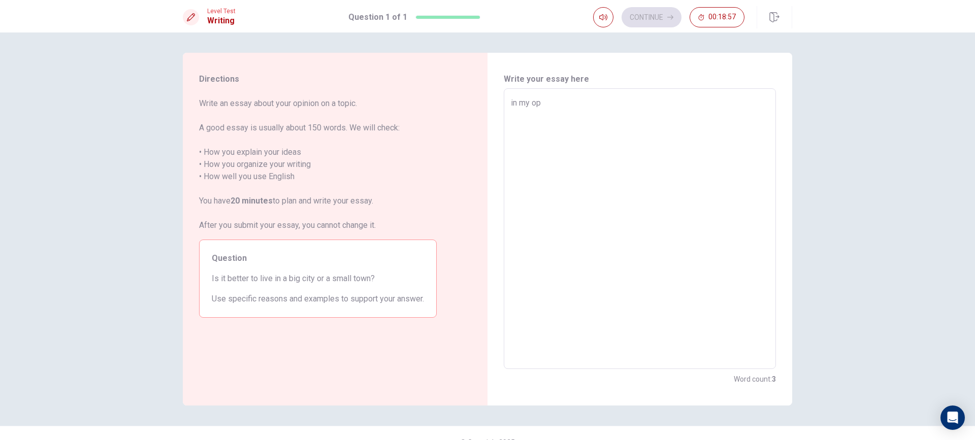
type textarea "in my opi"
type textarea "x"
type textarea "in my opin"
type textarea "x"
type textarea "in my opini"
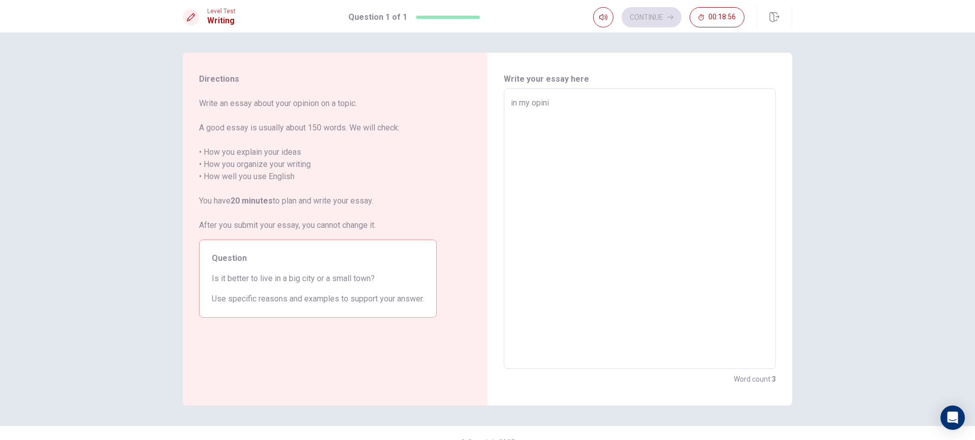
type textarea "x"
type textarea "in my opinio"
type textarea "x"
type textarea "in my opinion"
type textarea "x"
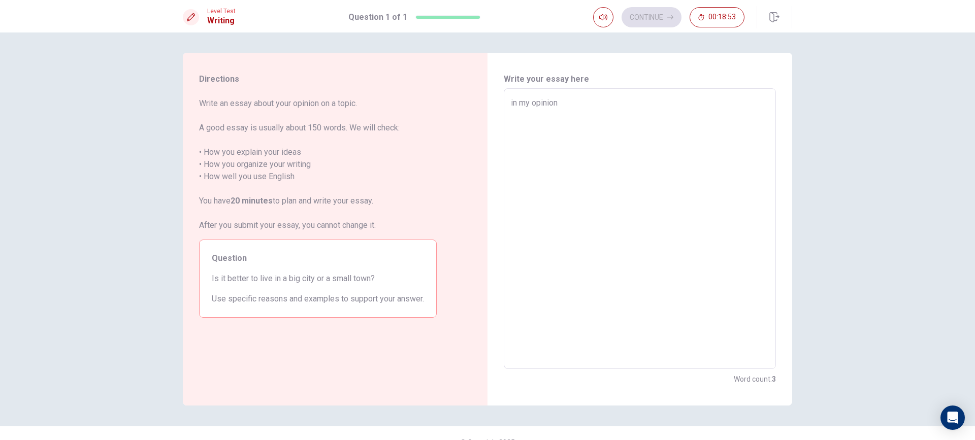
type textarea "in my opinion,"
type textarea "x"
type textarea "in my opinion,"
type textarea "x"
type textarea "in my opinion, I"
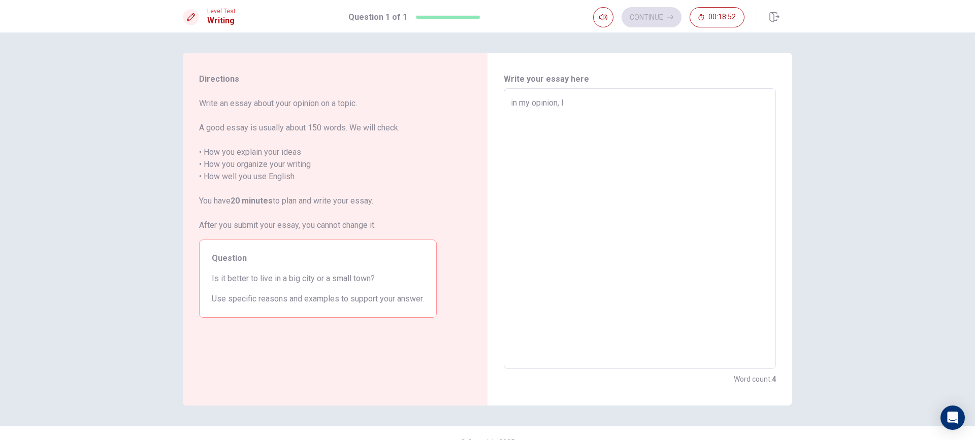
type textarea "x"
type textarea "in my opinion, It"
type textarea "x"
type textarea "in my opinion, It'"
type textarea "x"
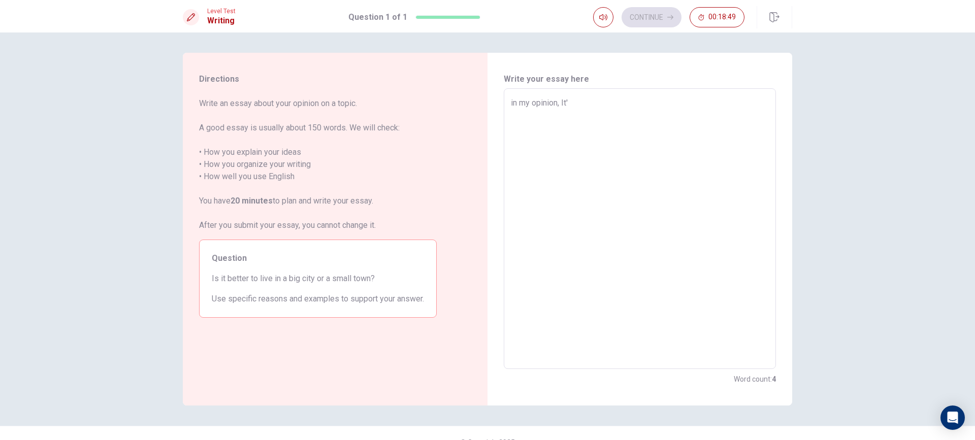
type textarea "in my opinion, It's"
type textarea "x"
type textarea "in my opinion, It's"
type textarea "x"
type textarea "in my opinion, It's b"
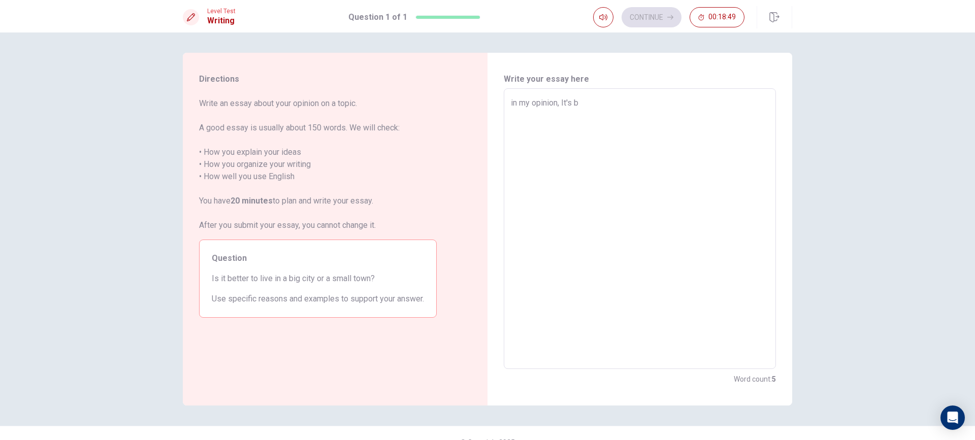
type textarea "x"
type textarea "in my opinion, It's be"
type textarea "x"
type textarea "in my opinion, It's bet"
type textarea "x"
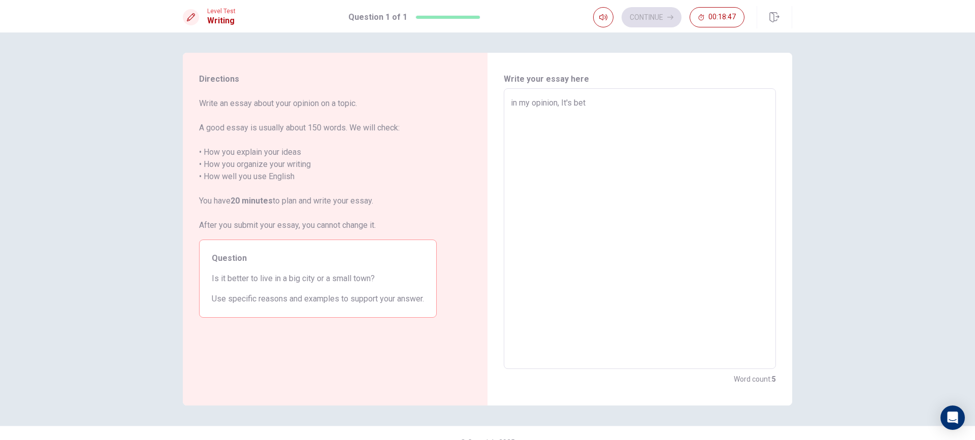
type textarea "in my opinion, It's bett"
type textarea "x"
type textarea "in my opinion, It's [PERSON_NAME]"
type textarea "x"
type textarea "in my opinion, It's better"
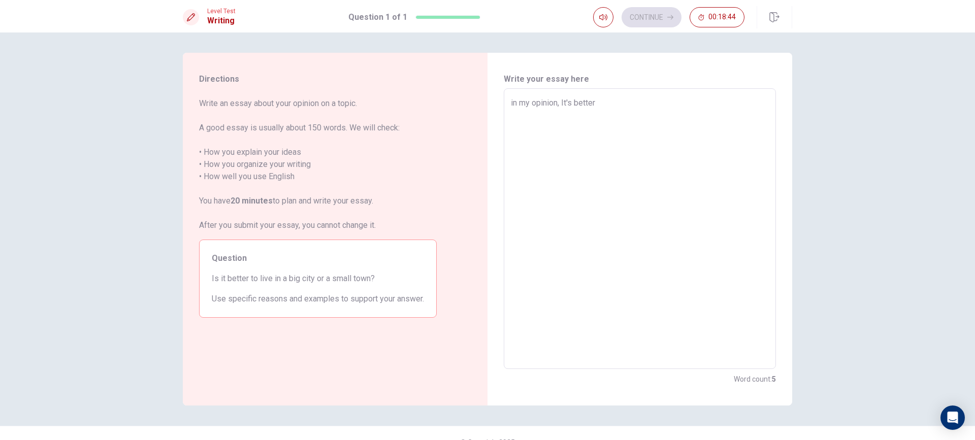
type textarea "x"
type textarea "in my opinion, It's better"
type textarea "x"
type textarea "in my opinion, It's better t"
type textarea "x"
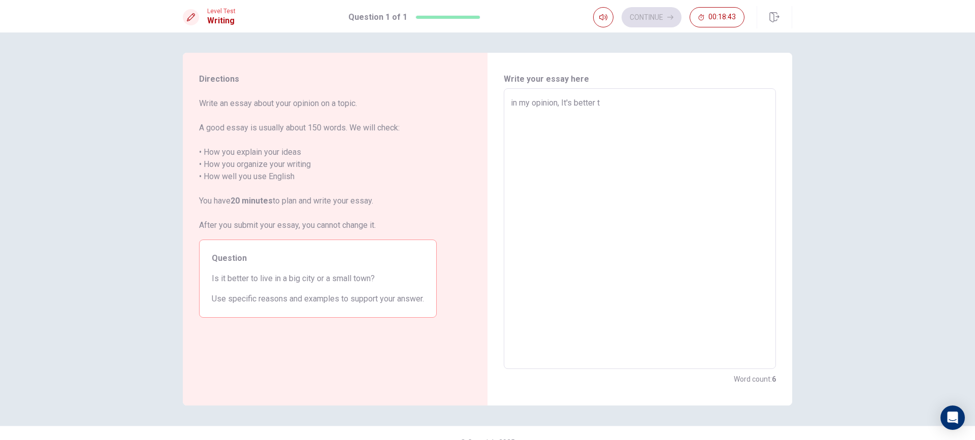
type textarea "in my opinion, It's better to"
type textarea "x"
type textarea "in my opinion, It's better to"
type textarea "x"
type textarea "in my opinion, It's better to l"
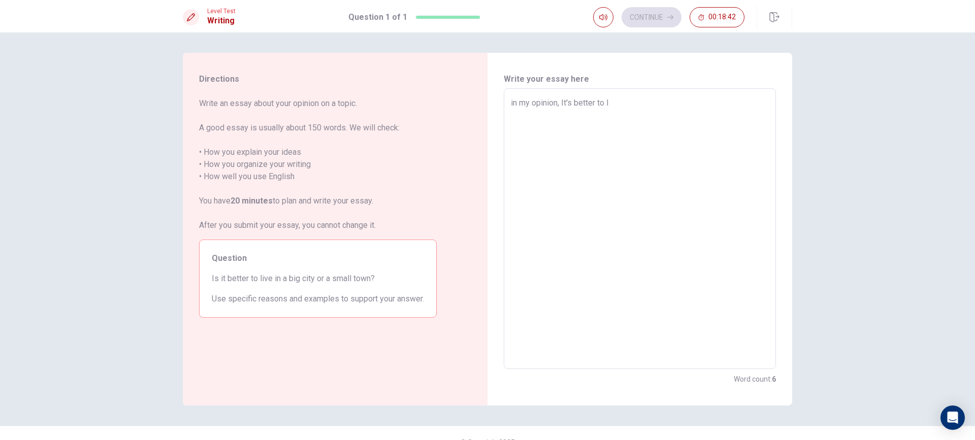
type textarea "x"
type textarea "in my opinion, It's better to lo"
type textarea "x"
type textarea "in my opinion, It's better to l"
type textarea "x"
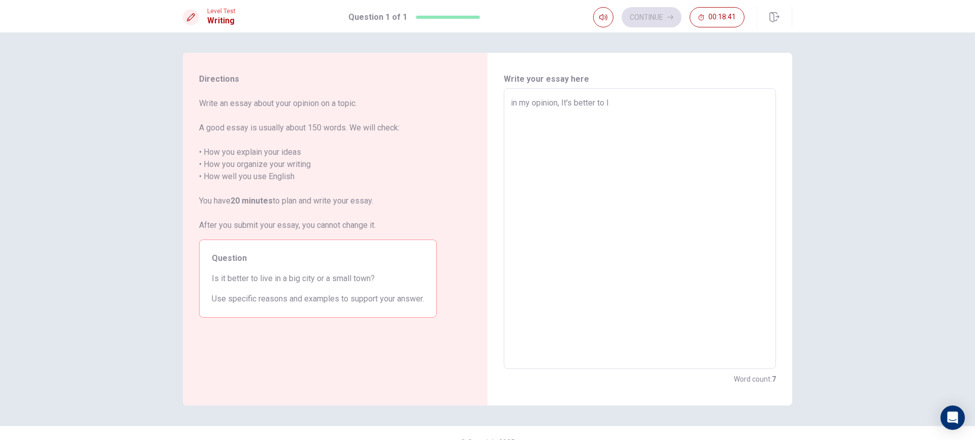
type textarea "in my opinion, It's better to li"
type textarea "x"
type textarea "in my opinion, It's better to liv"
type textarea "x"
type textarea "in my opinion, It's better to live"
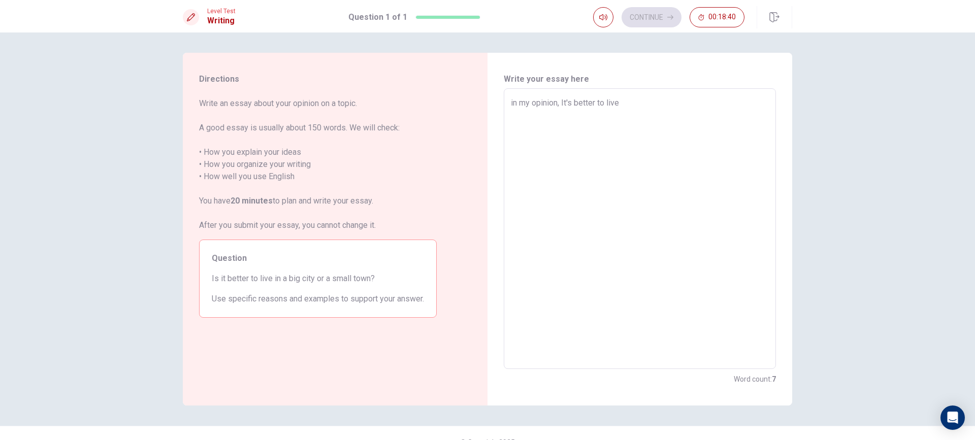
type textarea "x"
type textarea "in my opinion, It's better to live"
type textarea "x"
type textarea "in my opinion, It's better to live i"
type textarea "x"
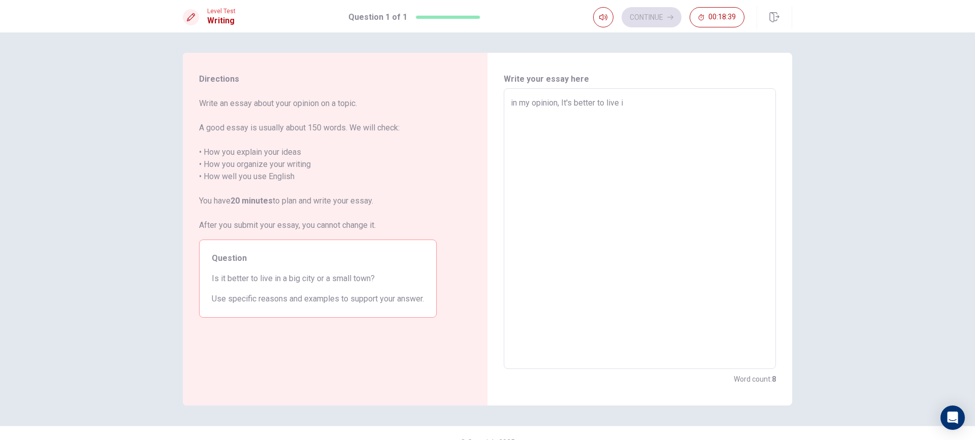
type textarea "in my opinion, It's better to live in"
type textarea "x"
type textarea "in my opinion, It's better to live in"
type textarea "x"
type textarea "in my opinion, It's better to live in a"
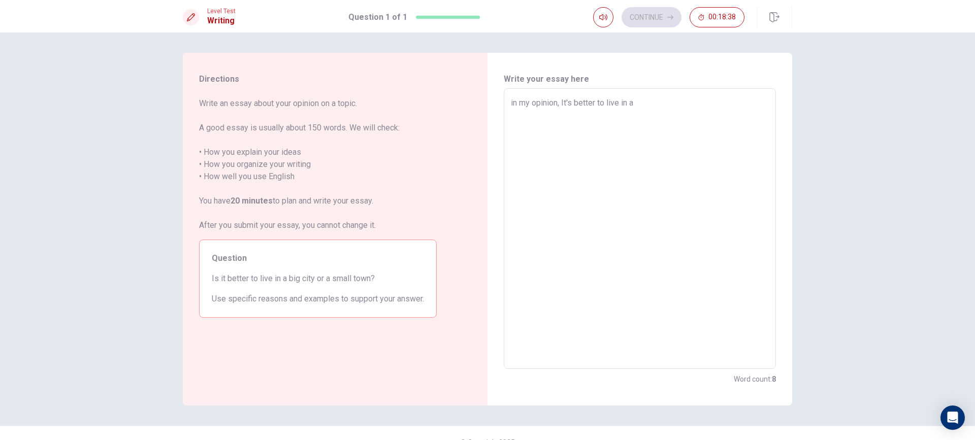
type textarea "x"
type textarea "in my opinion, It's better to live in a"
type textarea "x"
type textarea "in my opinion, It's better to live in a b"
type textarea "x"
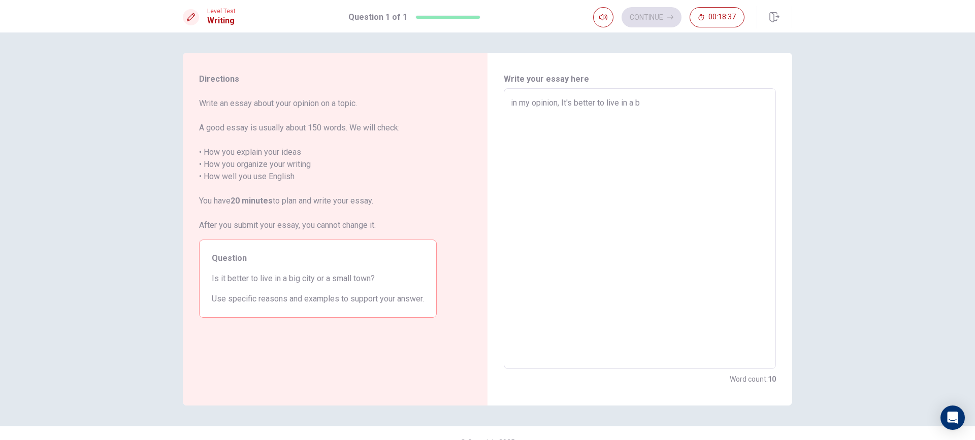
type textarea "in my opinion, It's better to live in a bo"
type textarea "x"
type textarea "in my opinion, It's better to live in a b"
type textarea "x"
type textarea "in my opinion, It's better to live in a bi"
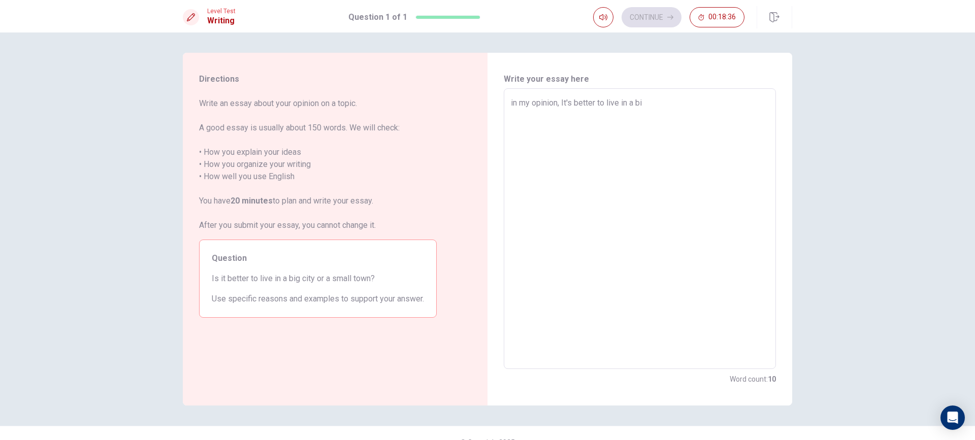
type textarea "x"
type textarea "in my opinion, It's better to live in a big"
type textarea "x"
type textarea "in my opinion, It's better to live in a big"
type textarea "x"
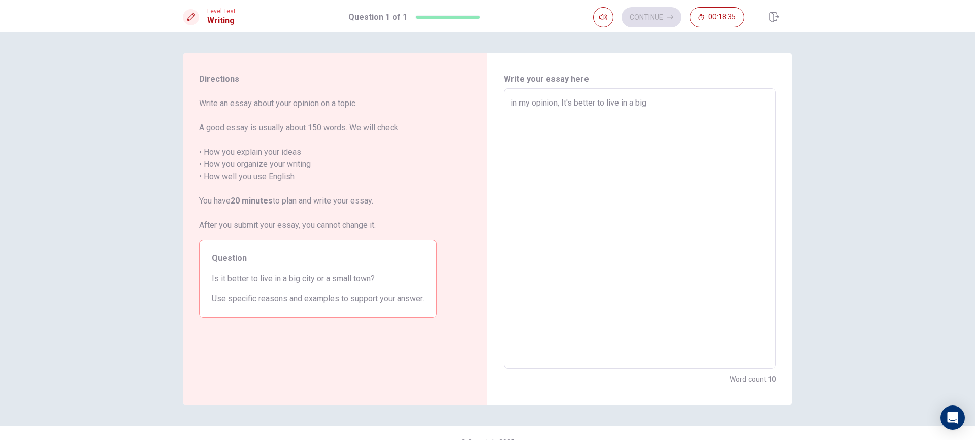
type textarea "in my opinion, It's better to live in a big c"
type textarea "x"
type textarea "in my opinion, It's better to live in a big ci"
type textarea "x"
type textarea "in my opinion, It's better to live in a big cit"
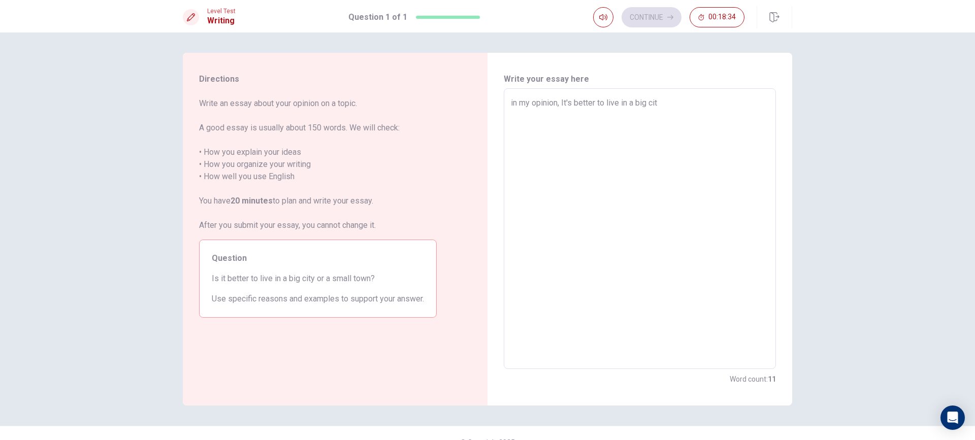
type textarea "x"
type textarea "in my opinion, It's better to live in a big citi"
type textarea "x"
type textarea "in my opinion, It's better to live in a big cit"
type textarea "x"
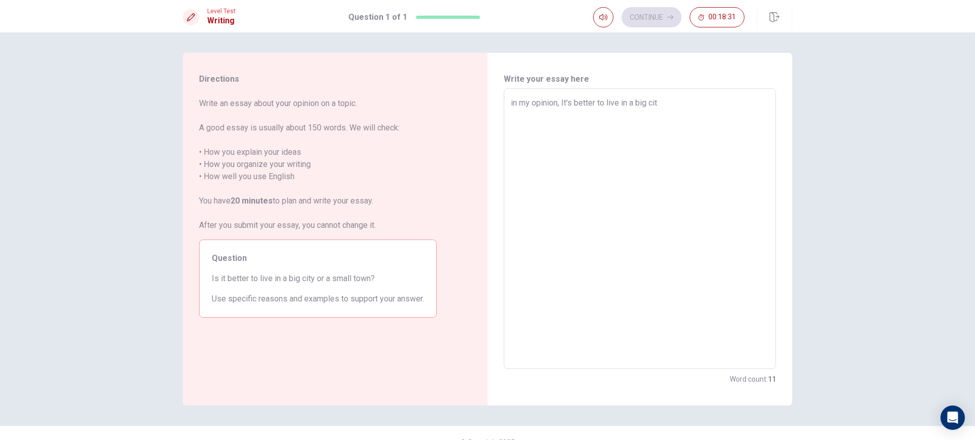
type textarea "in my opinion, It's better to live in a [GEOGRAPHIC_DATA]"
type textarea "x"
type textarea "in my opinion, It's better to live in a [GEOGRAPHIC_DATA]."
type textarea "x"
type textarea "in my opinion, It's better to live in a [GEOGRAPHIC_DATA]."
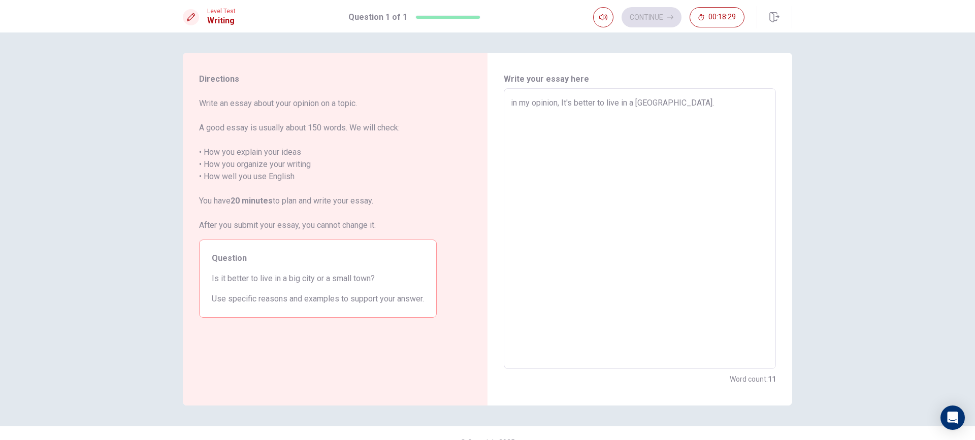
type textarea "x"
type textarea "in my opinion, It's better to live in a [GEOGRAPHIC_DATA]. o"
type textarea "x"
type textarea "in my opinion, It's better to live in a [GEOGRAPHIC_DATA]."
type textarea "x"
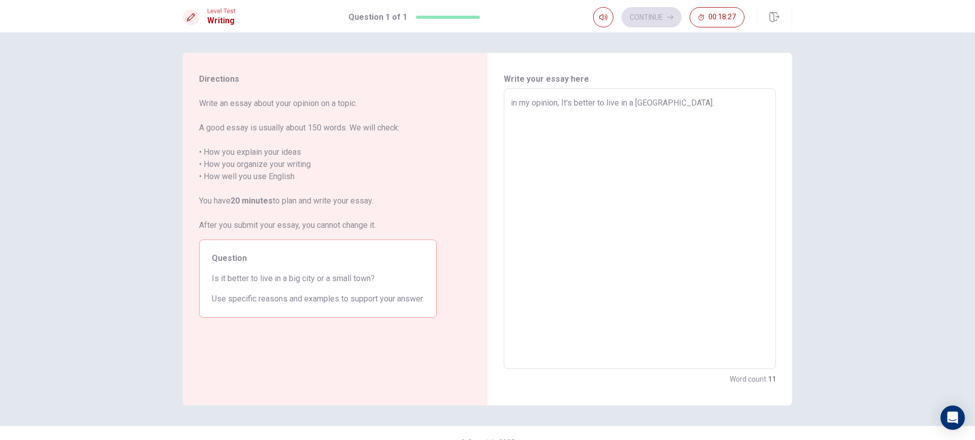
type textarea "in my opinion, It's better to live in a [GEOGRAPHIC_DATA]. O"
type textarea "x"
type textarea "in my opinion, It's better to live in a [GEOGRAPHIC_DATA]. On"
type textarea "x"
type textarea "in my opinion, It's better to live in a [GEOGRAPHIC_DATA]. One"
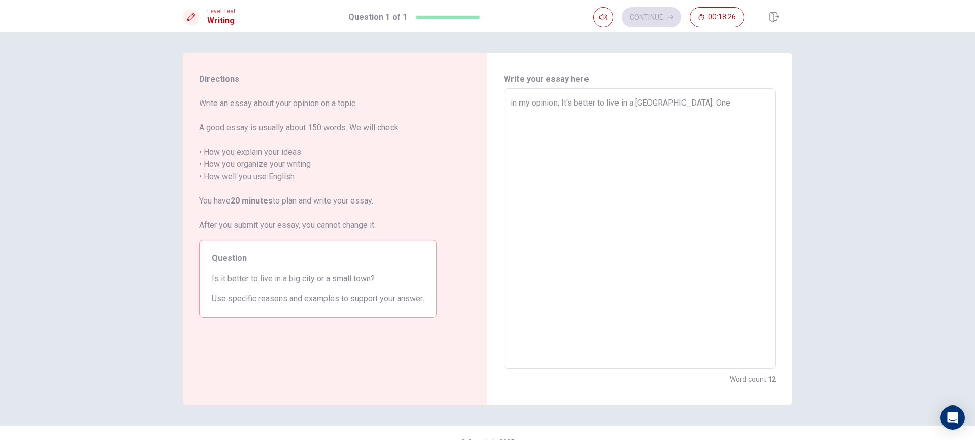
type textarea "x"
type textarea "in my opinion, It's better to live in a [GEOGRAPHIC_DATA]. One"
type textarea "x"
type textarea "in my opinion, It's better to live in a [GEOGRAPHIC_DATA]. One i"
type textarea "x"
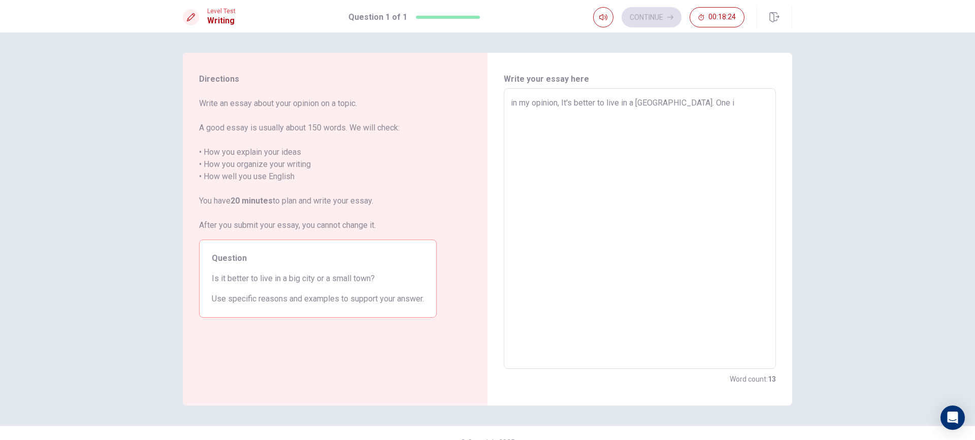
type textarea "in my opinion, It's better to live in a [GEOGRAPHIC_DATA]. One im"
type textarea "x"
type textarea "in my opinion, It's better to live in a [GEOGRAPHIC_DATA]. One imp"
type textarea "x"
type textarea "in my opinion, It's better to live in a [GEOGRAPHIC_DATA]. One impo"
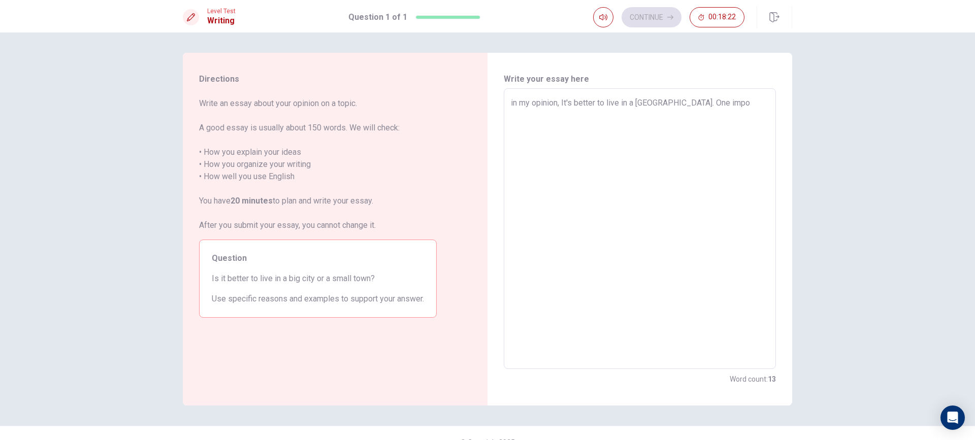
type textarea "x"
type textarea "in my opinion, It's better to live in a [GEOGRAPHIC_DATA]. One impor"
type textarea "x"
type textarea "in my opinion, It's better to live in a [GEOGRAPHIC_DATA]. One import"
type textarea "x"
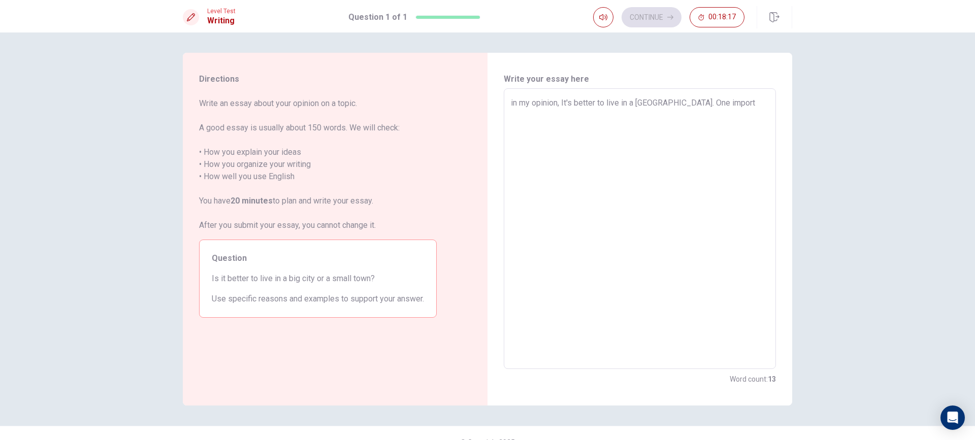
type textarea "in my opinion, It's better to live in a [GEOGRAPHIC_DATA]. One importa"
type textarea "x"
type textarea "in my opinion, It's better to live in a [GEOGRAPHIC_DATA]. One importan"
type textarea "x"
type textarea "in my opinion, It's better to live in a [GEOGRAPHIC_DATA]. One important"
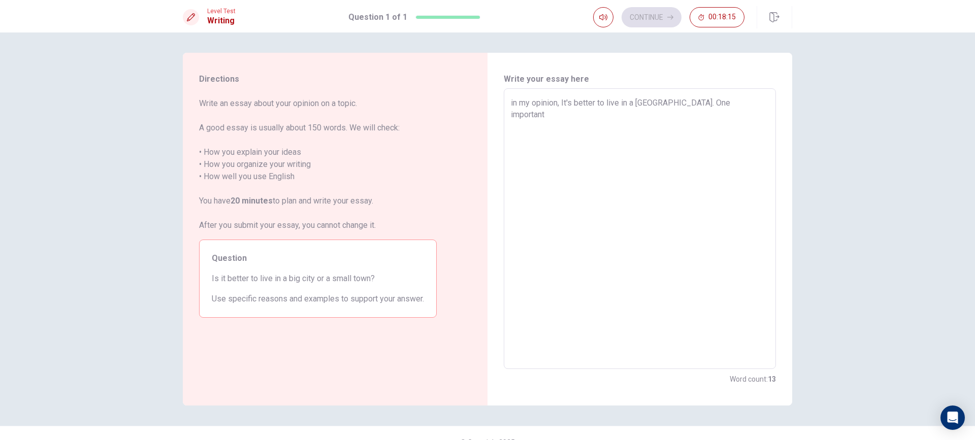
type textarea "x"
type textarea "in my opinion, It's better to live in a [GEOGRAPHIC_DATA]. One important"
type textarea "x"
type textarea "in my opinion, It's better to live in a [GEOGRAPHIC_DATA]. One important r"
type textarea "x"
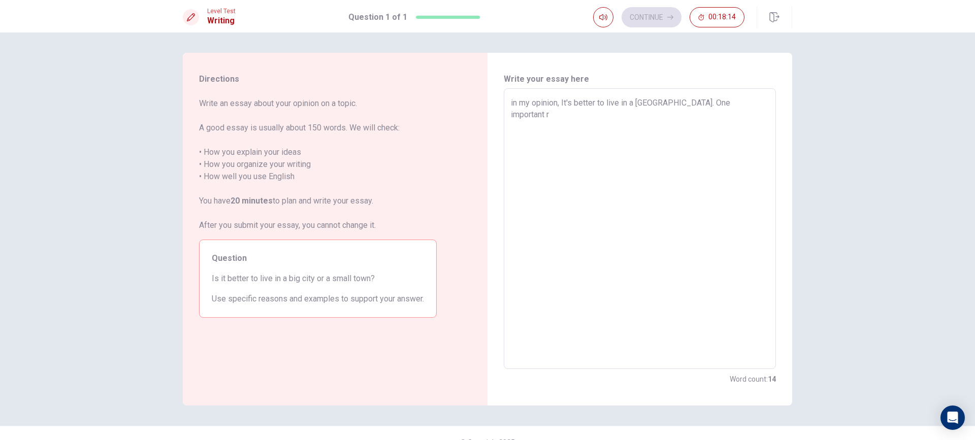
type textarea "in my opinion, It's better to live in a [GEOGRAPHIC_DATA]. One important re"
type textarea "x"
type textarea "in my opinion, It's better to live in a [GEOGRAPHIC_DATA]. One important rea"
type textarea "x"
type textarea "in my opinion, It's better to live in a [GEOGRAPHIC_DATA]. One important reas"
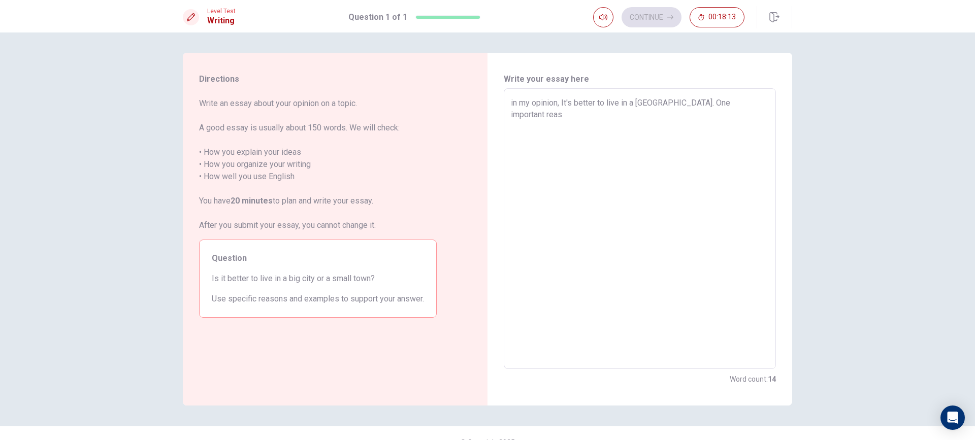
type textarea "x"
type textarea "in my opinion, It's better to live in a [GEOGRAPHIC_DATA]. One important reaso"
type textarea "x"
type textarea "in my opinion, It's better to live in a [GEOGRAPHIC_DATA]. One important reason"
type textarea "x"
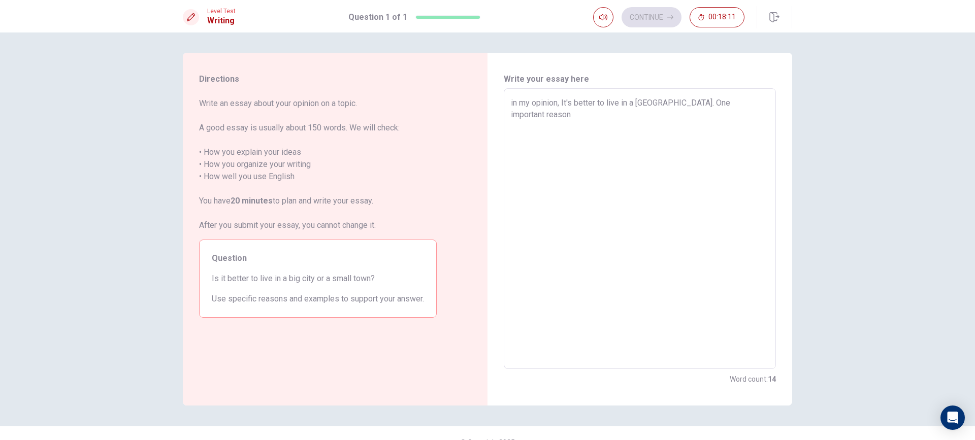
type textarea "in my opinion, It's better to live in a [GEOGRAPHIC_DATA]. One important reason"
type textarea "x"
type textarea "in my opinion, It's better to live in a [GEOGRAPHIC_DATA]. One important reason…"
type textarea "x"
type textarea "in my opinion, It's better to live in a [GEOGRAPHIC_DATA]. One important reason…"
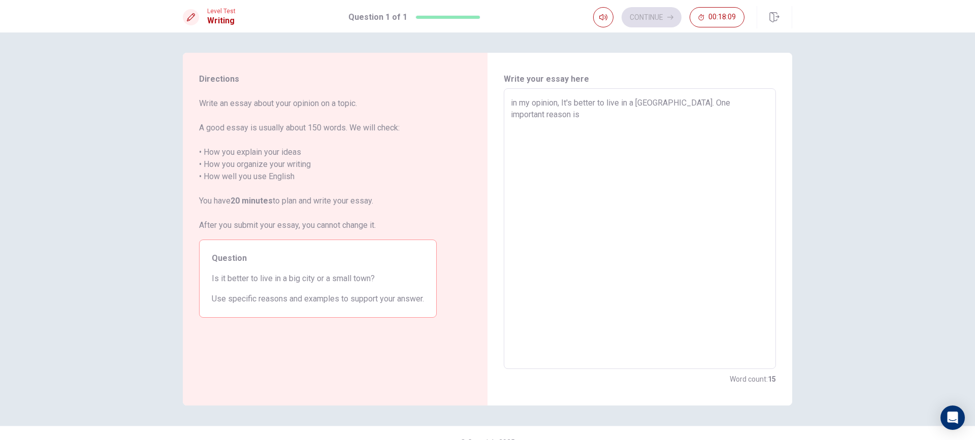
type textarea "x"
type textarea "in my opinion, It's better to live in a [GEOGRAPHIC_DATA]. One important reason…"
type textarea "x"
type textarea "in my opinion, It's better to live in a [GEOGRAPHIC_DATA]. One important reason…"
type textarea "x"
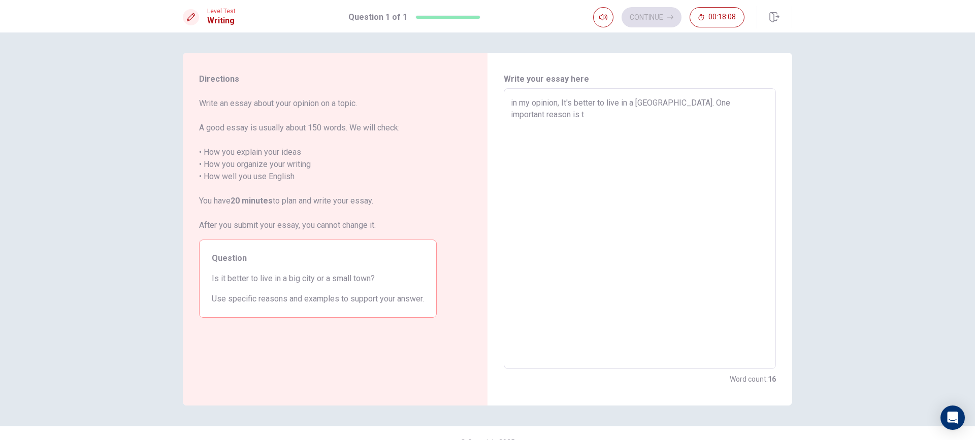
type textarea "in my opinion, It's better to live in a [GEOGRAPHIC_DATA]. One important reason…"
type textarea "x"
type textarea "in my opinion, It's better to live in a [GEOGRAPHIC_DATA]. One important reason…"
type textarea "x"
type textarea "in my opinion, It's better to live in a [GEOGRAPHIC_DATA]. One important reason…"
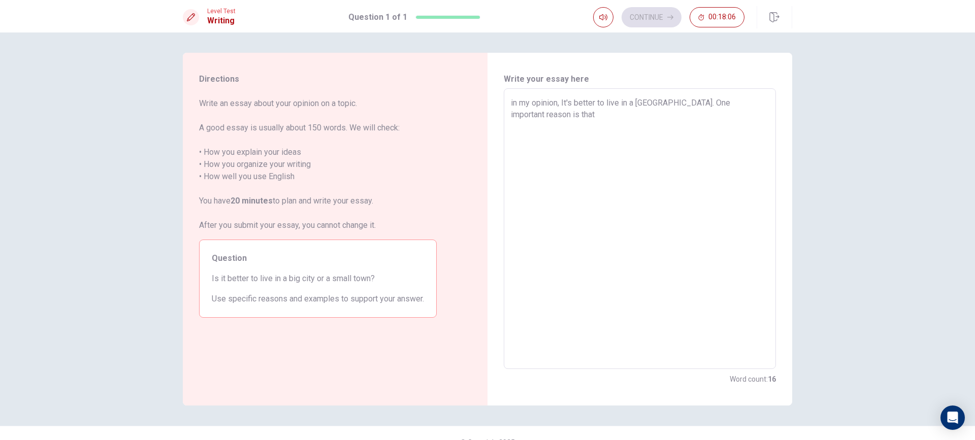
type textarea "x"
type textarea "in my opinion, It's better to live in a [GEOGRAPHIC_DATA]. One important reason…"
type textarea "x"
type textarea "in my opinion, It's better to live in a [GEOGRAPHIC_DATA]. One important reason…"
type textarea "x"
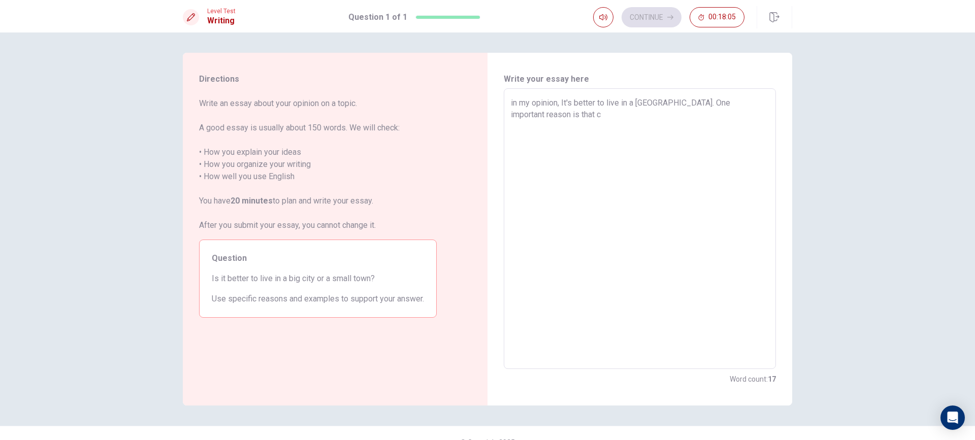
type textarea "in my opinion, It's better to live in a [GEOGRAPHIC_DATA]. One important reason…"
type textarea "x"
type textarea "in my opinion, It's better to live in a [GEOGRAPHIC_DATA]. One important reason…"
type textarea "x"
type textarea "in my opinion, It's better to live in a [GEOGRAPHIC_DATA]. One important reason…"
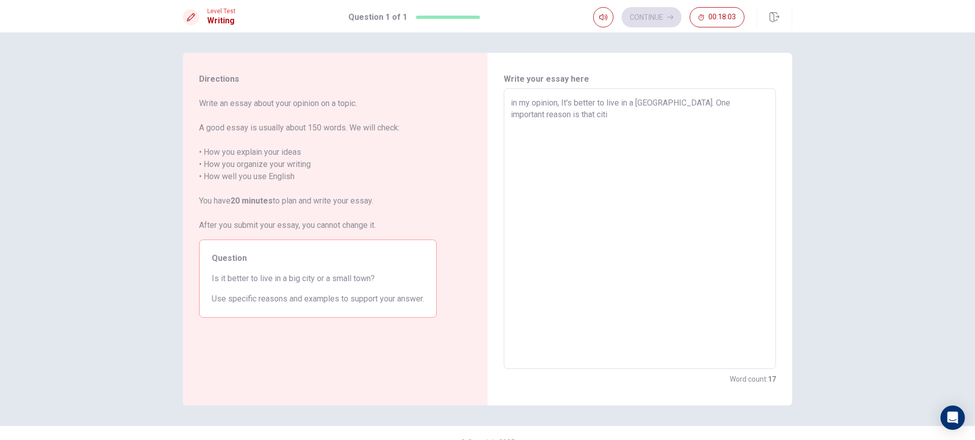
type textarea "x"
type textarea "in my opinion, It's better to live in a [GEOGRAPHIC_DATA]. One important reason…"
type textarea "x"
type textarea "in my opinion, It's better to live in a [GEOGRAPHIC_DATA]. One important reason…"
type textarea "x"
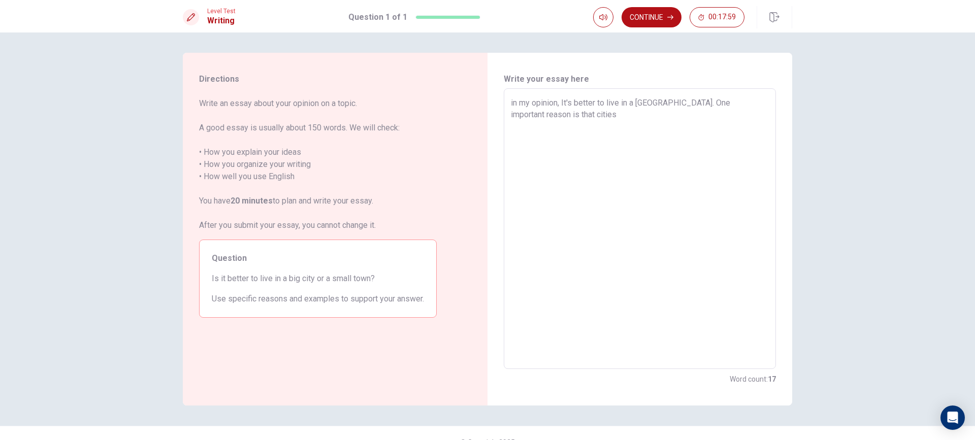
type textarea "in my opinion, It's better to live in a [GEOGRAPHIC_DATA]. One important reason…"
type textarea "x"
type textarea "in my opinion, It's better to live in a [GEOGRAPHIC_DATA]. One important reason…"
type textarea "x"
type textarea "in my opinion, It's better to live in a [GEOGRAPHIC_DATA]. One important reason…"
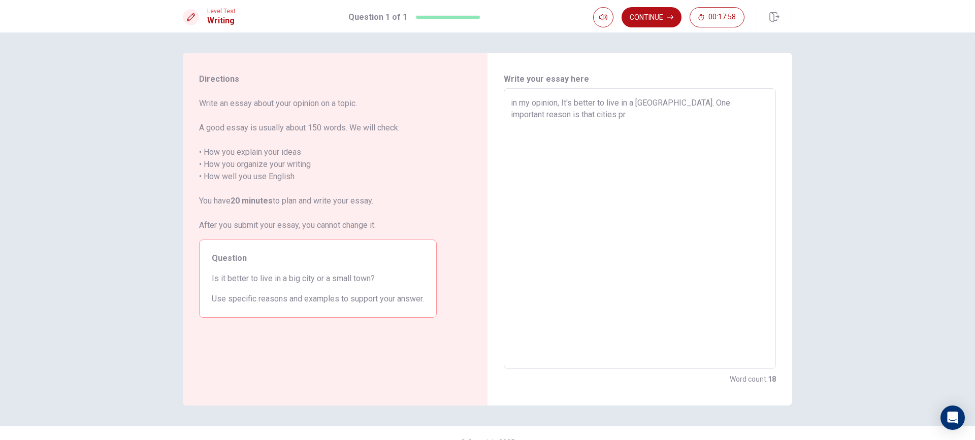
type textarea "x"
click at [692, 129] on textarea "in my opinion, It's better to live in a [GEOGRAPHIC_DATA]. One important reason…" at bounding box center [640, 229] width 258 height 264
click at [695, 125] on textarea "in my opinion, It's better to live in a [GEOGRAPHIC_DATA]. One important reason…" at bounding box center [640, 229] width 258 height 264
click at [751, 124] on textarea "in my opinion, It's better to live in a [GEOGRAPHIC_DATA]. One important reason…" at bounding box center [640, 229] width 258 height 264
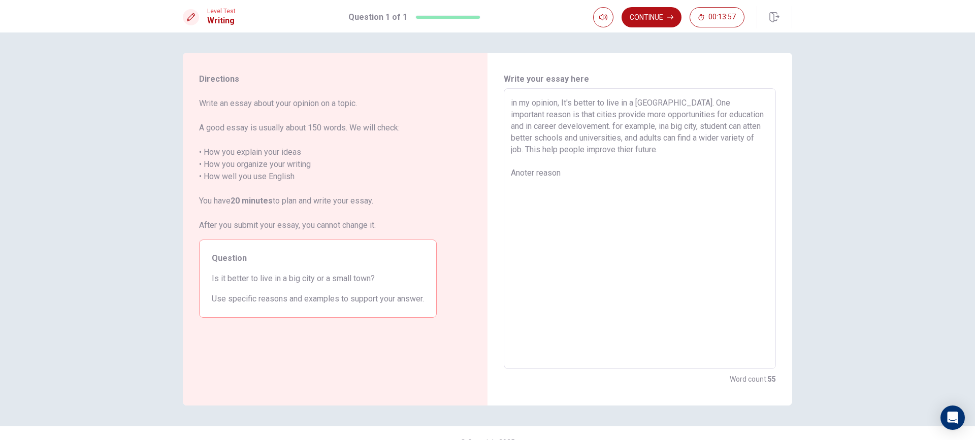
click at [525, 170] on textarea "in my opinion, It's better to live in a [GEOGRAPHIC_DATA]. One important reason…" at bounding box center [640, 229] width 258 height 264
click at [589, 180] on textarea "in my opinion, It's better to live in a [GEOGRAPHIC_DATA]. One important reason…" at bounding box center [640, 229] width 258 height 264
click at [695, 184] on textarea "in my opinion, It's better to live in a [GEOGRAPHIC_DATA]. One important reason…" at bounding box center [640, 229] width 258 height 264
click at [694, 186] on textarea "in my opinion, It's better to live in a [GEOGRAPHIC_DATA]. One important reason…" at bounding box center [640, 229] width 258 height 264
click at [698, 185] on textarea "in my opinion, It's better to live in a [GEOGRAPHIC_DATA]. One important reason…" at bounding box center [640, 229] width 258 height 264
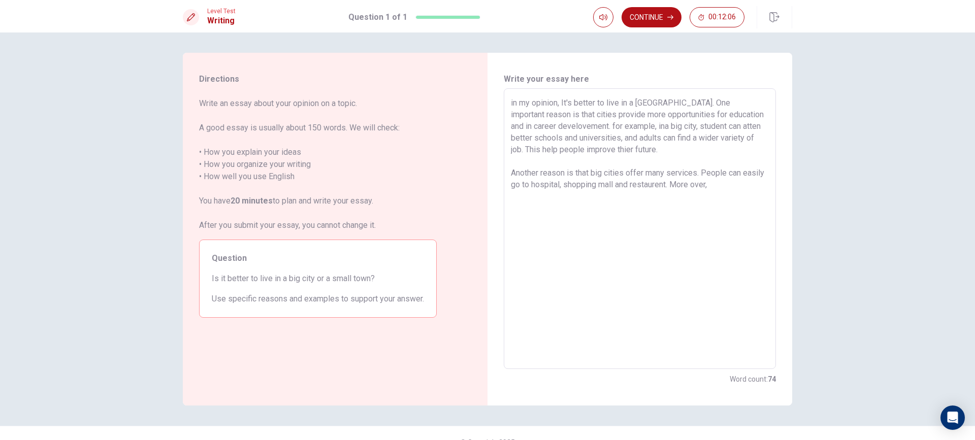
click at [740, 190] on textarea "in my opinion, It's better to live in a [GEOGRAPHIC_DATA]. One important reason…" at bounding box center [640, 229] width 258 height 264
click at [560, 105] on textarea "in my opinion, It's better to live in a [GEOGRAPHIC_DATA]. One important reason…" at bounding box center [640, 229] width 258 height 264
click at [557, 104] on textarea "in my opinion,as a small town student, It's better to live in a big city. One i…" at bounding box center [640, 229] width 258 height 264
click at [763, 193] on textarea "in my opinionas a small town student, It's better to live in a big city. One im…" at bounding box center [640, 229] width 258 height 264
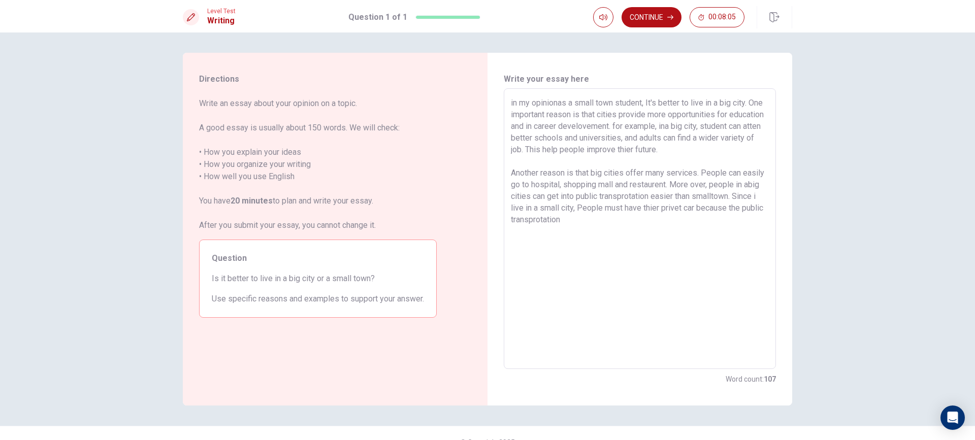
click at [576, 219] on textarea "in my opinionas a small town student, It's better to live in a big city. One im…" at bounding box center [640, 229] width 258 height 264
click at [607, 218] on textarea "in my opinionas a small town student, It's better to live in a big city. One im…" at bounding box center [640, 229] width 258 height 264
click at [516, 234] on textarea "in my opinionas a small town student, It's better to live in a big city. One im…" at bounding box center [640, 229] width 258 height 264
click at [597, 232] on textarea "in my opinionas a small town student, It's better to live in a big city. One im…" at bounding box center [640, 229] width 258 height 264
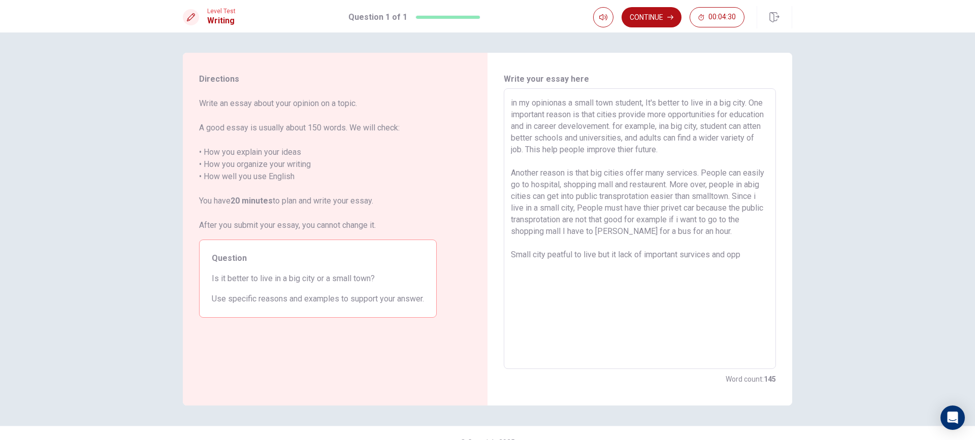
click at [521, 196] on textarea "in my opinionas a small town student, It's better to live in a big city. One im…" at bounding box center [640, 229] width 258 height 264
click at [758, 258] on textarea "in my opinionas a small town student, It's better to live in a big city. One im…" at bounding box center [640, 229] width 258 height 264
click at [511, 256] on textarea "in my opinionas a small town student, It's better to live in a big city. One im…" at bounding box center [640, 229] width 258 height 264
click at [719, 230] on textarea "in my opinionas a small town student, It's better to live in a big city. One im…" at bounding box center [640, 229] width 258 height 264
click at [714, 235] on textarea "in my opinionas a small town student, It's better to live in a big city. One im…" at bounding box center [640, 229] width 258 height 264
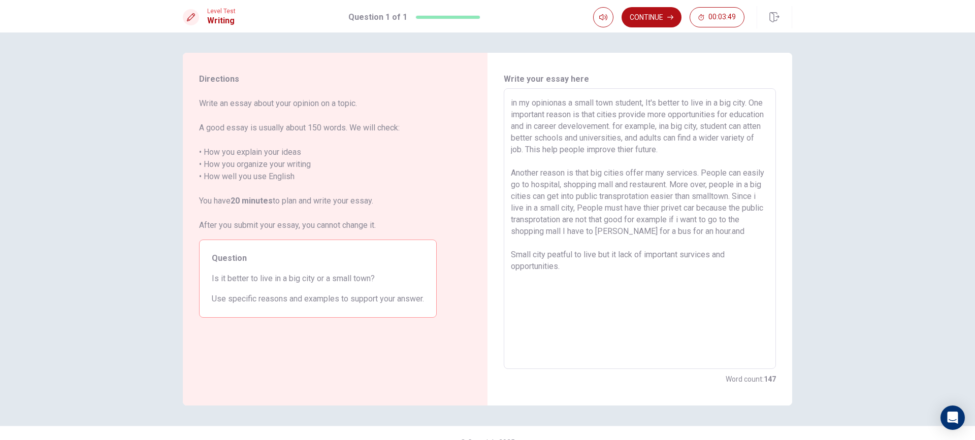
click at [715, 230] on textarea "in my opinionas a small town student, It's better to live in a big city. One im…" at bounding box center [640, 229] width 258 height 264
click at [740, 230] on textarea "in my opinionas a small town student, It's better to live in a big city. One im…" at bounding box center [640, 229] width 258 height 264
click at [721, 229] on textarea "in my opinionas a small town student, It's better to live in a big city. One im…" at bounding box center [640, 229] width 258 height 264
click at [699, 249] on textarea "in my opinionas a small town student, It's better to live in a big city. One im…" at bounding box center [640, 229] width 258 height 264
click at [673, 237] on textarea "in my opinionas a small town student, It's better to live in a big city. One im…" at bounding box center [640, 229] width 258 height 264
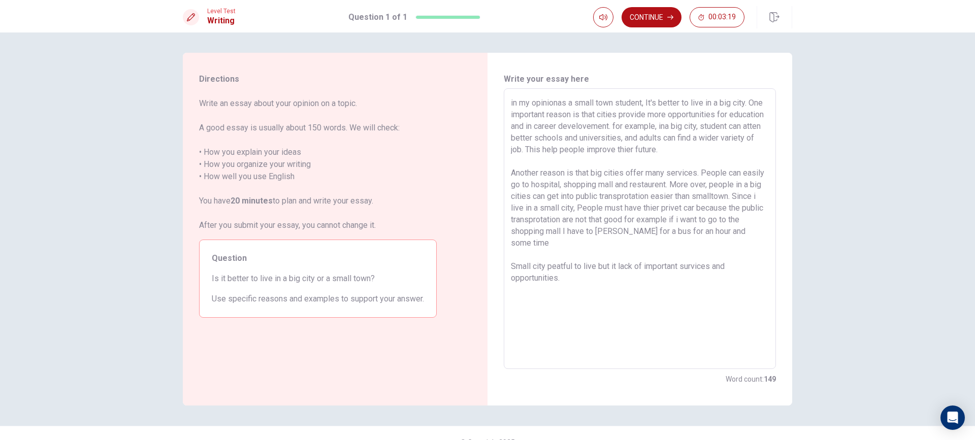
click at [638, 241] on textarea "in my opinionas a small town student, It's better to live in a big city. One im…" at bounding box center [640, 229] width 258 height 264
click at [557, 103] on textarea "in my opinionas a small town student, It's better to live in a big city. One im…" at bounding box center [640, 229] width 258 height 264
click at [704, 211] on textarea "in my opinion as a small town student, It's better to live in a big city. One i…" at bounding box center [640, 229] width 258 height 264
click at [706, 210] on textarea "in my opinion as a small town student, It's better to live in a big city. One i…" at bounding box center [640, 229] width 258 height 264
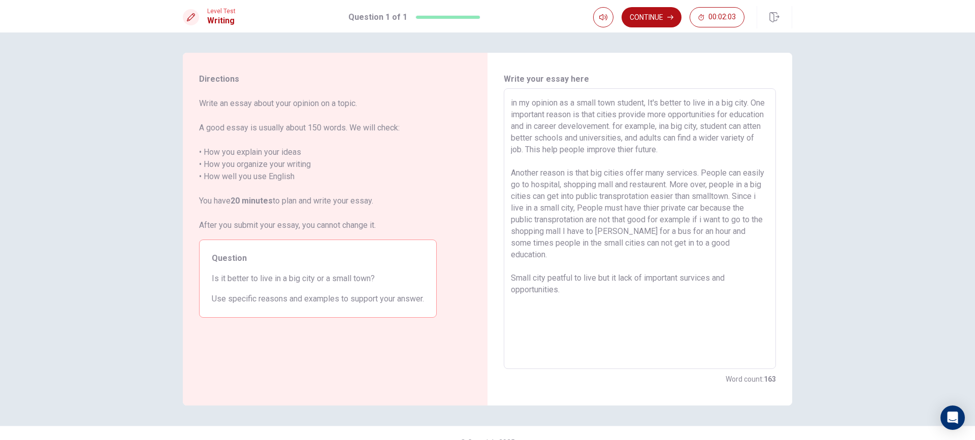
click at [661, 217] on textarea "in my opinion as a small town student, It's better to live in a big city. One i…" at bounding box center [640, 229] width 258 height 264
click at [668, 216] on textarea "in my opinion as a small town student, It's better to live in a big city. One i…" at bounding box center [640, 229] width 258 height 264
click at [712, 217] on textarea "in my opinion as a small town student, It's better to live in a big city. One i…" at bounding box center [640, 229] width 258 height 264
click at [709, 219] on textarea "in my opinion as a small town student, It's better to live in a big city. One i…" at bounding box center [640, 229] width 258 height 264
click at [582, 232] on textarea "in my opinion as a small town student, It's better to live in a big city. One i…" at bounding box center [640, 229] width 258 height 264
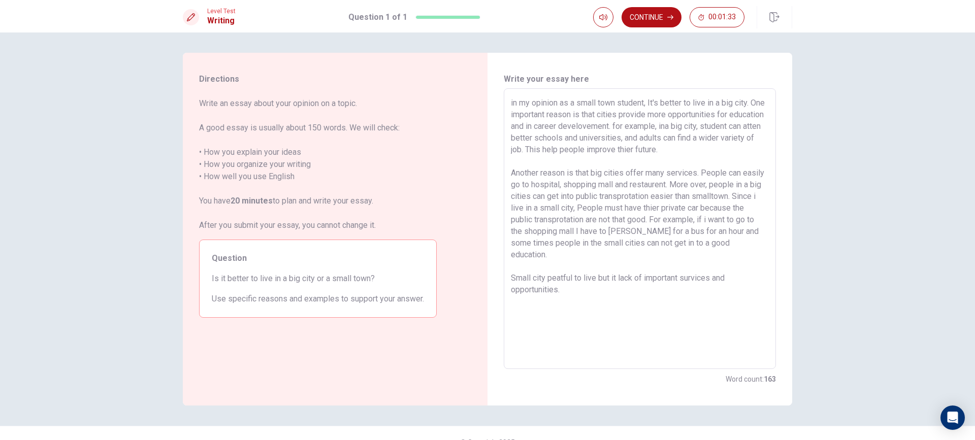
click at [558, 266] on textarea "in my opinion as a small town student, It's better to live in a big city. One i…" at bounding box center [640, 229] width 258 height 264
click at [559, 264] on textarea "in my opinion as a small town student, It's better to live in a big city. One i…" at bounding box center [640, 229] width 258 height 264
click at [560, 265] on textarea "in my opinion as a small town student, It's better to live in a big city. One i…" at bounding box center [640, 229] width 258 height 264
click at [604, 339] on textarea "in my opinion as a small town student, It's better to live in a big city. One i…" at bounding box center [640, 229] width 258 height 264
click at [618, 267] on textarea "in my opinion as a small town student, It's better to live in a big city. One i…" at bounding box center [640, 229] width 258 height 264
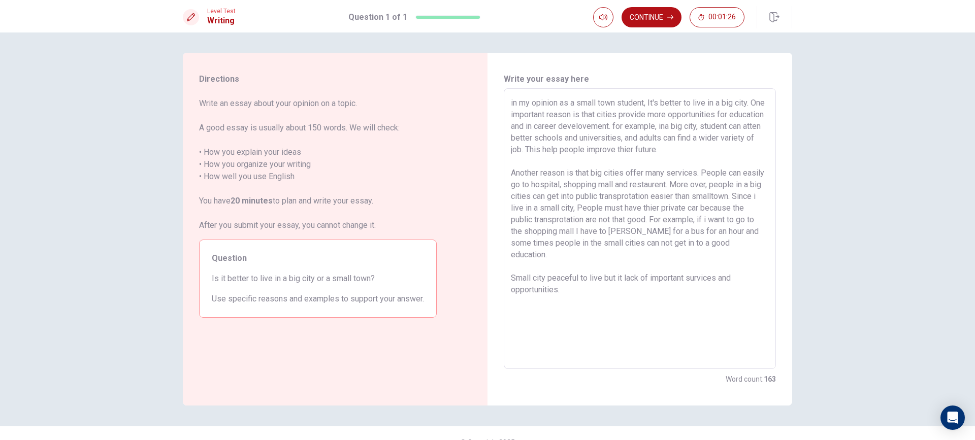
click at [619, 266] on textarea "in my opinion as a small town student, It's better to live in a big city. One i…" at bounding box center [640, 229] width 258 height 264
click at [652, 17] on button "Continue" at bounding box center [651, 17] width 60 height 20
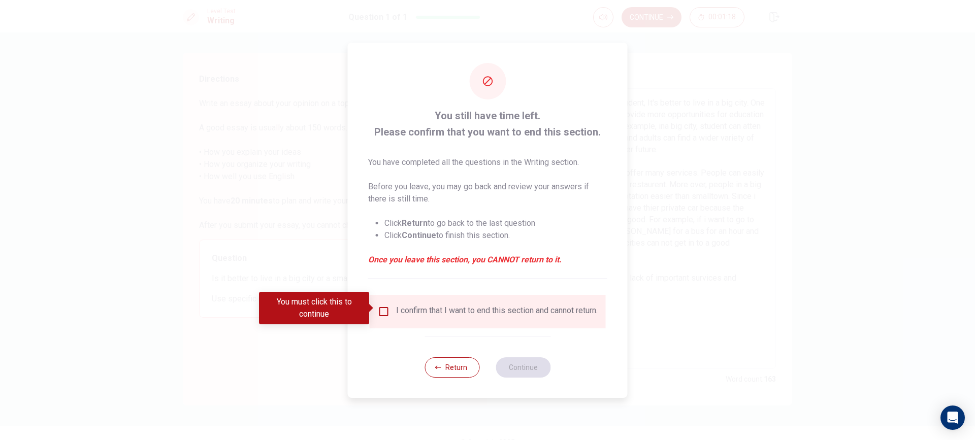
click at [378, 301] on div "I confirm that I want to end this section and cannot return." at bounding box center [488, 312] width 236 height 34
click at [380, 306] on input "You must click this to continue" at bounding box center [384, 312] width 12 height 12
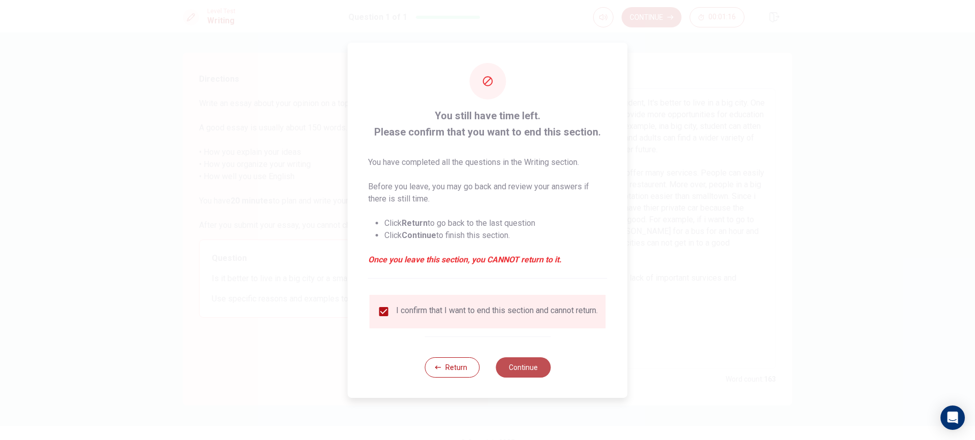
click at [518, 363] on button "Continue" at bounding box center [522, 367] width 55 height 20
